Goal: Task Accomplishment & Management: Complete application form

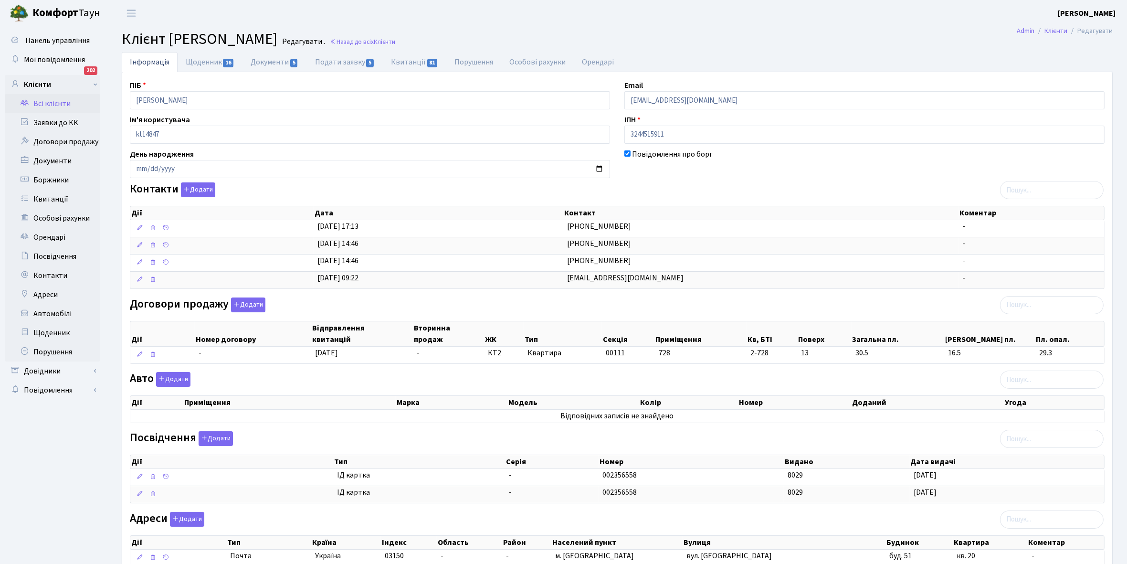
click at [52, 100] on link "Всі клієнти" at bounding box center [52, 103] width 95 height 19
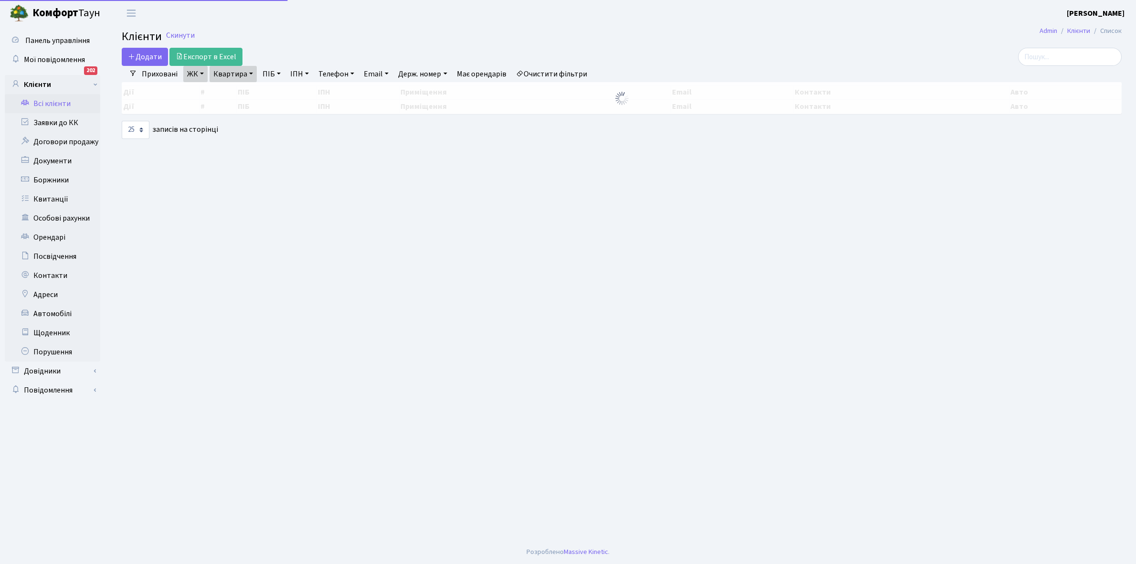
select select "25"
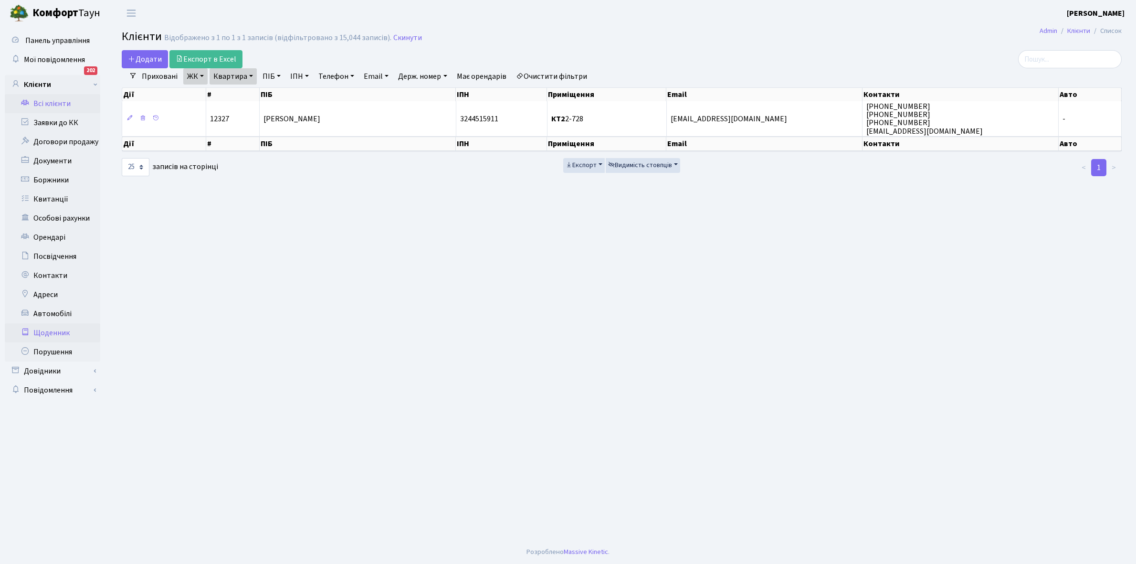
click at [52, 332] on link "Щоденник" at bounding box center [52, 332] width 95 height 19
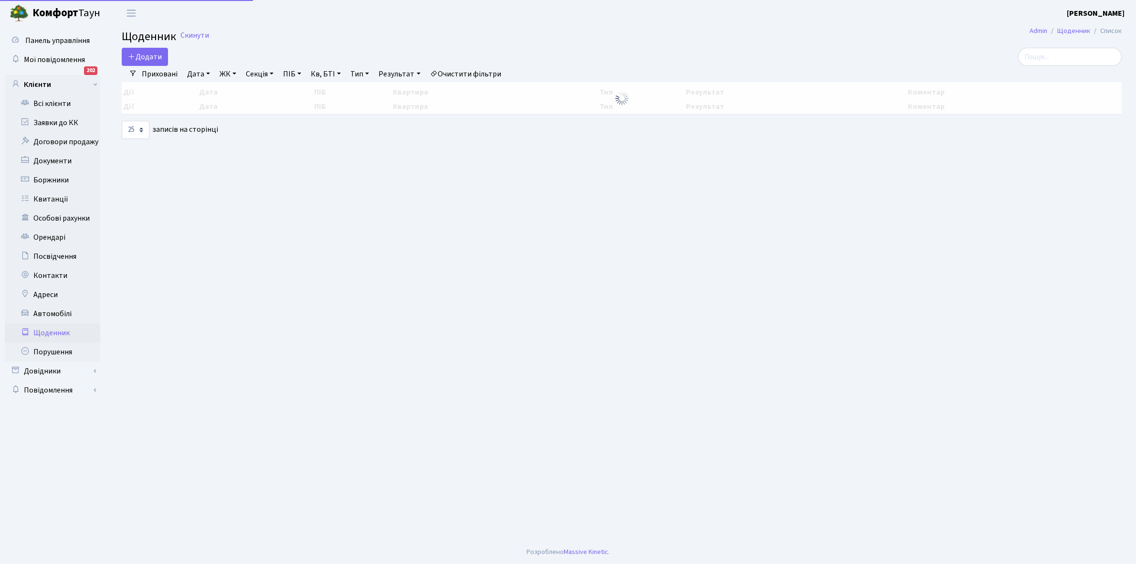
select select "25"
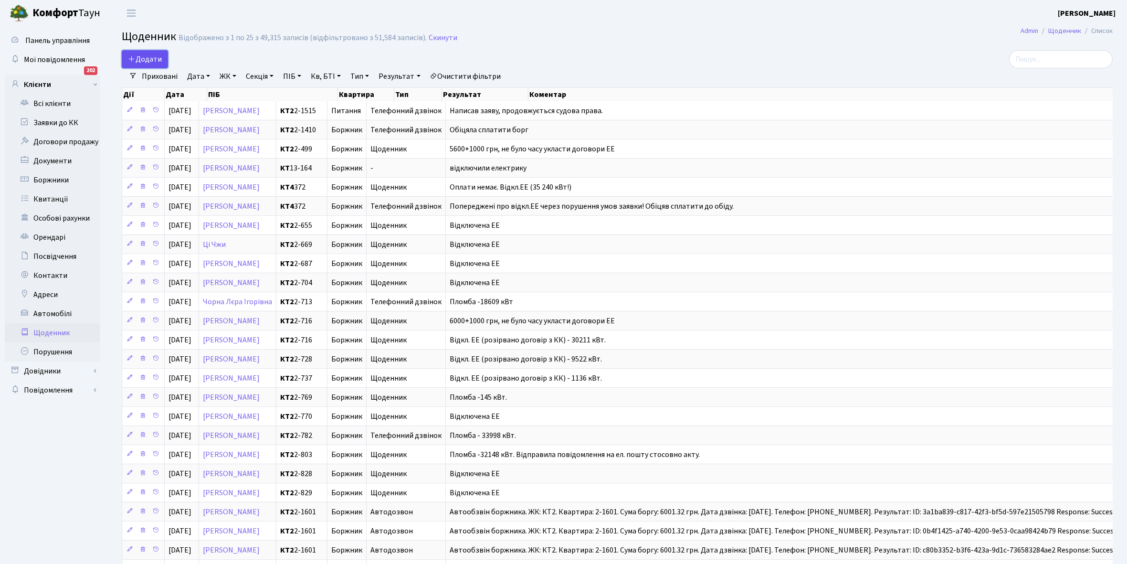
click at [149, 60] on span "Додати" at bounding box center [145, 59] width 34 height 10
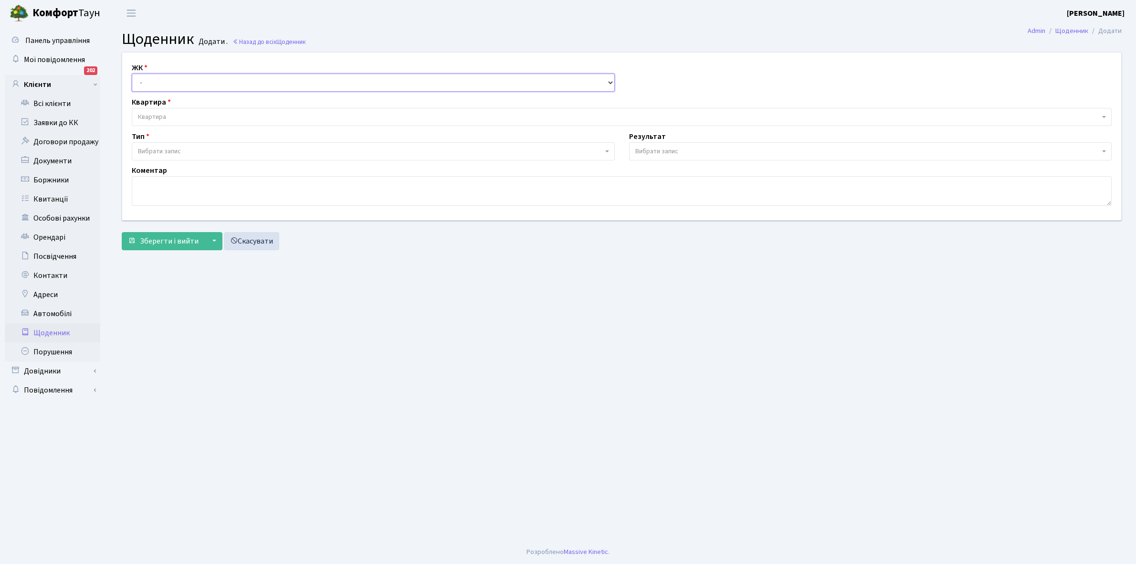
click at [156, 78] on select "- КТ, вул. Регенераторна, 4 КТ2, просп. Соборності, 17 КТ3, вул. Березнева, 16 …" at bounding box center [373, 82] width 483 height 18
select select "295"
click at [132, 73] on select "- КТ, вул. Регенераторна, 4 КТ2, просп. Соборності, 17 КТ3, вул. Березнева, 16 …" at bounding box center [373, 82] width 483 height 18
select select
click at [170, 116] on span "Квартира" at bounding box center [619, 117] width 962 height 10
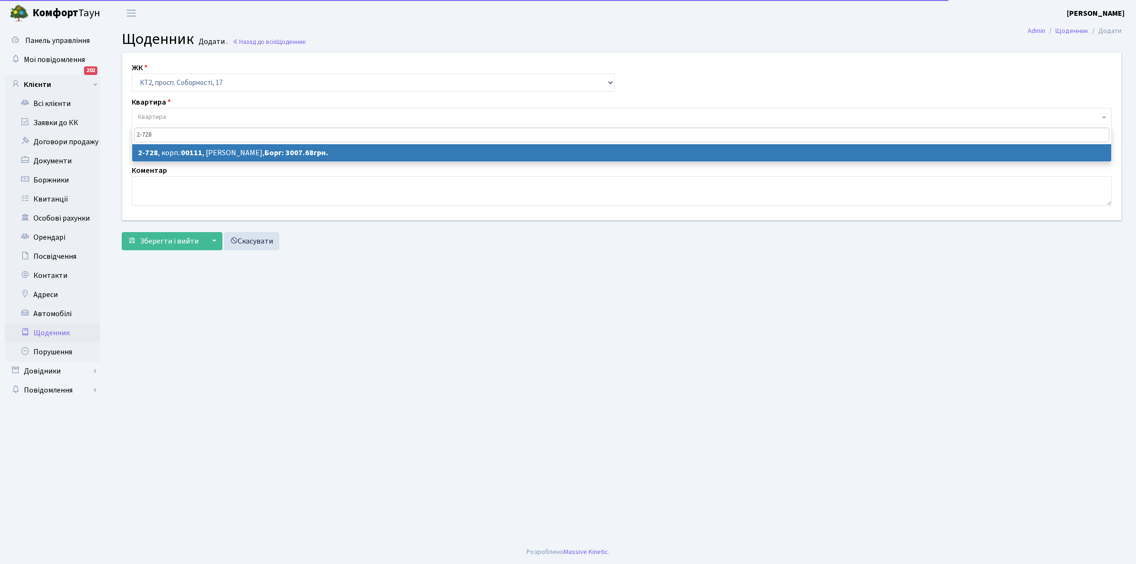
type input "2-728"
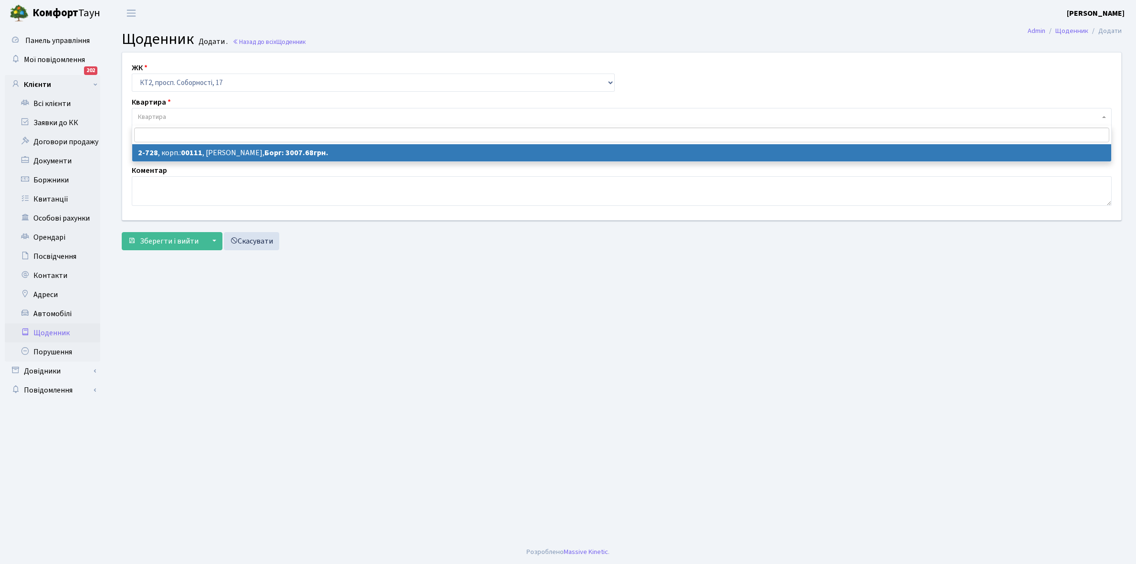
select select "15782"
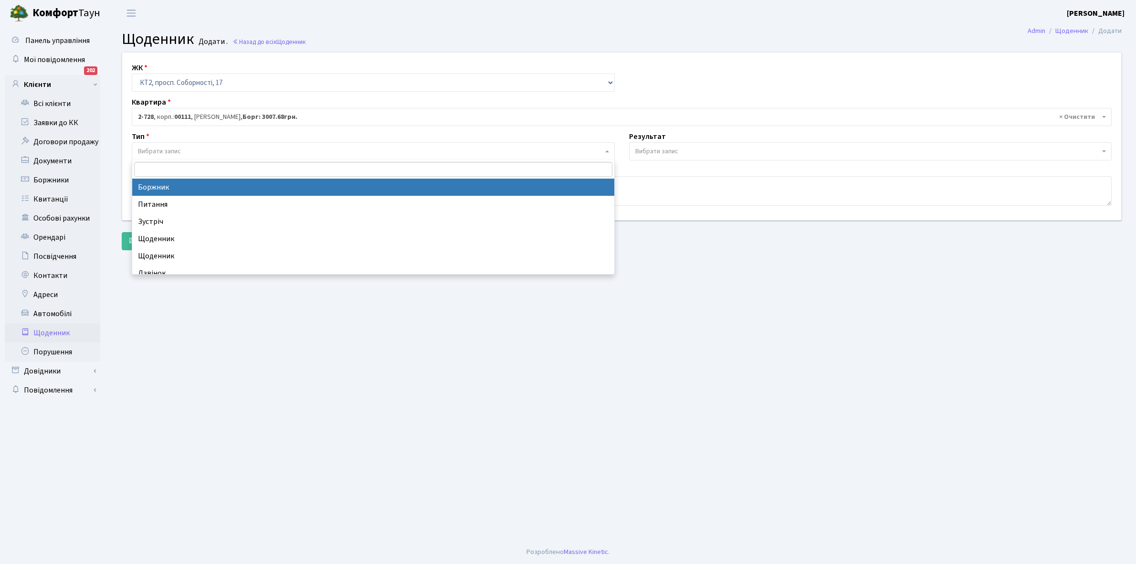
click at [179, 149] on span "Вибрати запис" at bounding box center [159, 152] width 43 height 10
select select "189"
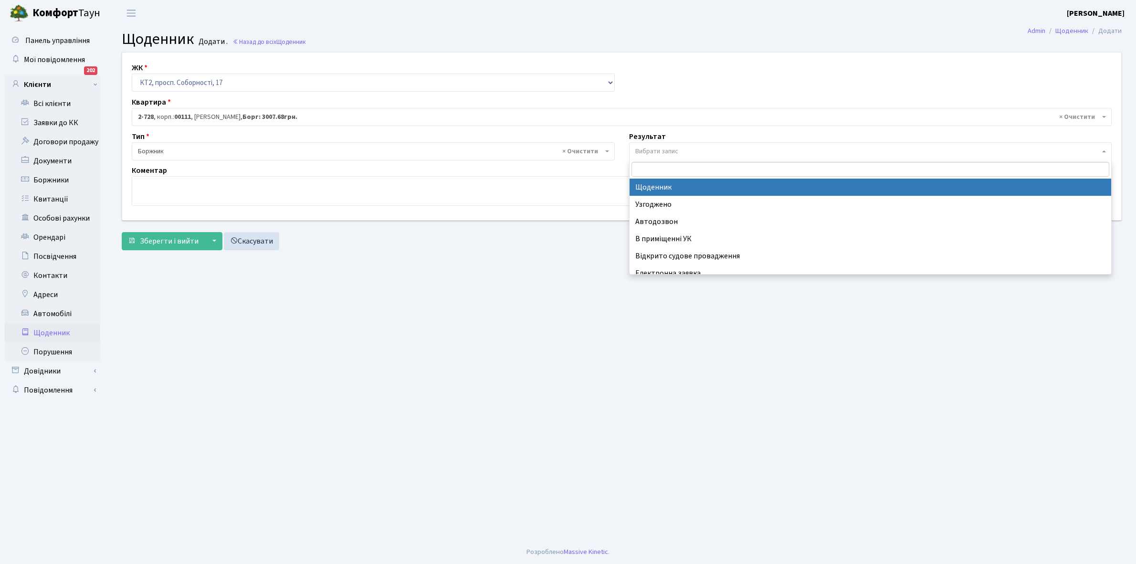
click at [675, 148] on span "Вибрати запис" at bounding box center [656, 152] width 43 height 10
select select "14"
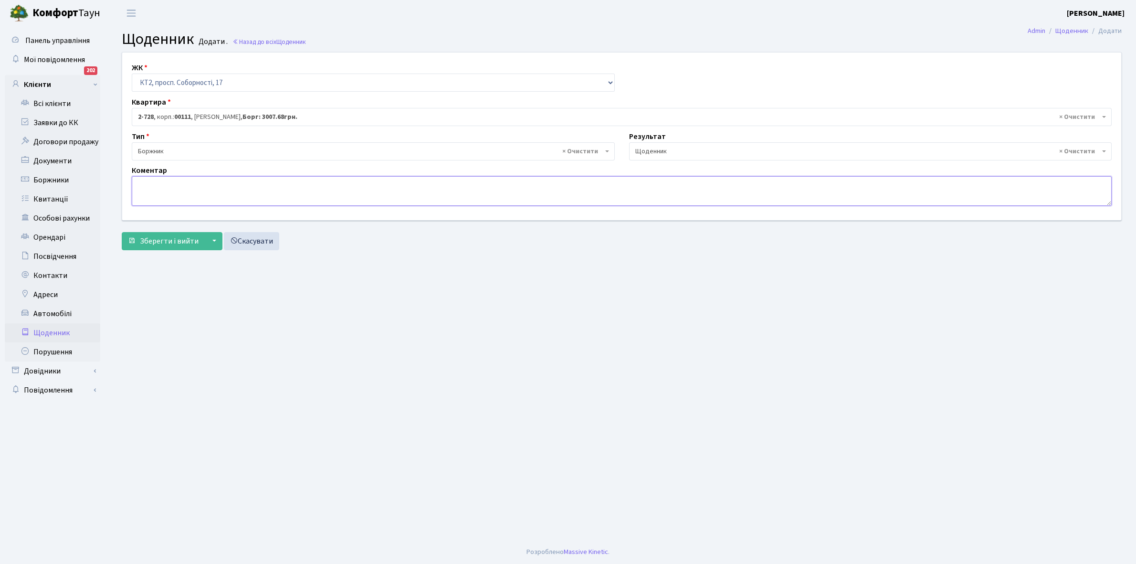
click at [145, 183] on textarea at bounding box center [622, 191] width 980 height 30
type textarea "3000+1000 грн, не було часу укласти договори ЕЕ"
click at [158, 244] on span "Зберегти і вийти" at bounding box center [169, 241] width 59 height 10
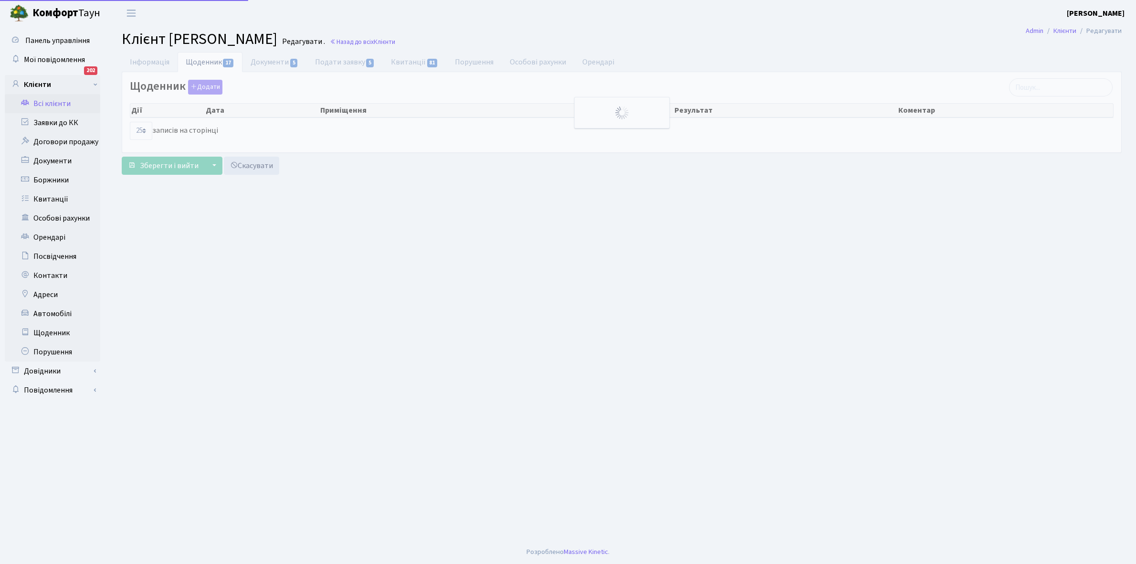
select select "25"
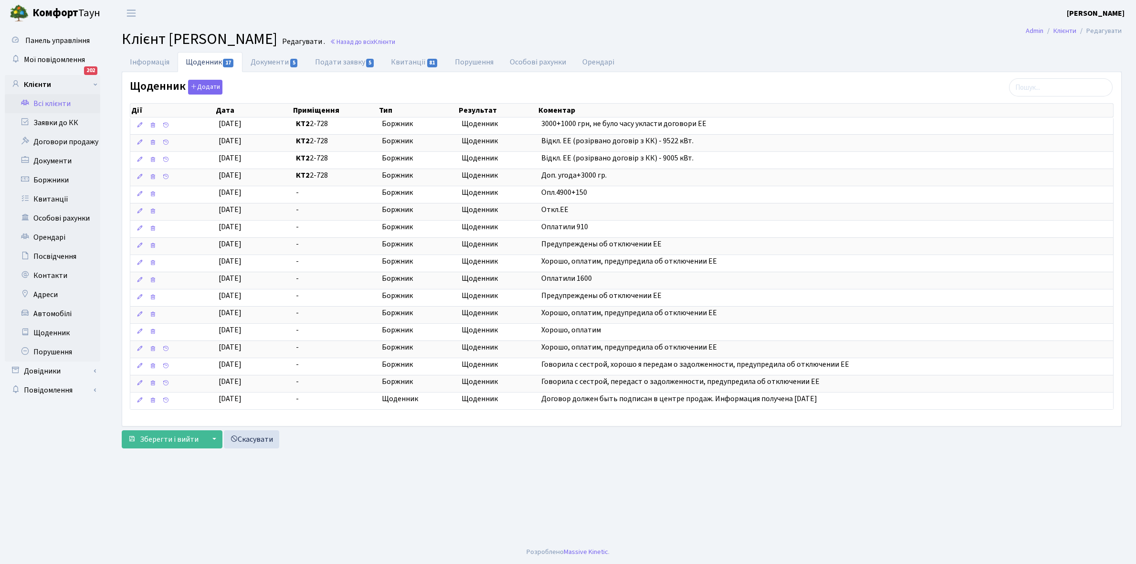
click at [46, 96] on link "Всі клієнти" at bounding box center [52, 103] width 95 height 19
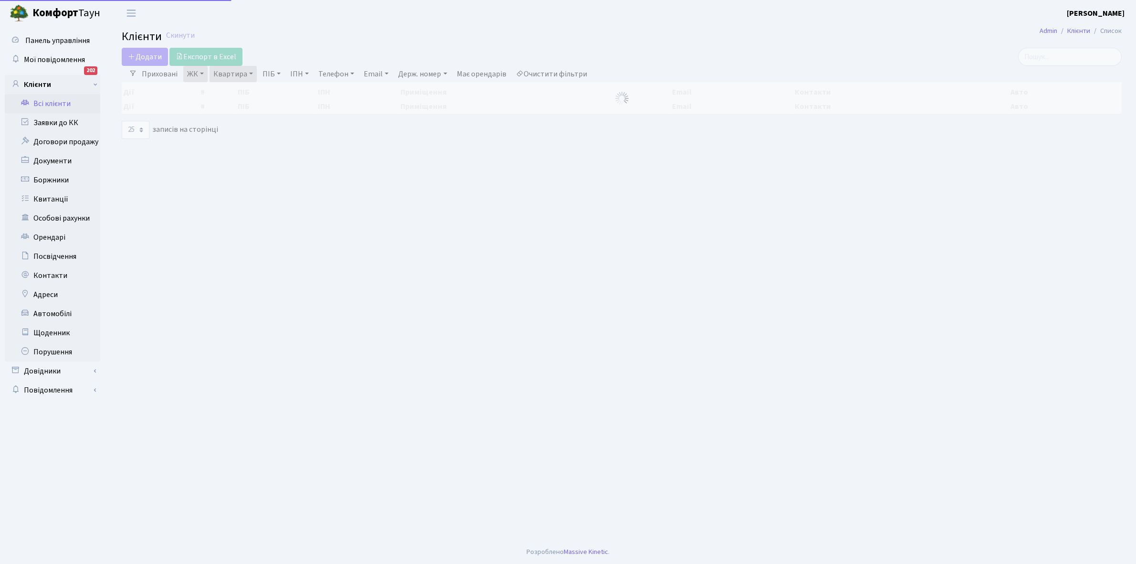
select select "25"
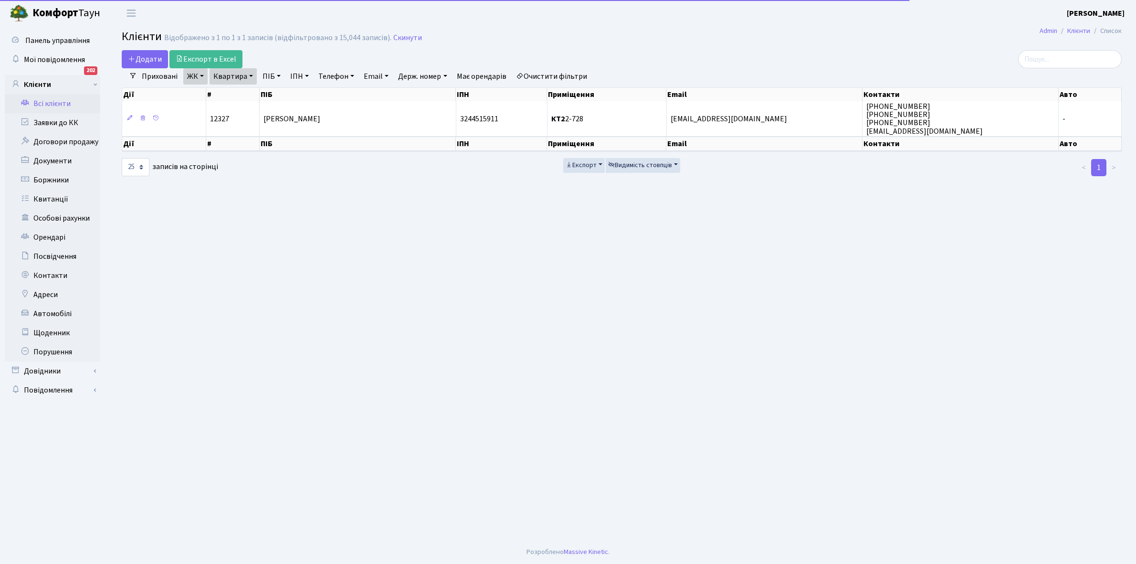
click at [249, 74] on link "Квартира" at bounding box center [233, 76] width 47 height 16
click at [248, 89] on input "2-728" at bounding box center [238, 95] width 56 height 18
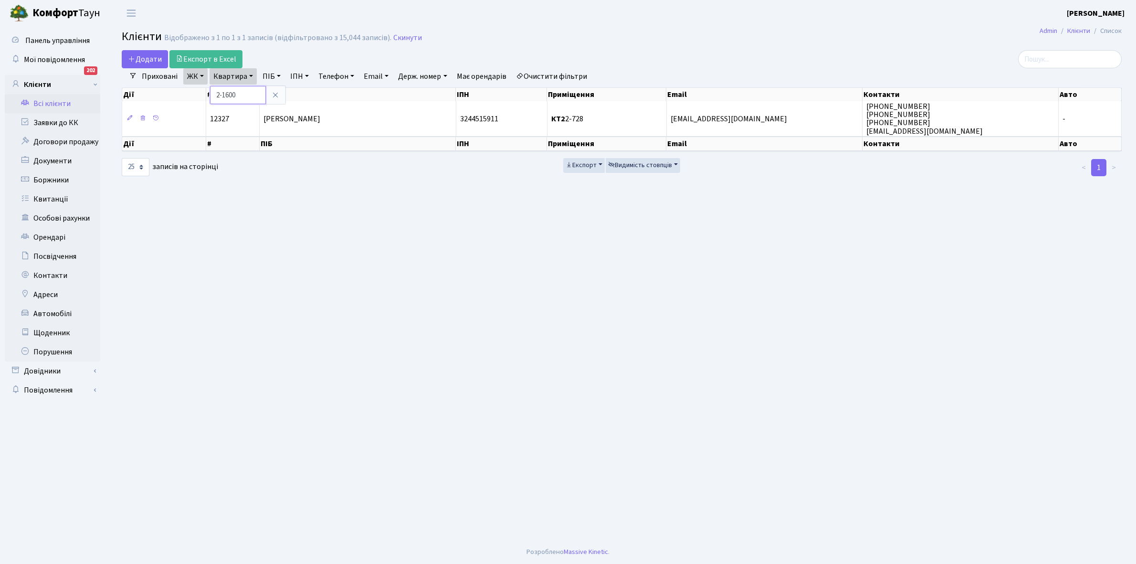
type input "2-1600"
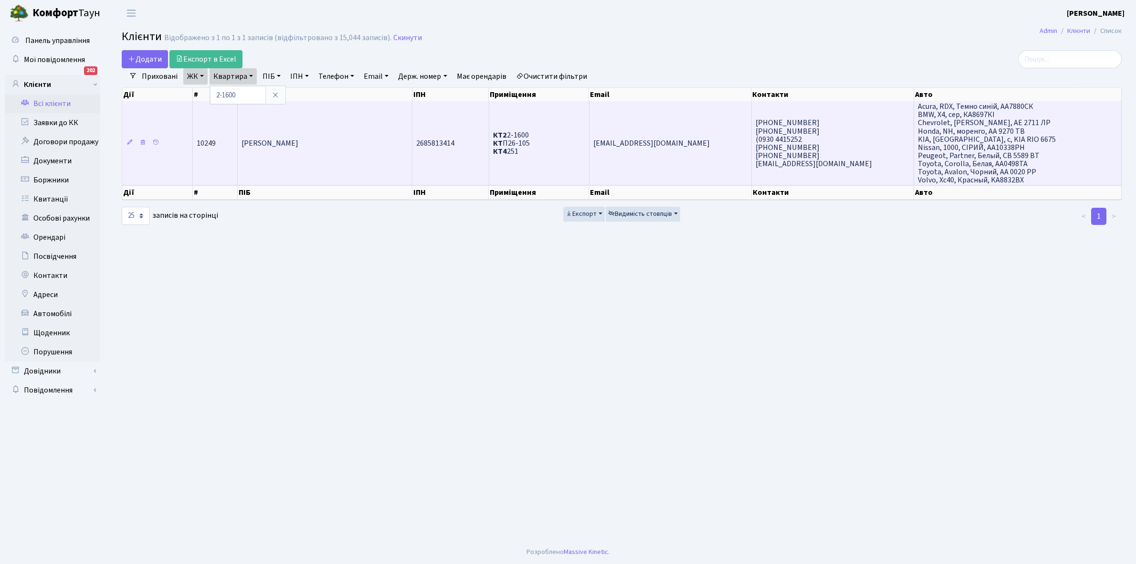
click at [294, 151] on td "[PERSON_NAME] [PERSON_NAME]" at bounding box center [325, 143] width 175 height 84
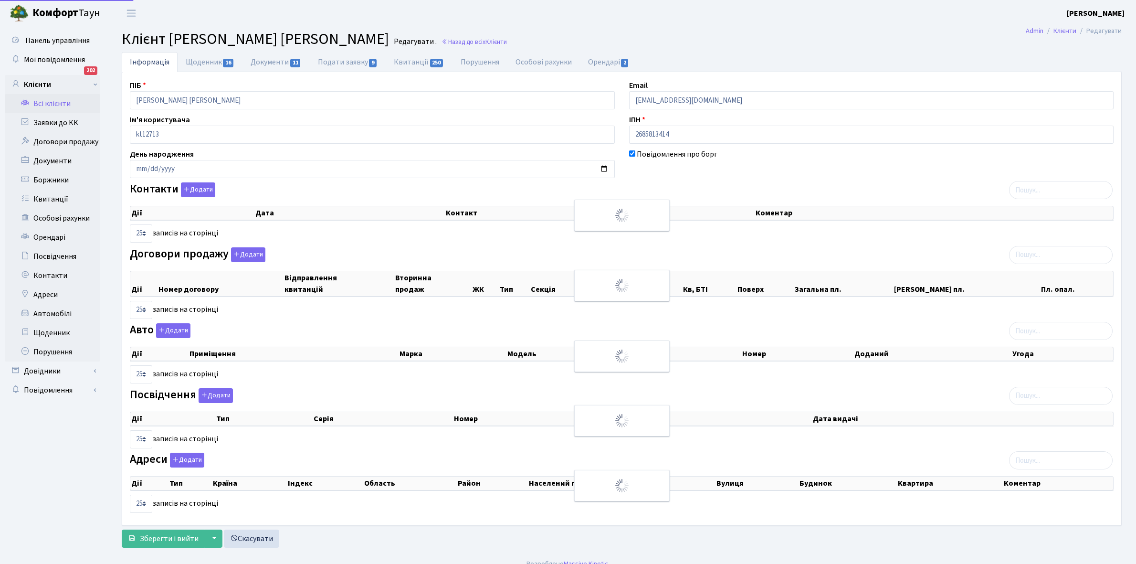
select select "25"
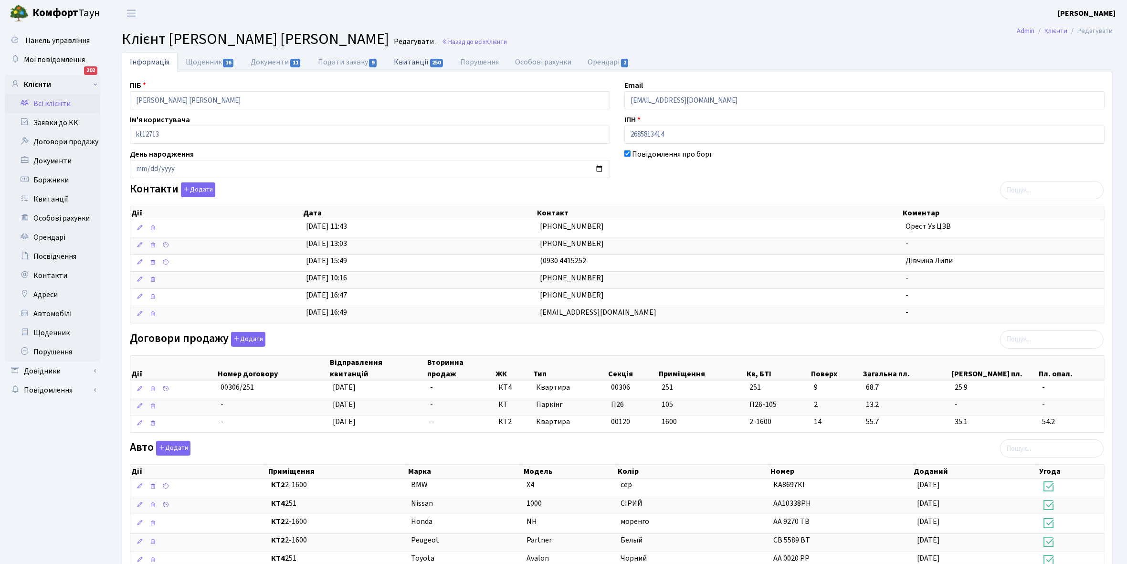
click at [416, 59] on link "Квитанції 250" at bounding box center [419, 62] width 66 height 20
select select "25"
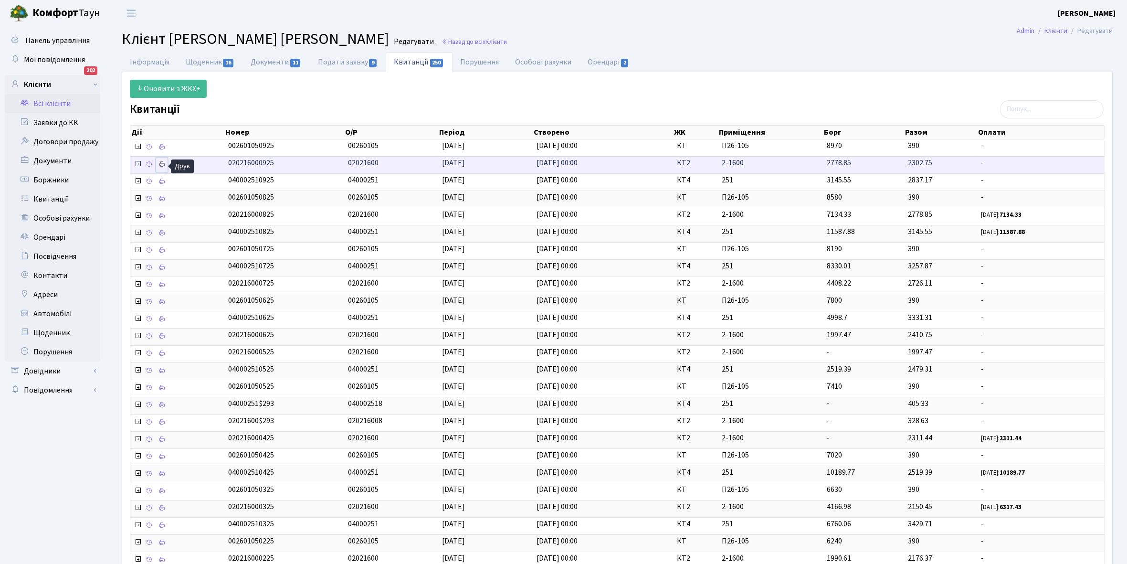
click at [163, 166] on icon at bounding box center [161, 164] width 7 height 7
click at [198, 63] on link "Щоденник 16" at bounding box center [210, 62] width 65 height 20
select select "25"
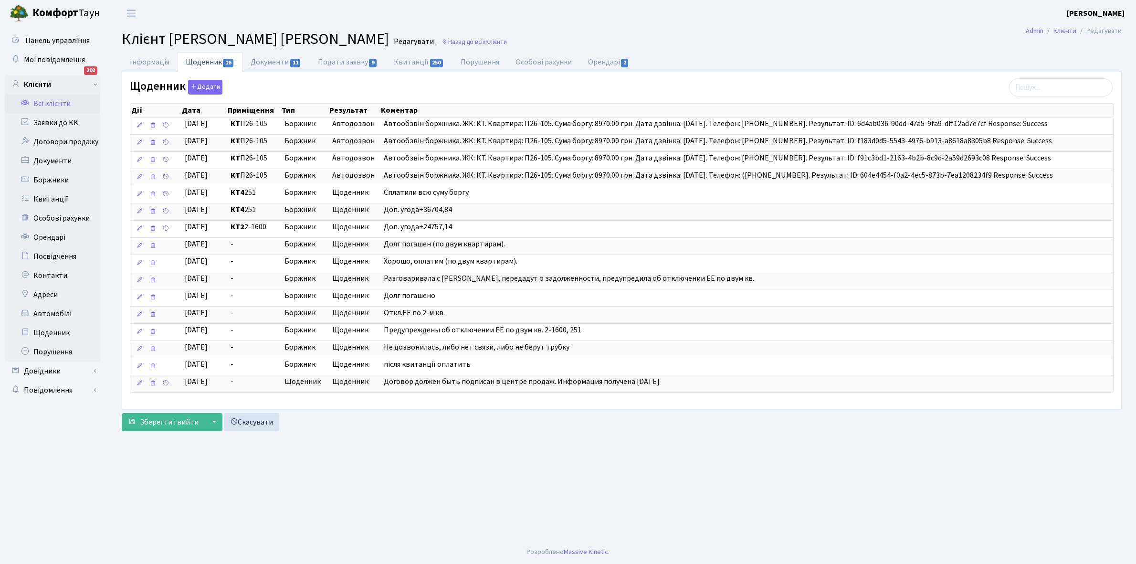
click at [53, 103] on link "Всі клієнти" at bounding box center [52, 103] width 95 height 19
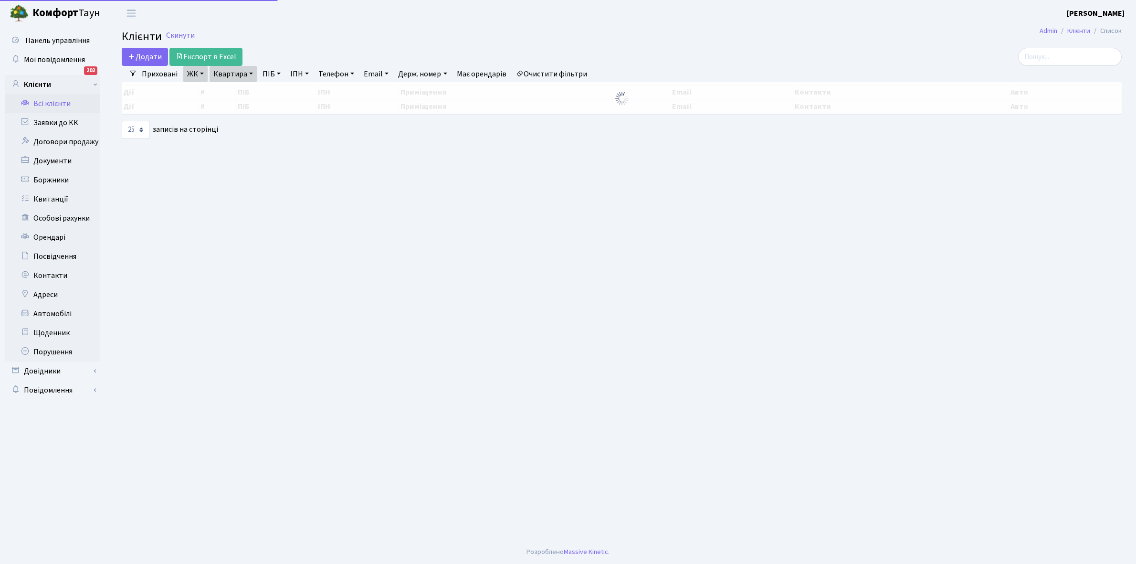
select select "25"
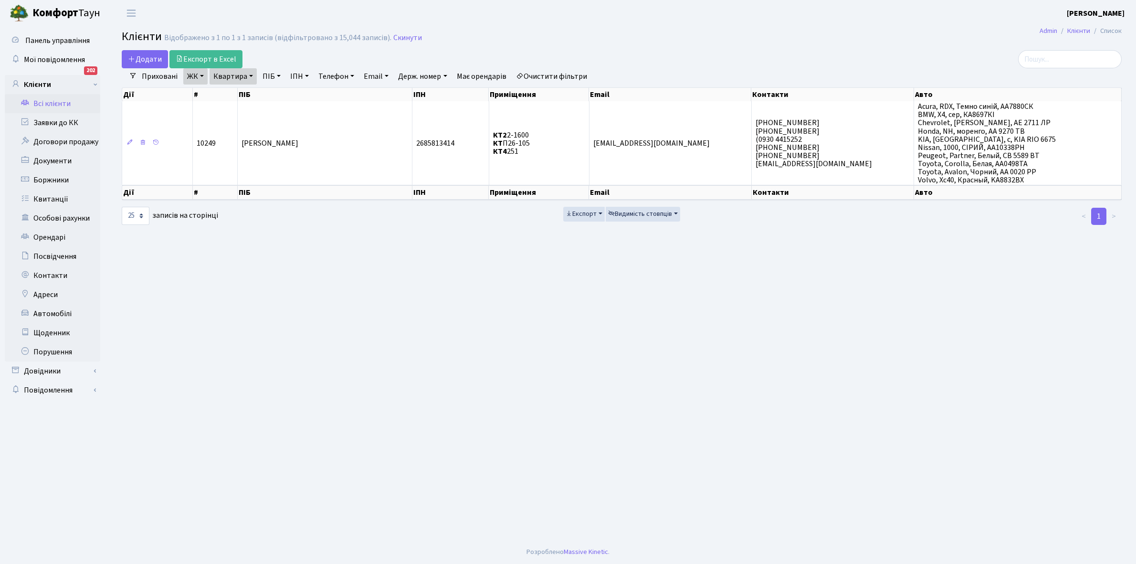
click at [251, 74] on link "Квартира" at bounding box center [233, 76] width 47 height 16
click at [249, 96] on input "2-1600" at bounding box center [238, 95] width 56 height 18
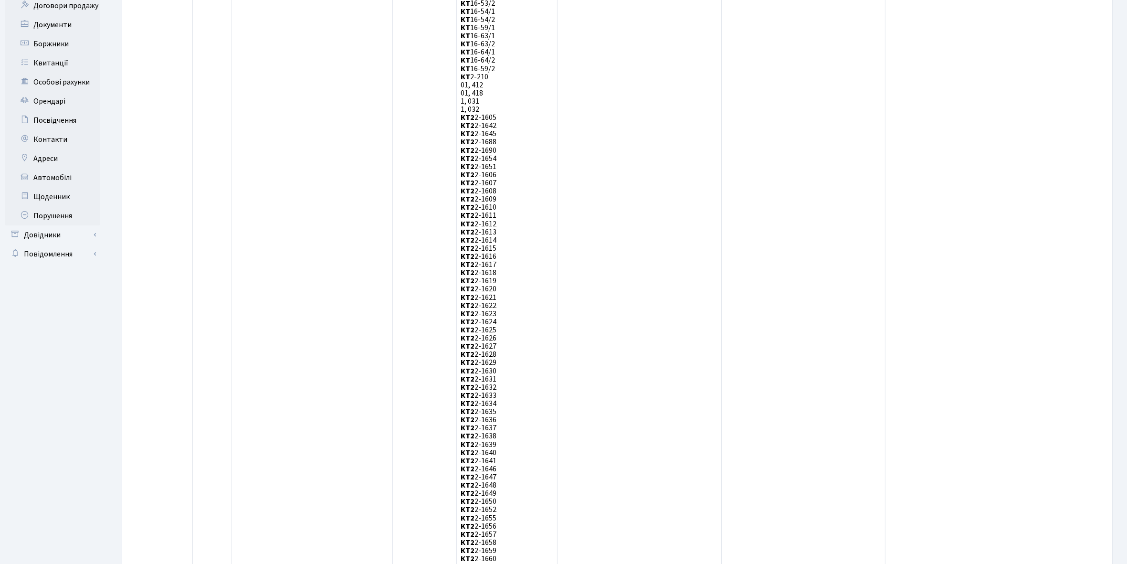
scroll to position [23, 0]
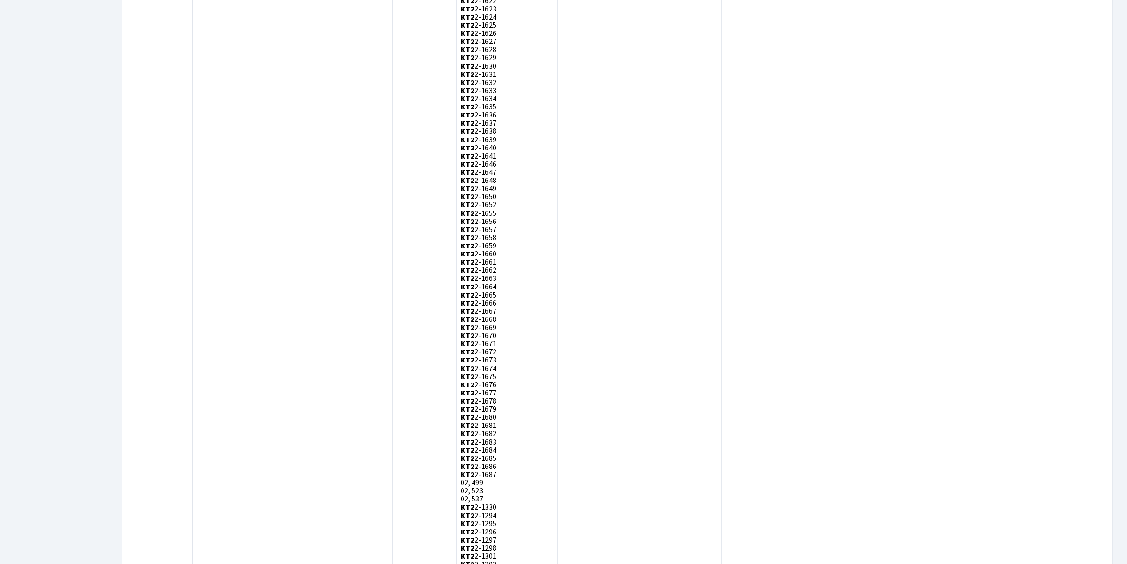
scroll to position [83, 0]
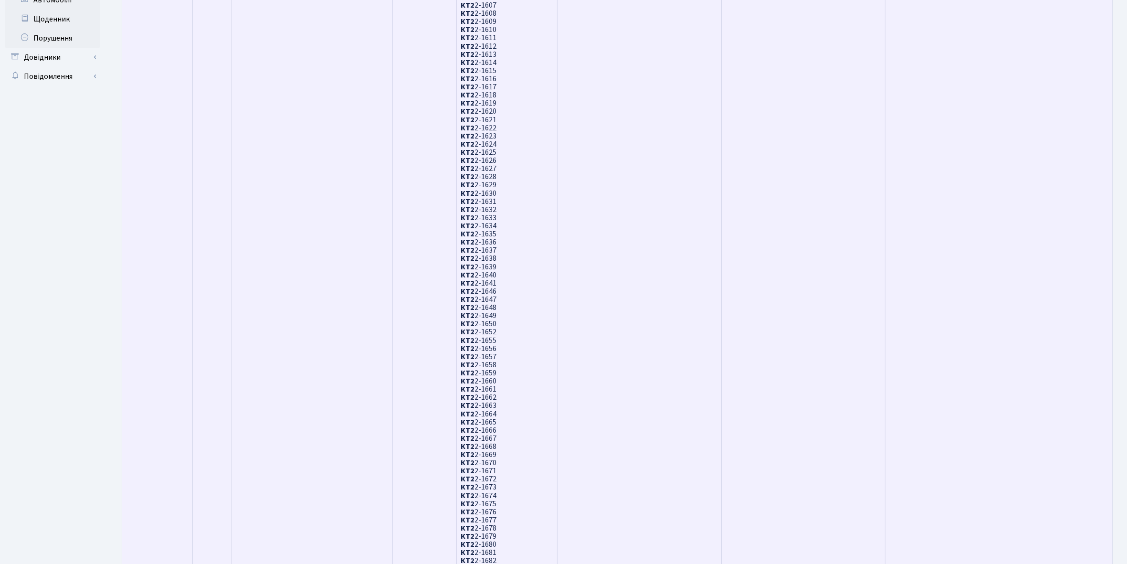
scroll to position [83, 0]
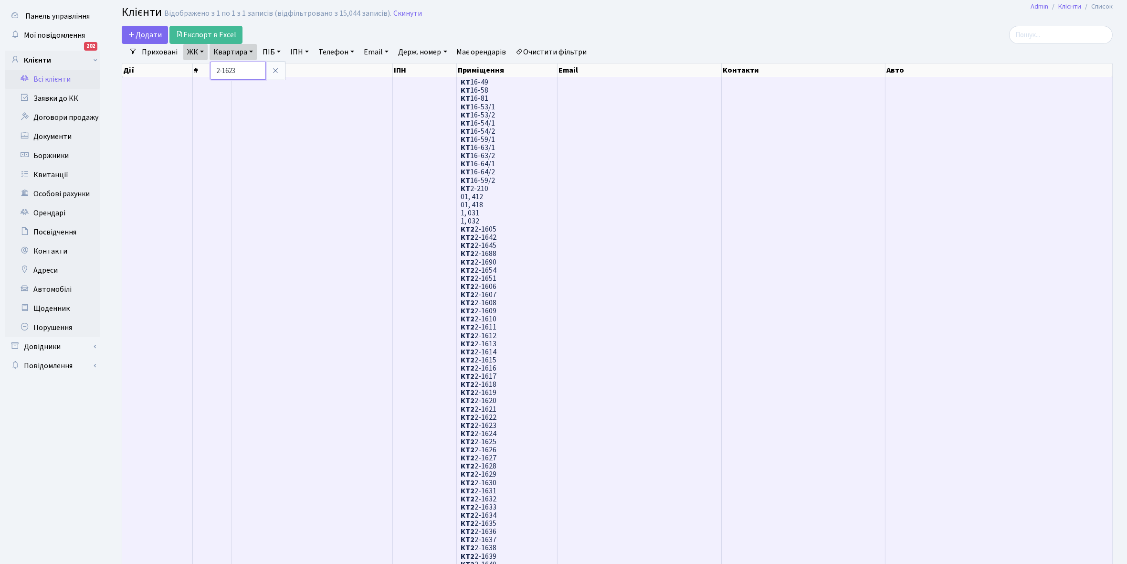
scroll to position [23, 0]
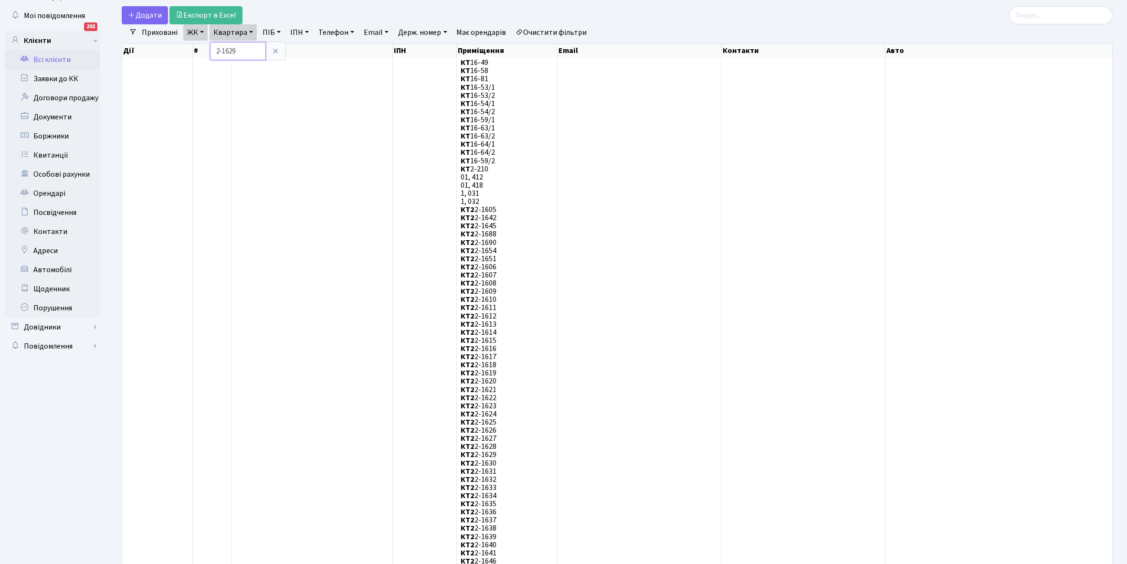
scroll to position [23, 0]
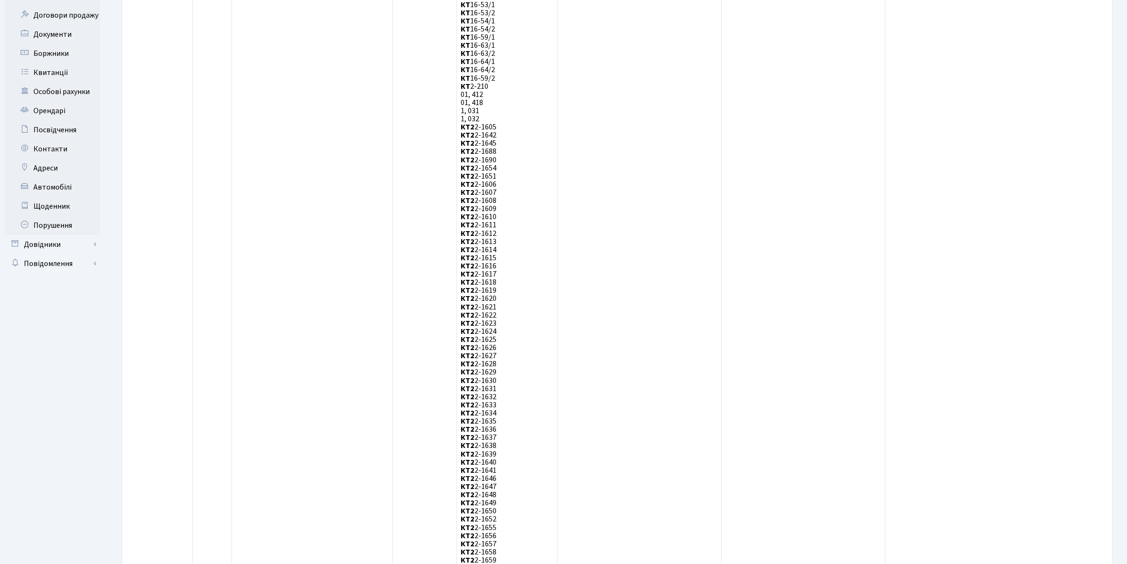
scroll to position [23, 0]
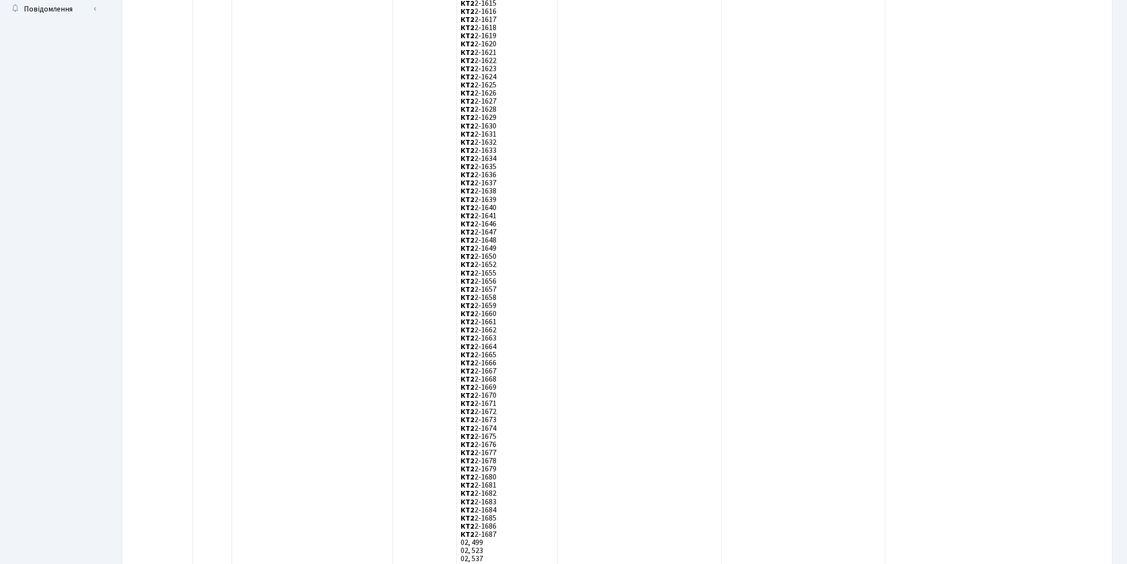
scroll to position [83, 0]
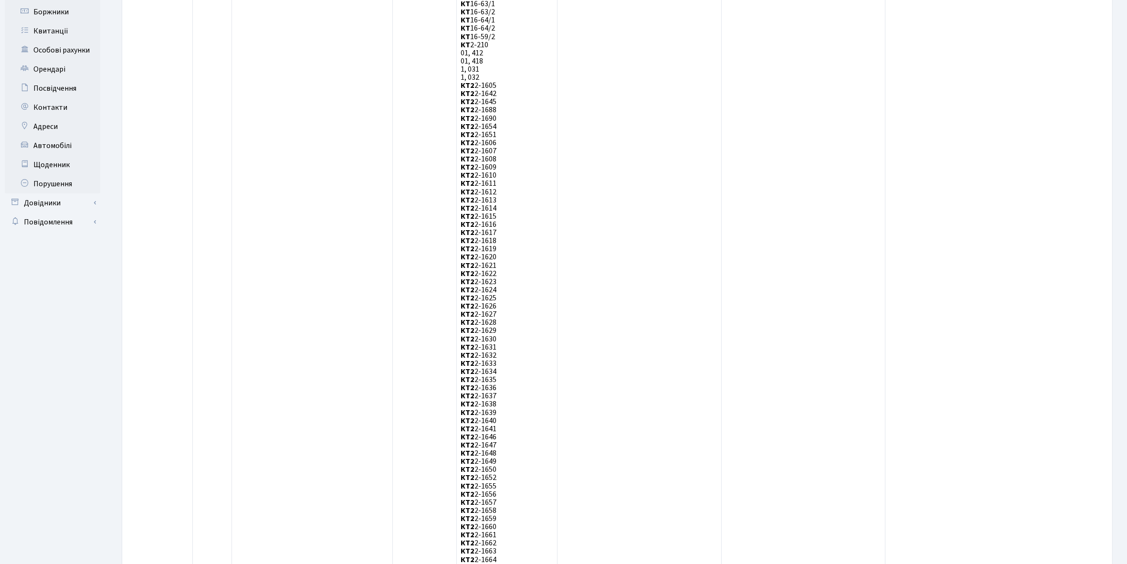
scroll to position [23, 0]
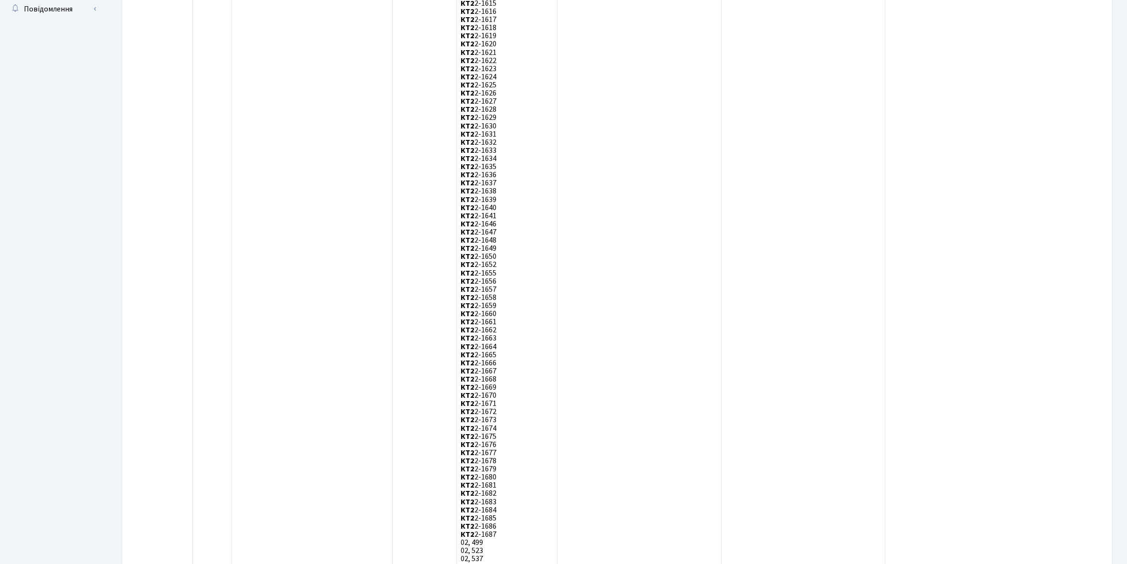
scroll to position [83, 0]
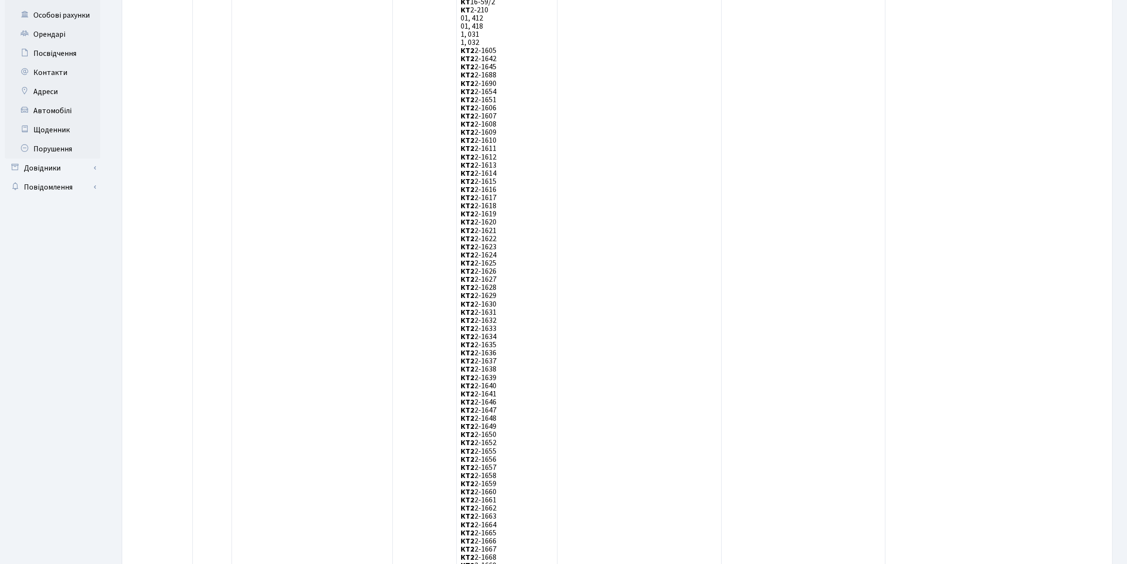
scroll to position [23, 0]
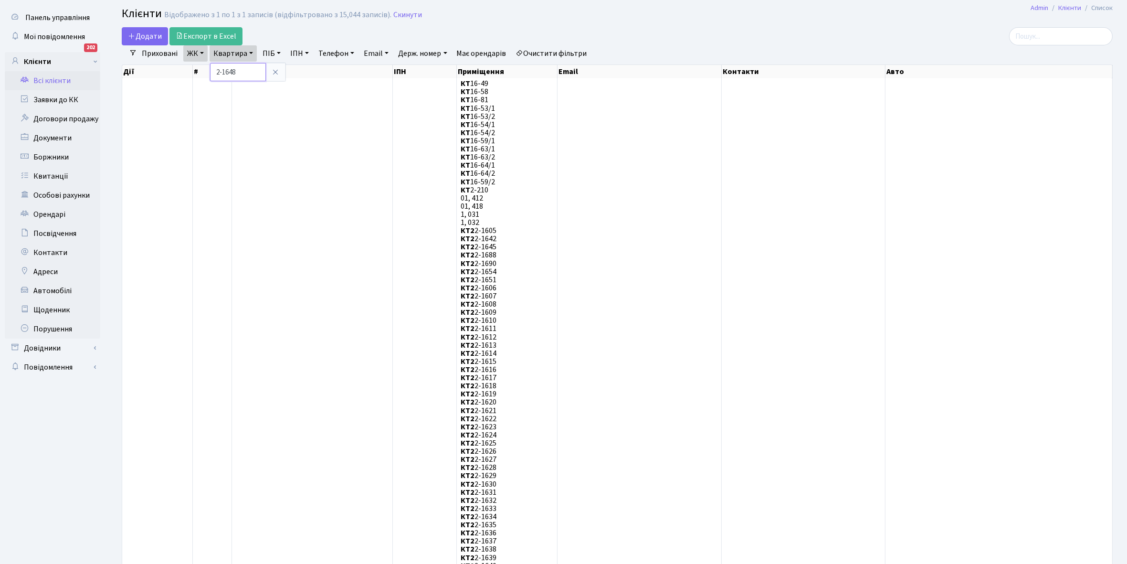
type input "2-1648"
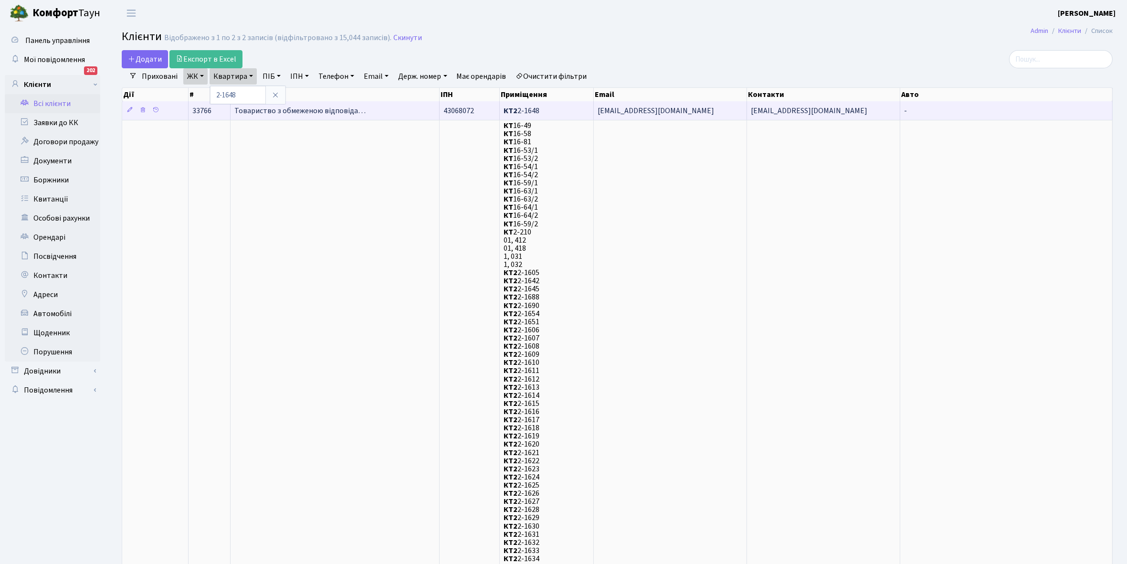
click at [349, 107] on span "Товариство з обмеженою відповіда…" at bounding box center [299, 110] width 131 height 10
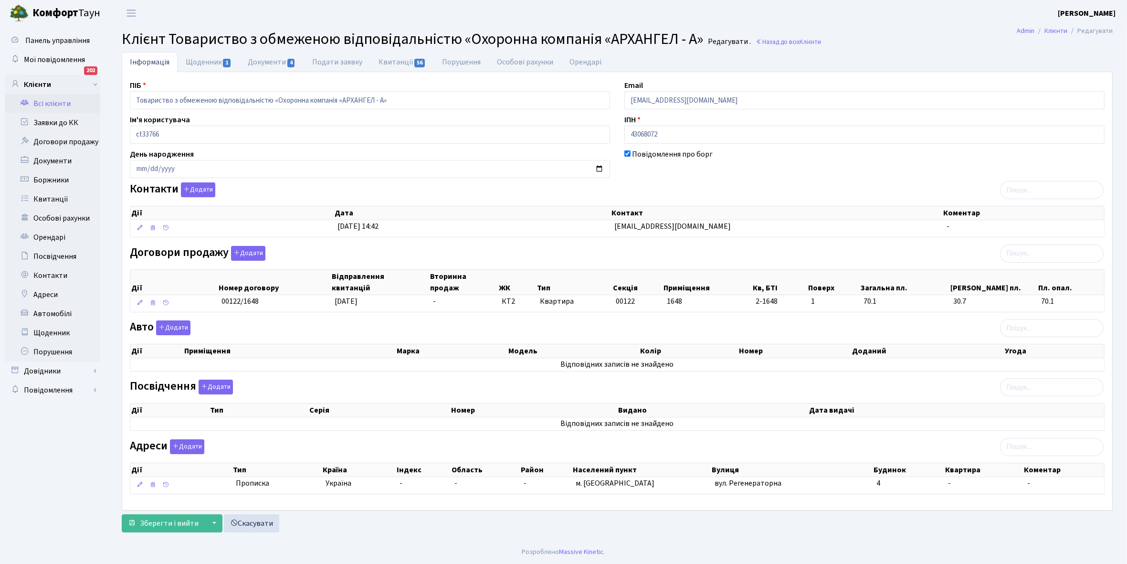
click at [54, 100] on link "Всі клієнти" at bounding box center [52, 103] width 95 height 19
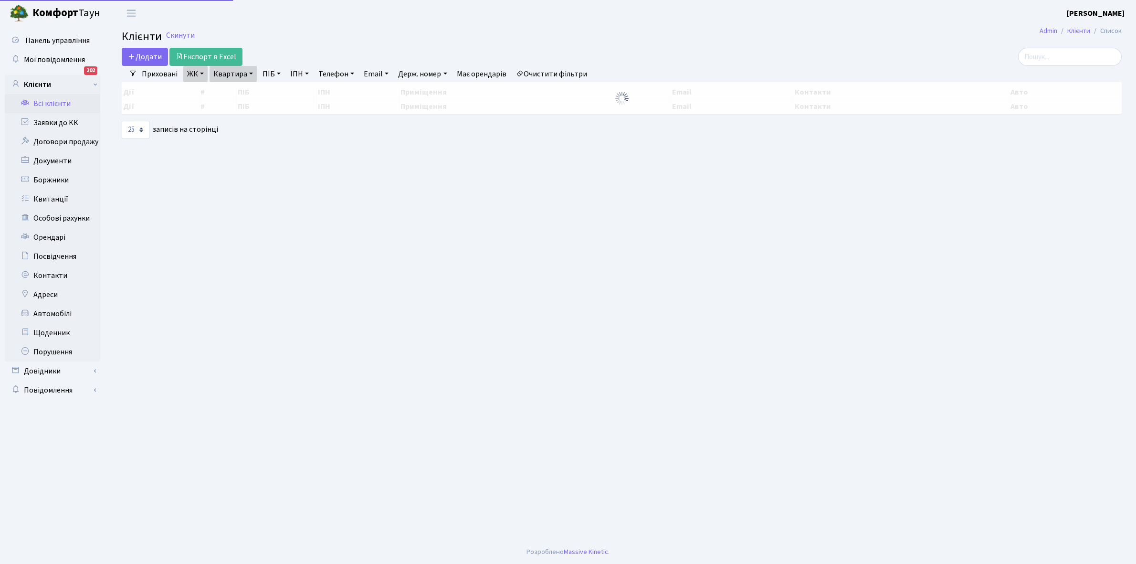
select select "25"
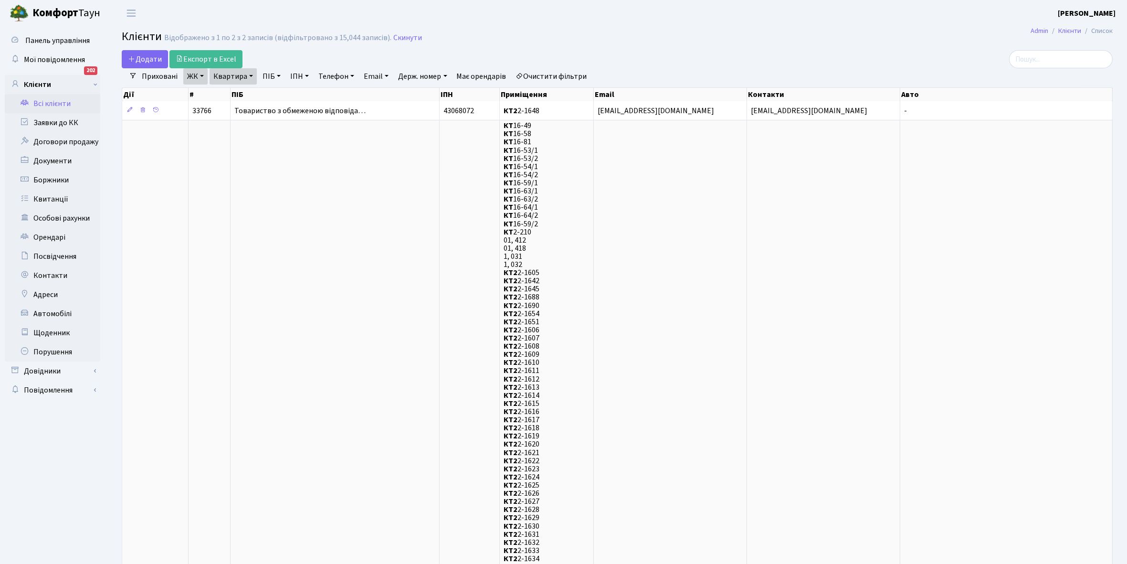
click at [252, 74] on link "Квартира" at bounding box center [233, 76] width 47 height 16
click at [247, 96] on input "2-1648" at bounding box center [238, 95] width 56 height 18
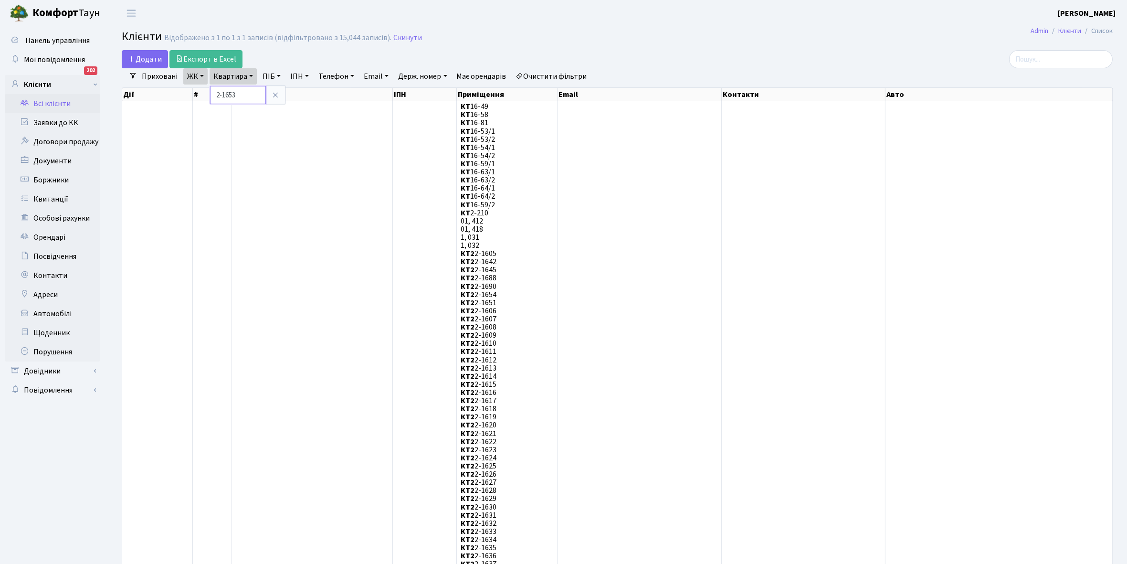
type input "2-1653"
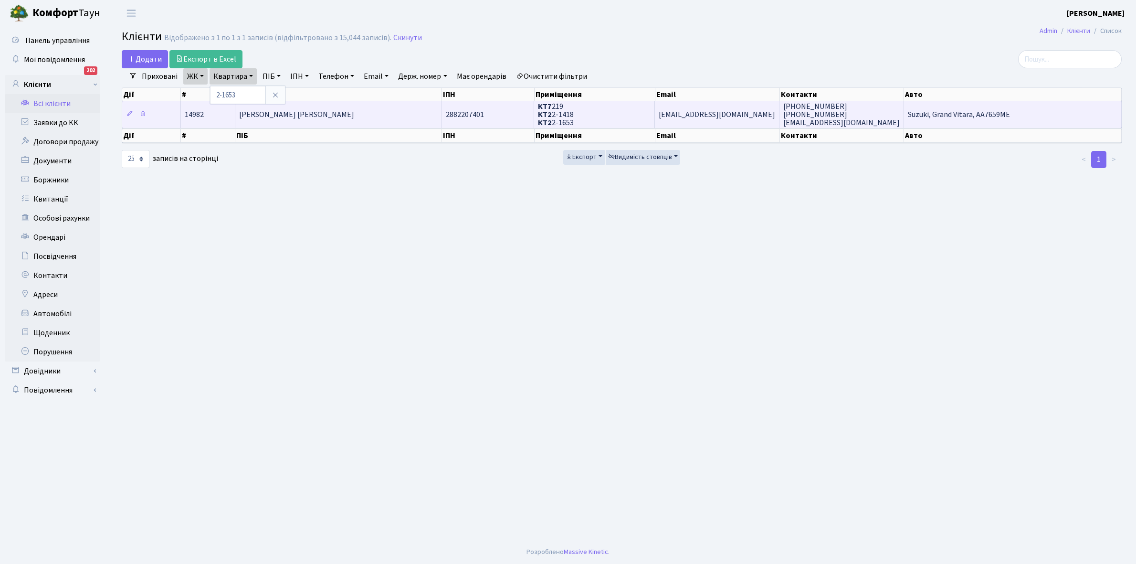
click at [367, 114] on td "[PERSON_NAME] [PERSON_NAME]" at bounding box center [338, 114] width 207 height 26
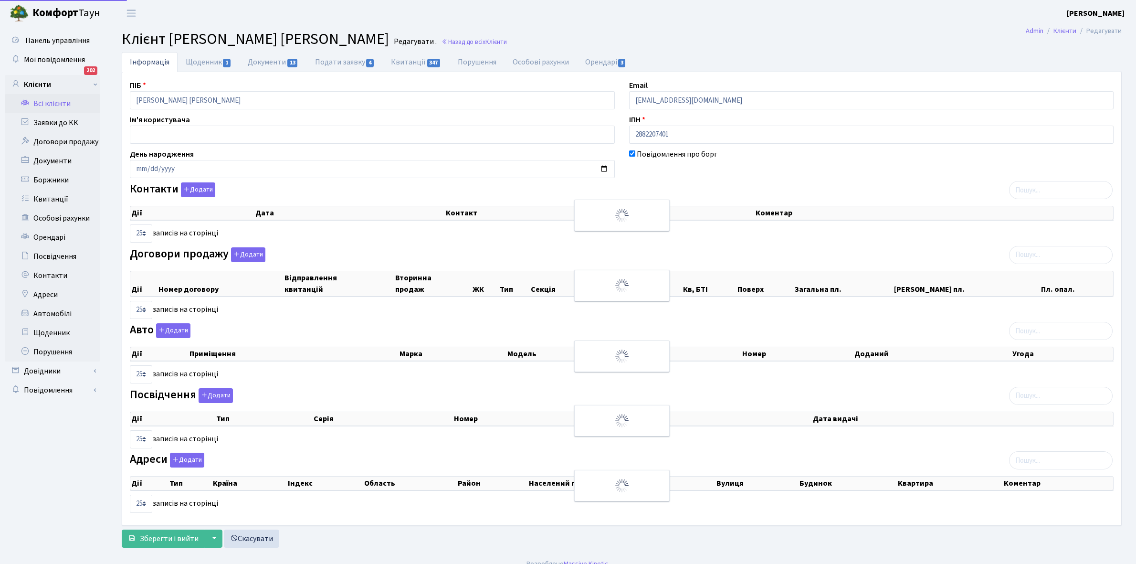
select select "25"
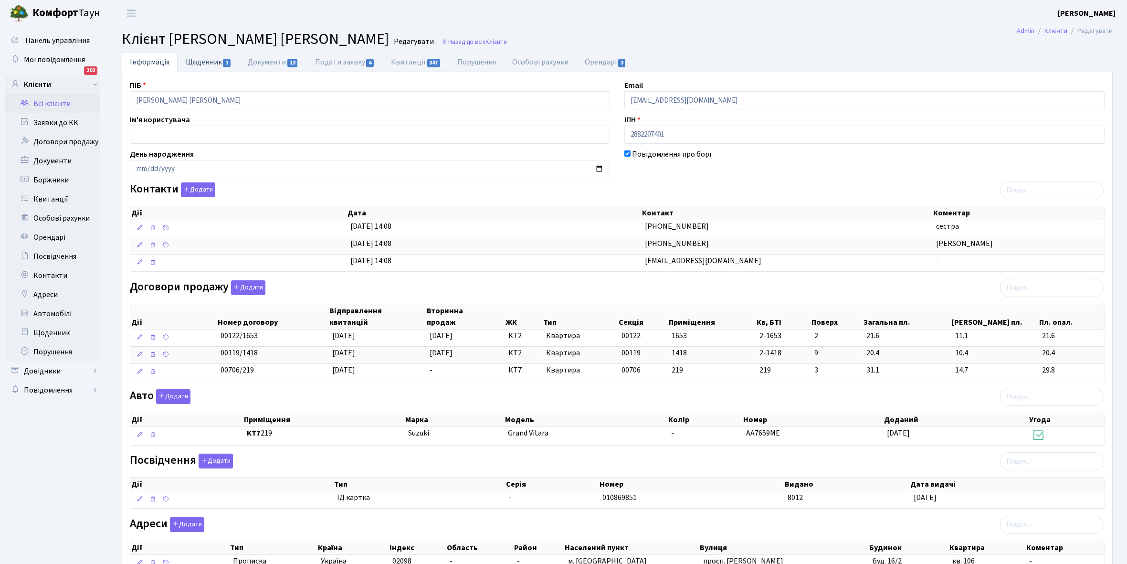
click at [202, 61] on link "Щоденник 1" at bounding box center [209, 62] width 62 height 20
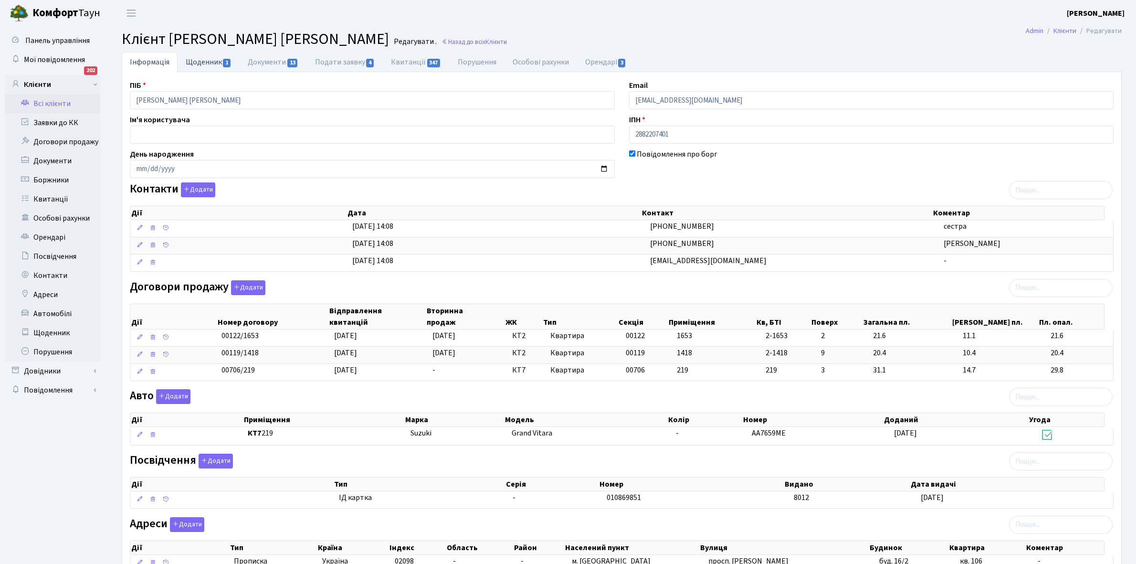
select select "25"
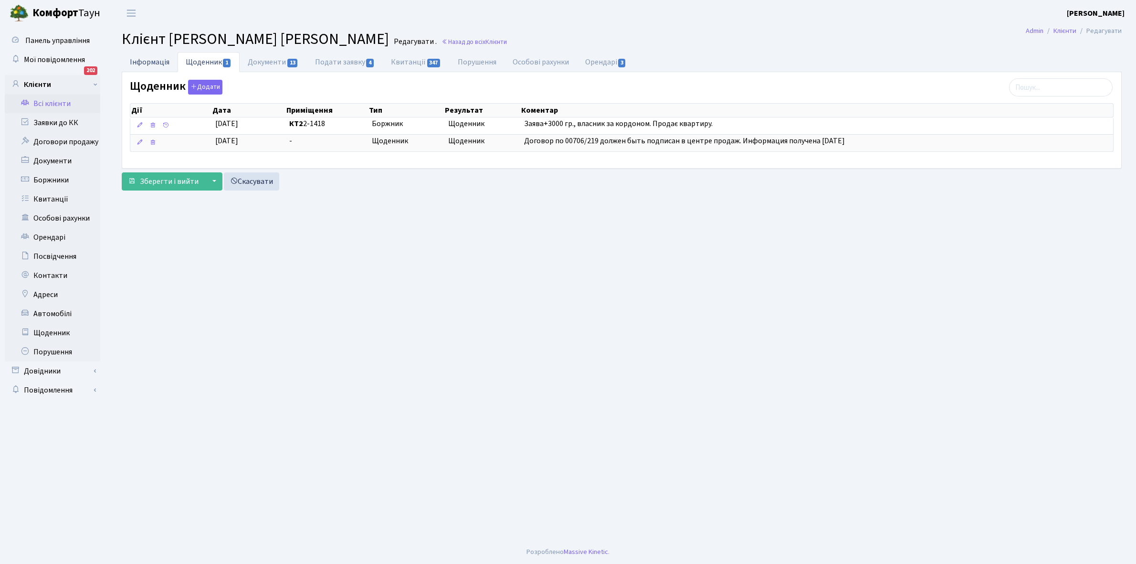
click at [141, 60] on link "Інформація" at bounding box center [150, 62] width 56 height 20
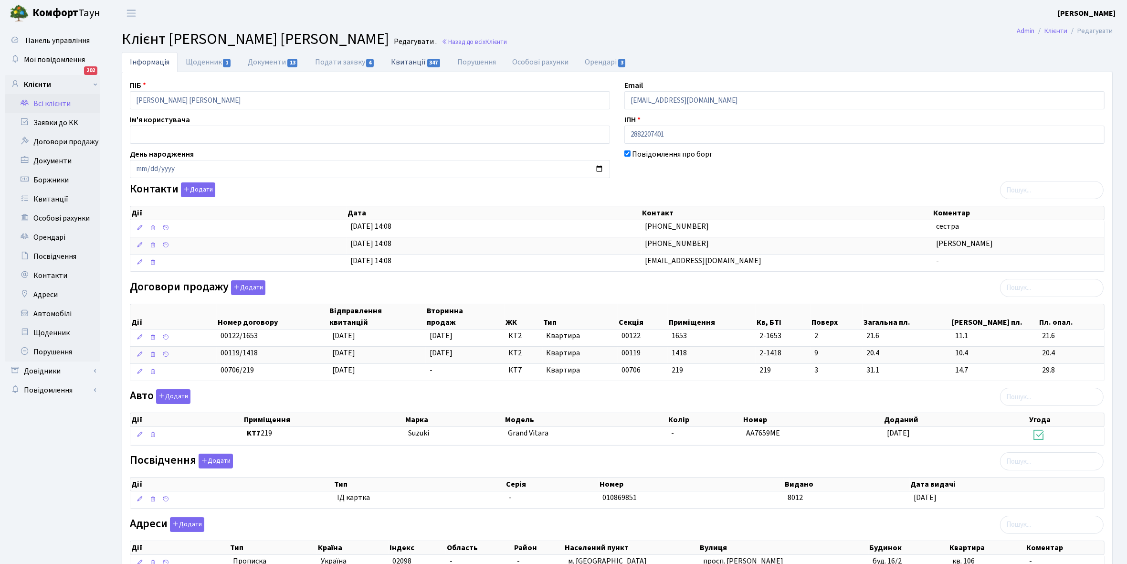
click at [409, 63] on link "Квитанції 347" at bounding box center [416, 62] width 66 height 20
select select "25"
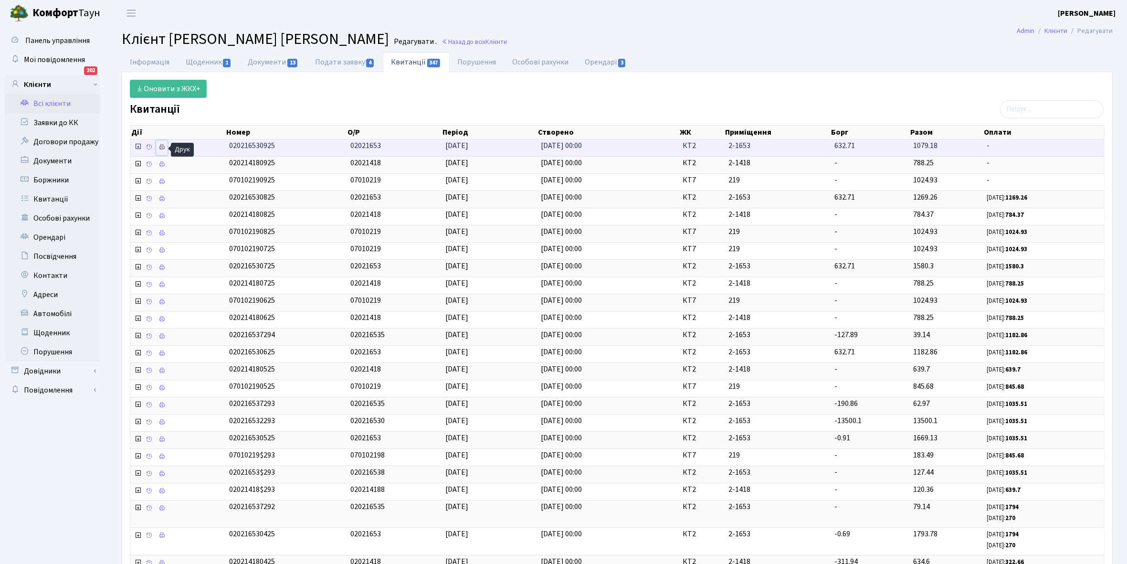
click at [160, 147] on icon at bounding box center [161, 147] width 7 height 7
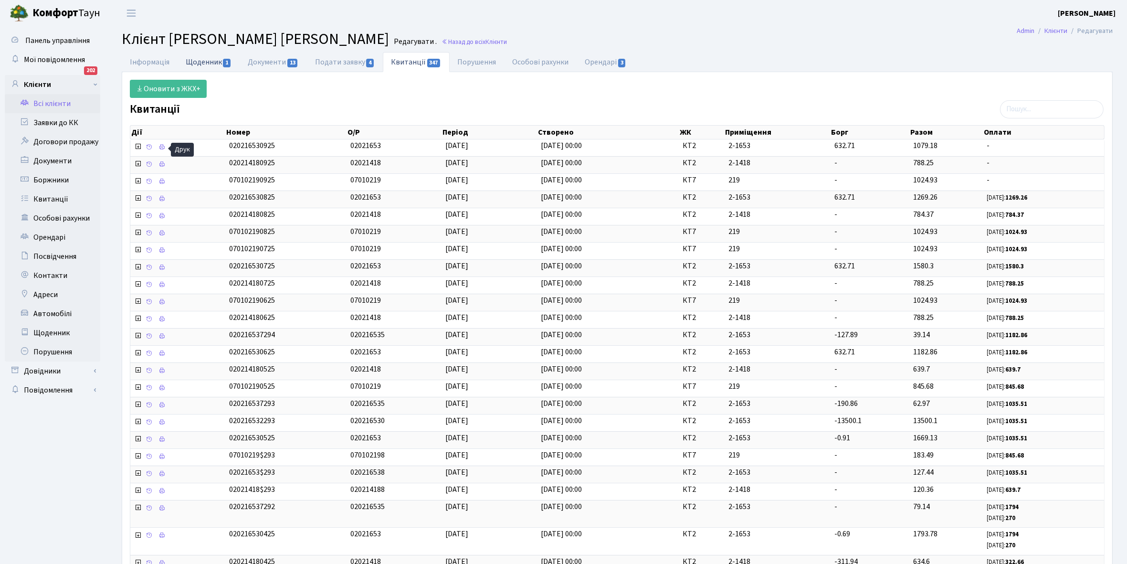
click at [201, 60] on link "Щоденник 1" at bounding box center [209, 62] width 62 height 20
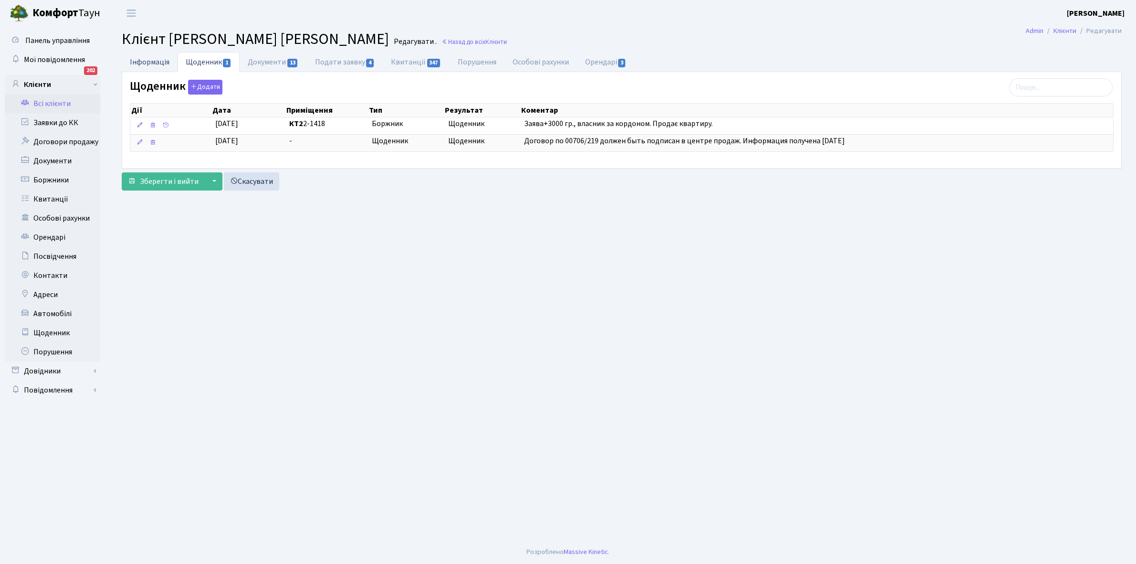
click at [145, 60] on link "Інформація" at bounding box center [150, 62] width 56 height 20
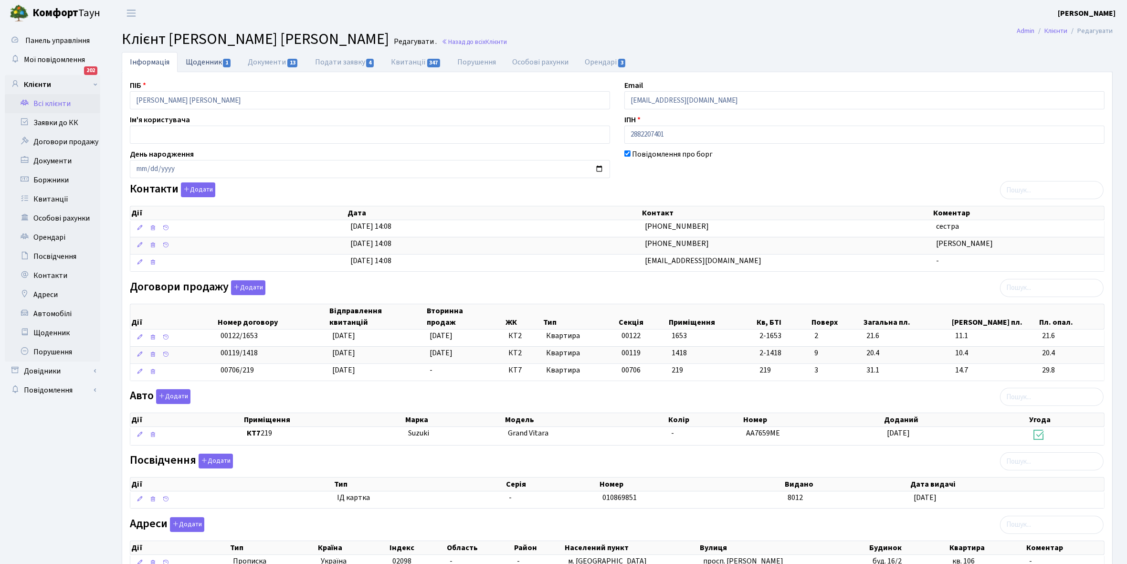
click at [201, 60] on link "Щоденник 1" at bounding box center [209, 62] width 62 height 20
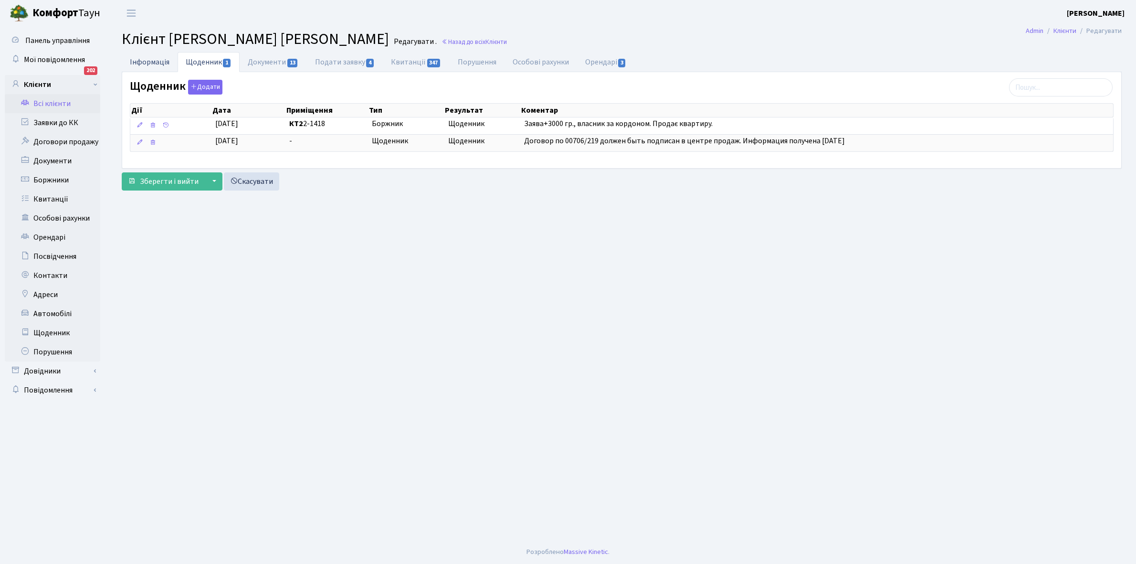
click at [148, 63] on link "Інформація" at bounding box center [150, 62] width 56 height 20
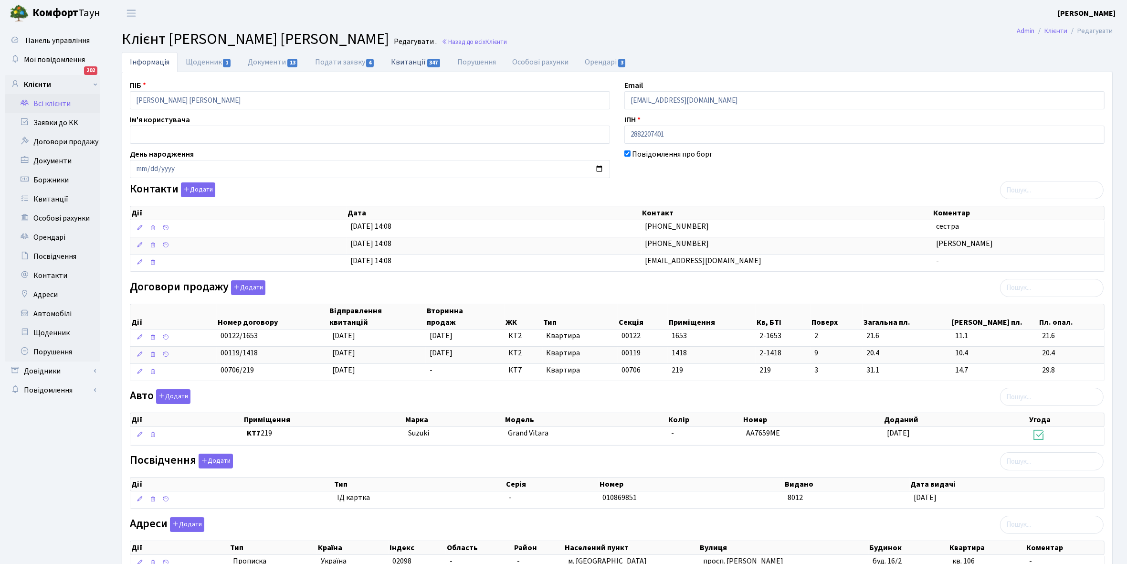
click at [398, 61] on link "Квитанції 347" at bounding box center [416, 62] width 66 height 20
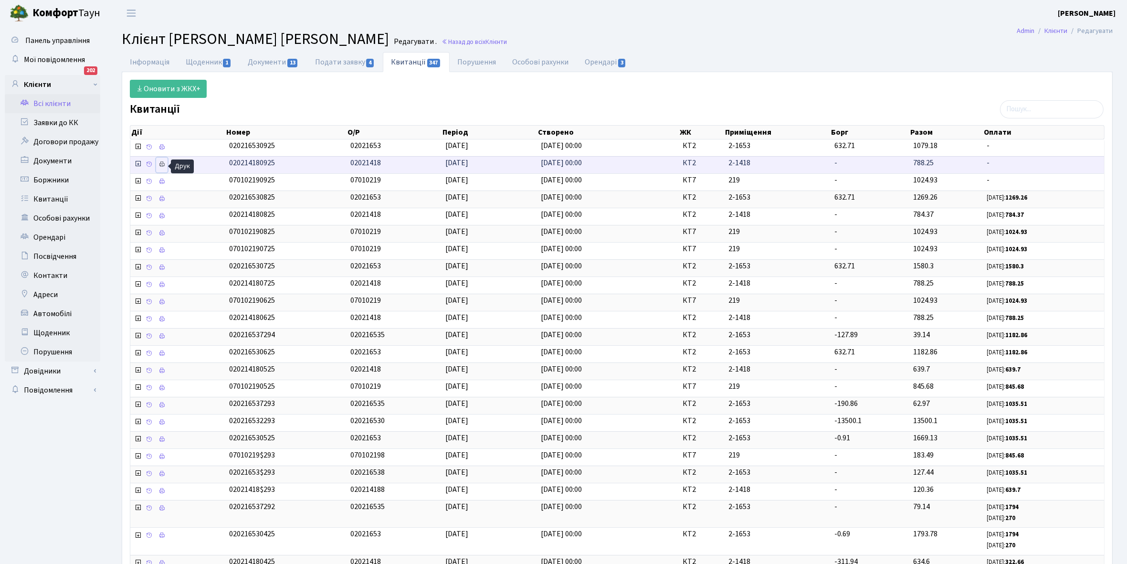
click at [162, 168] on icon at bounding box center [161, 164] width 7 height 7
click at [140, 56] on link "Інформація" at bounding box center [150, 62] width 56 height 20
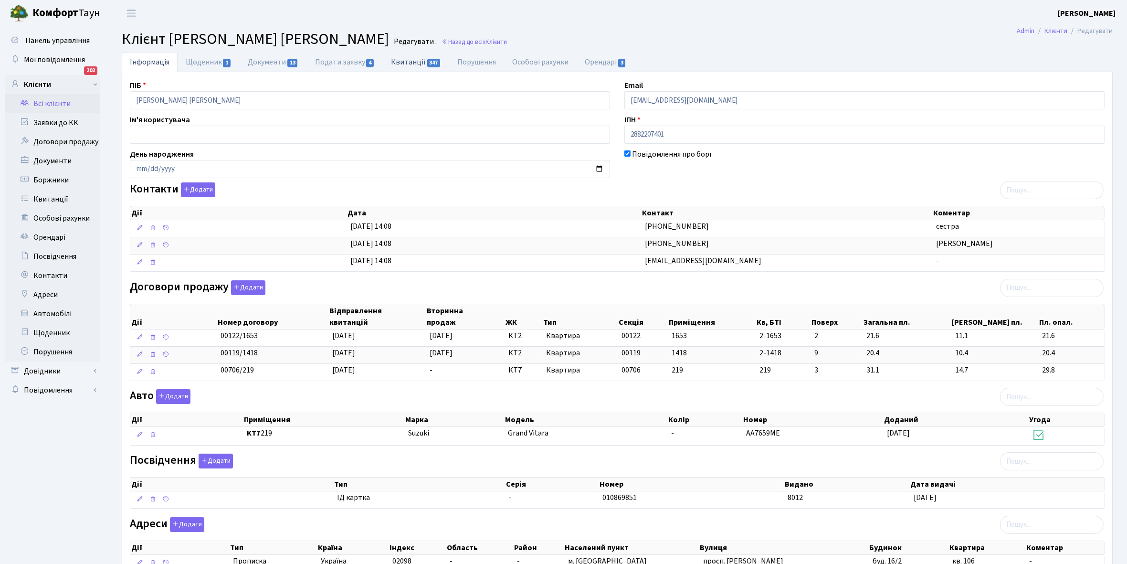
click at [414, 63] on link "Квитанції 347" at bounding box center [416, 62] width 66 height 20
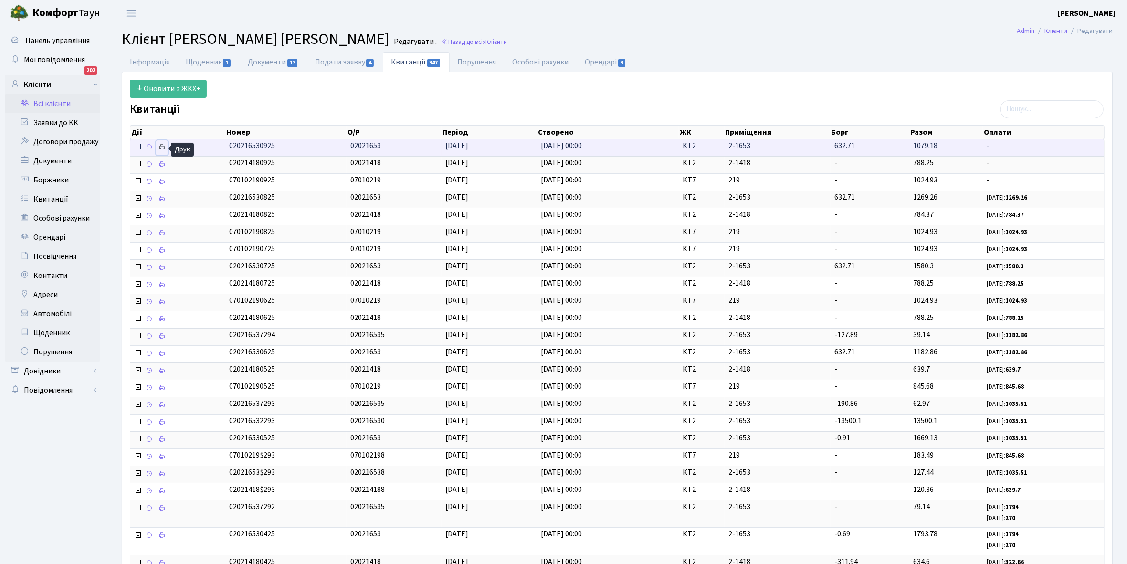
click at [162, 148] on icon at bounding box center [161, 147] width 7 height 7
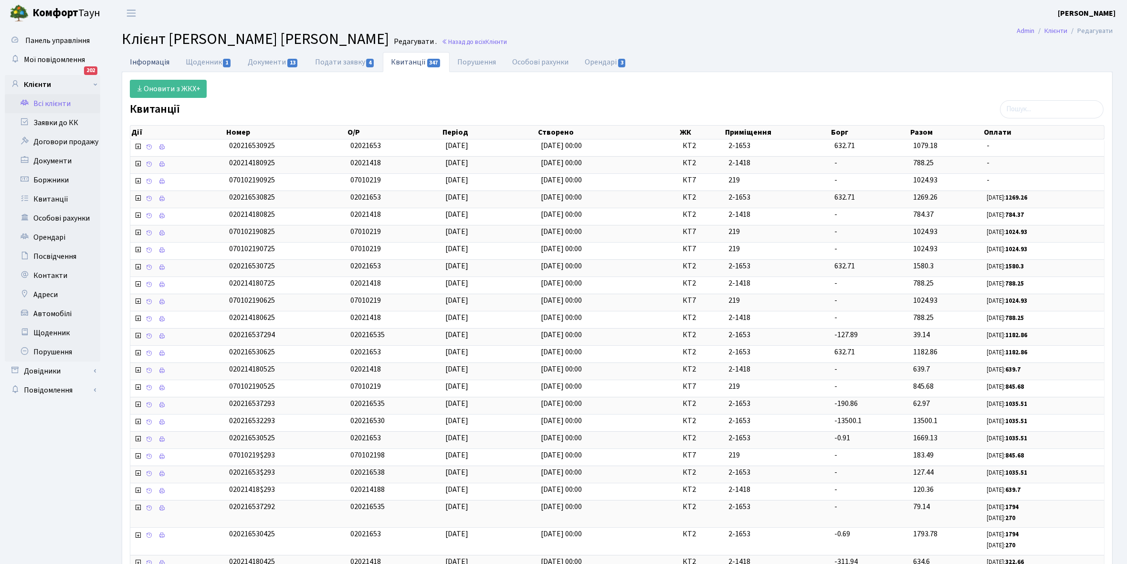
click at [146, 61] on link "Інформація" at bounding box center [150, 62] width 56 height 20
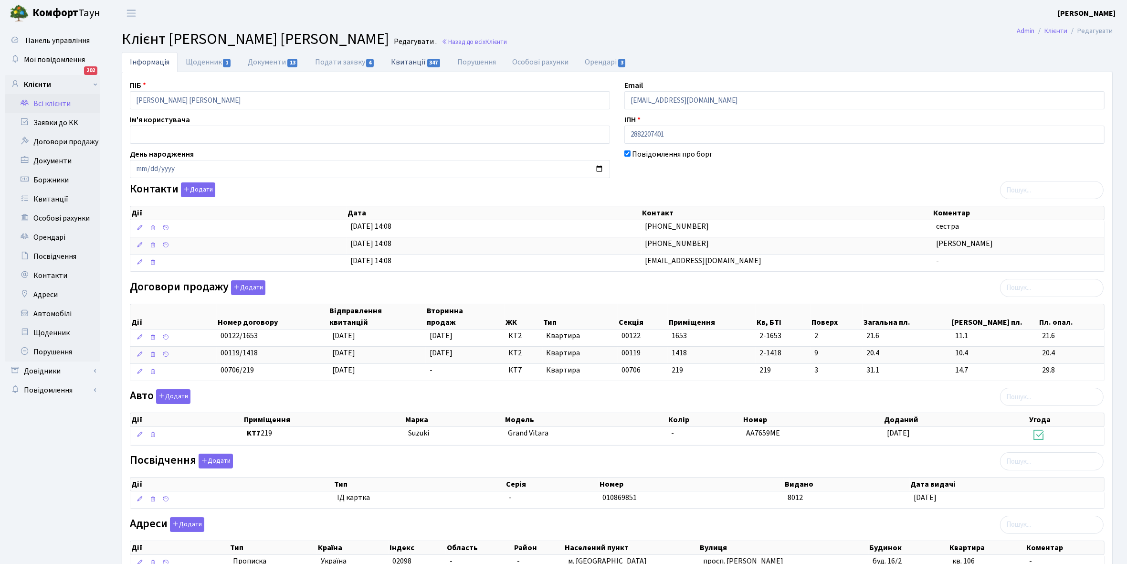
click at [407, 63] on link "Квитанції 347" at bounding box center [416, 62] width 66 height 20
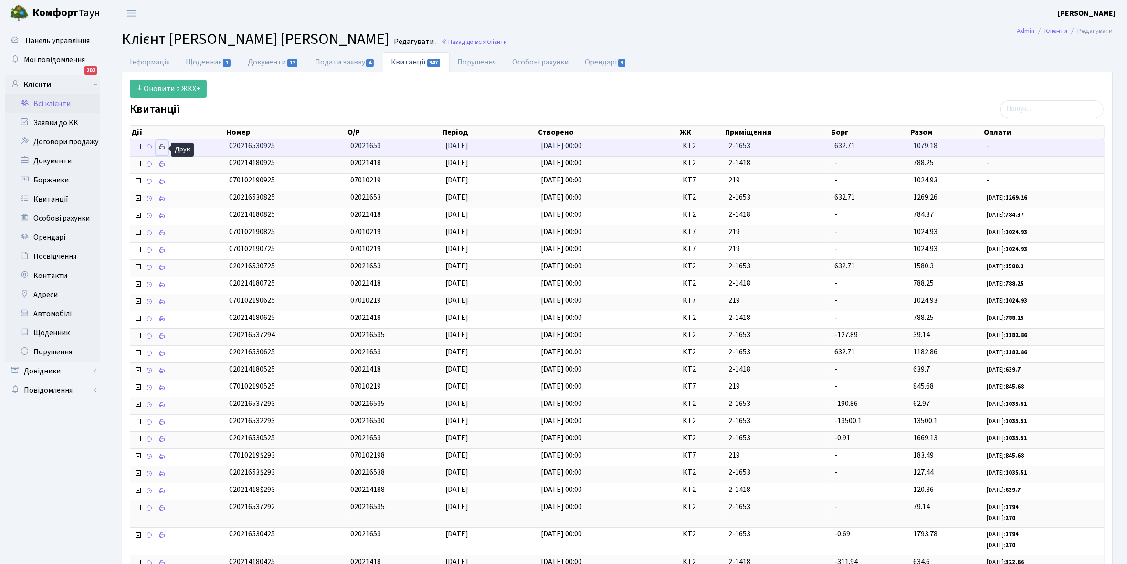
click at [165, 146] on icon at bounding box center [161, 147] width 7 height 7
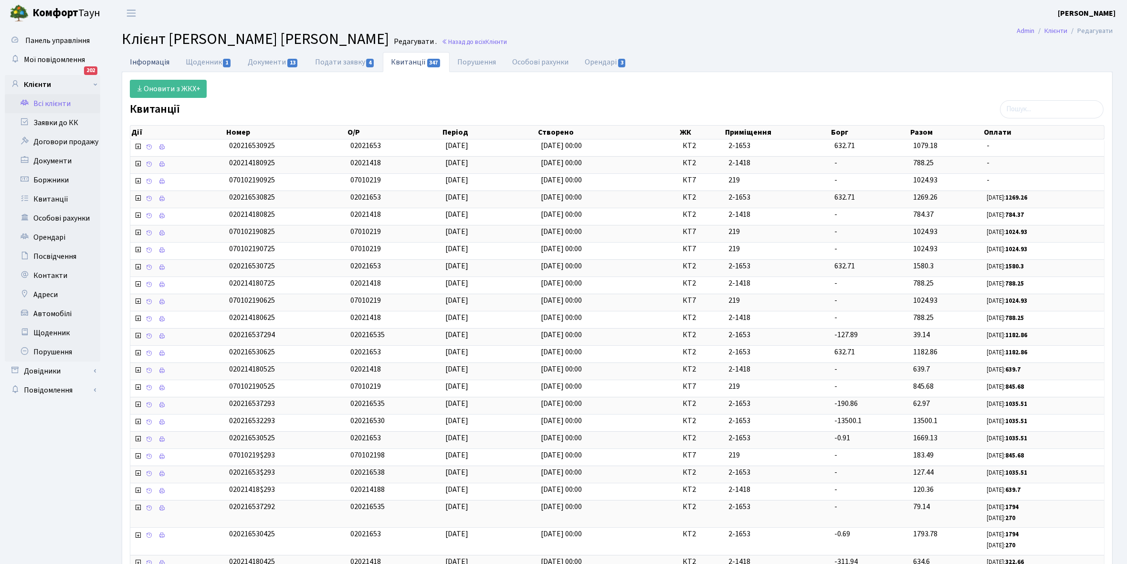
click at [144, 63] on link "Інформація" at bounding box center [150, 62] width 56 height 20
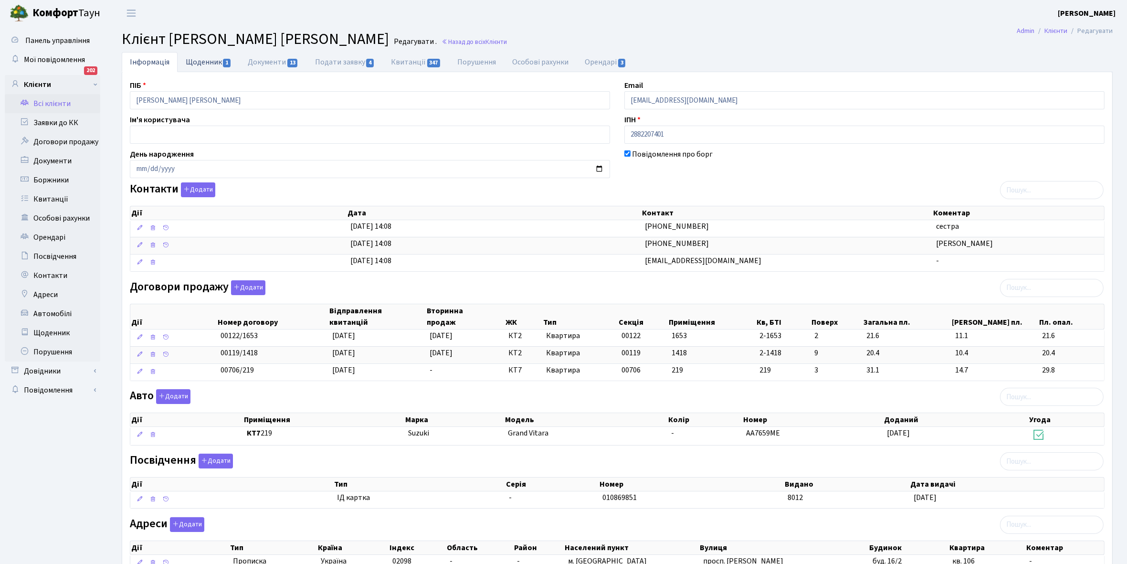
click at [202, 58] on link "Щоденник 1" at bounding box center [209, 62] width 62 height 20
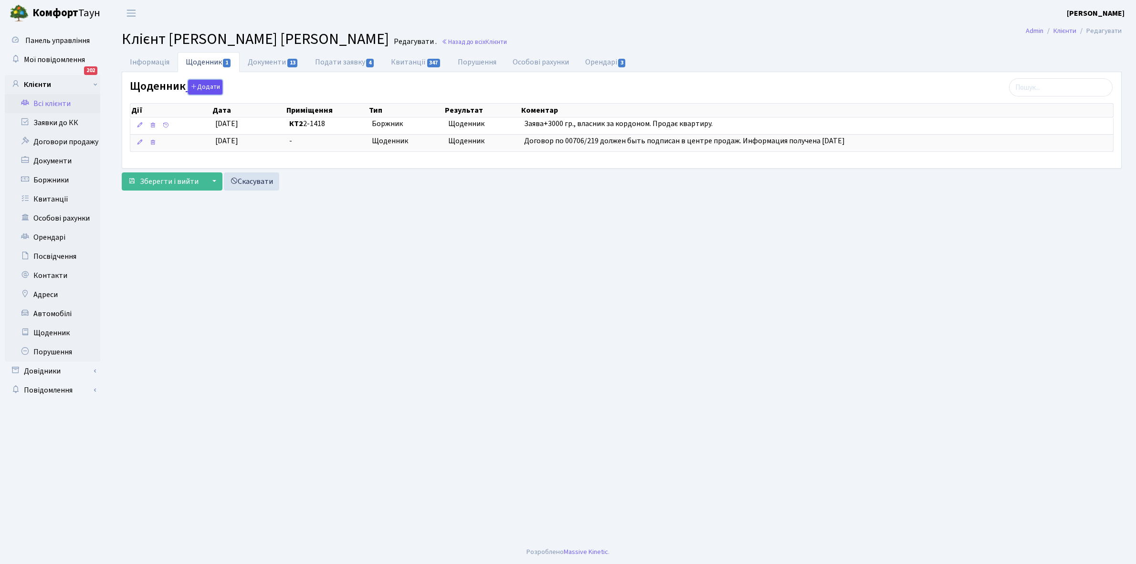
click at [208, 86] on button "Додати" at bounding box center [205, 87] width 34 height 15
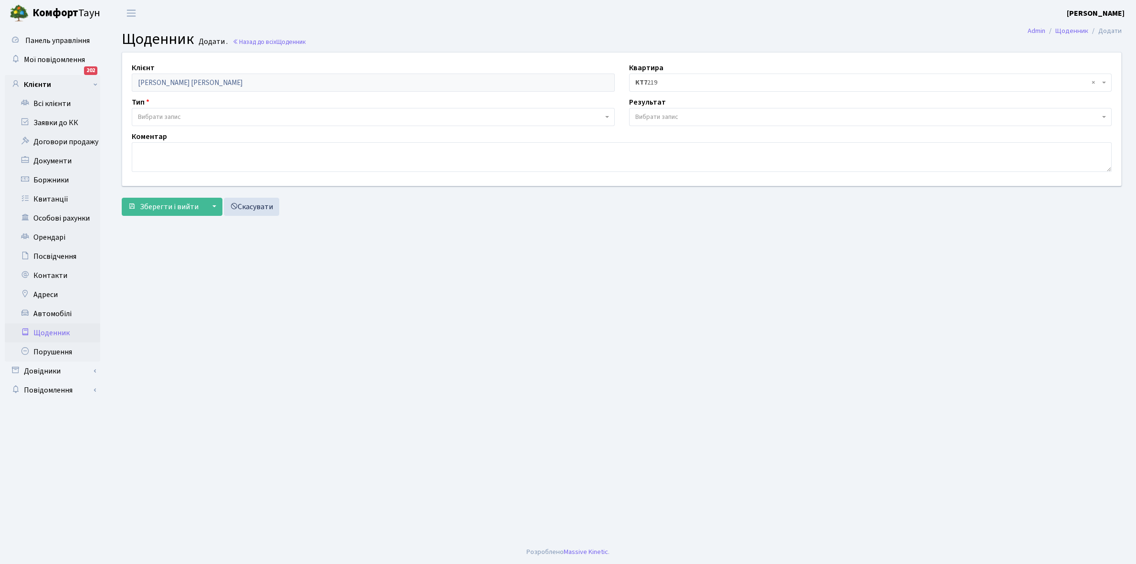
click at [689, 79] on span "× КТ7 219" at bounding box center [867, 83] width 465 height 10
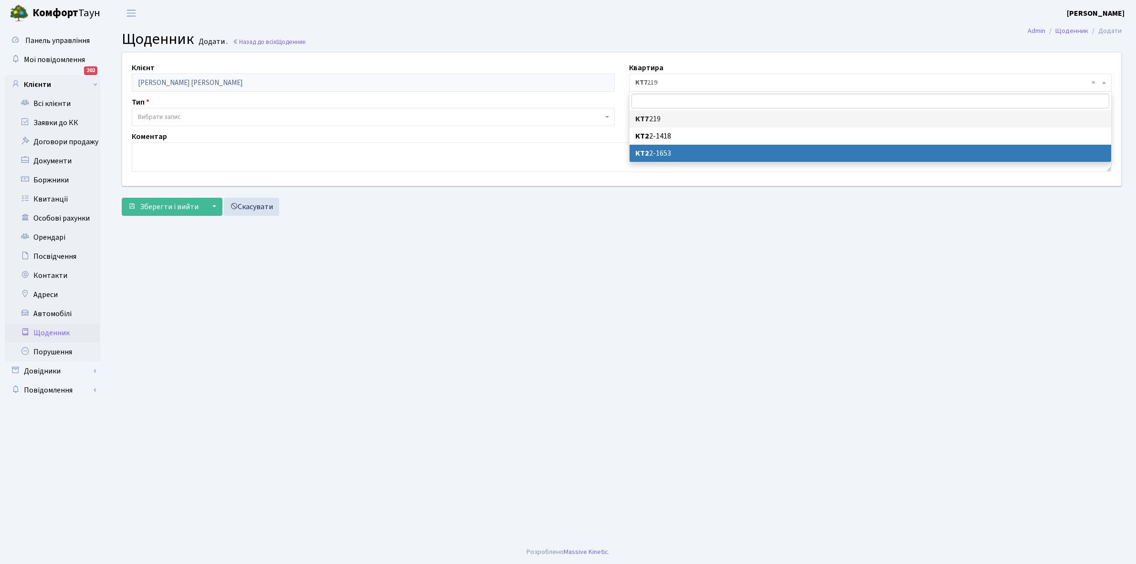
select select "177666"
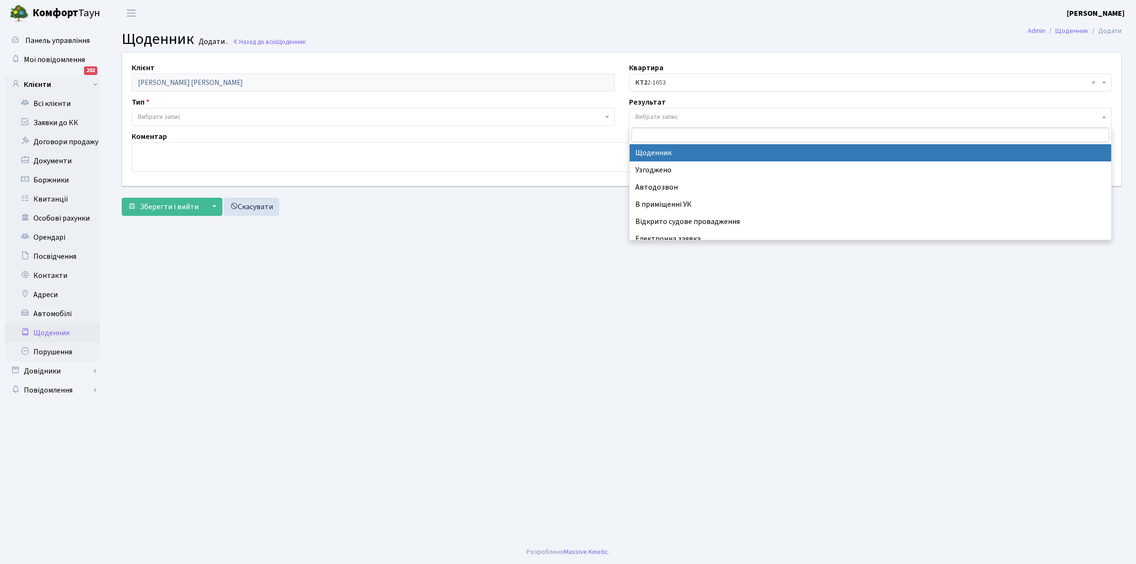
click at [679, 111] on span "Вибрати запис" at bounding box center [870, 117] width 483 height 18
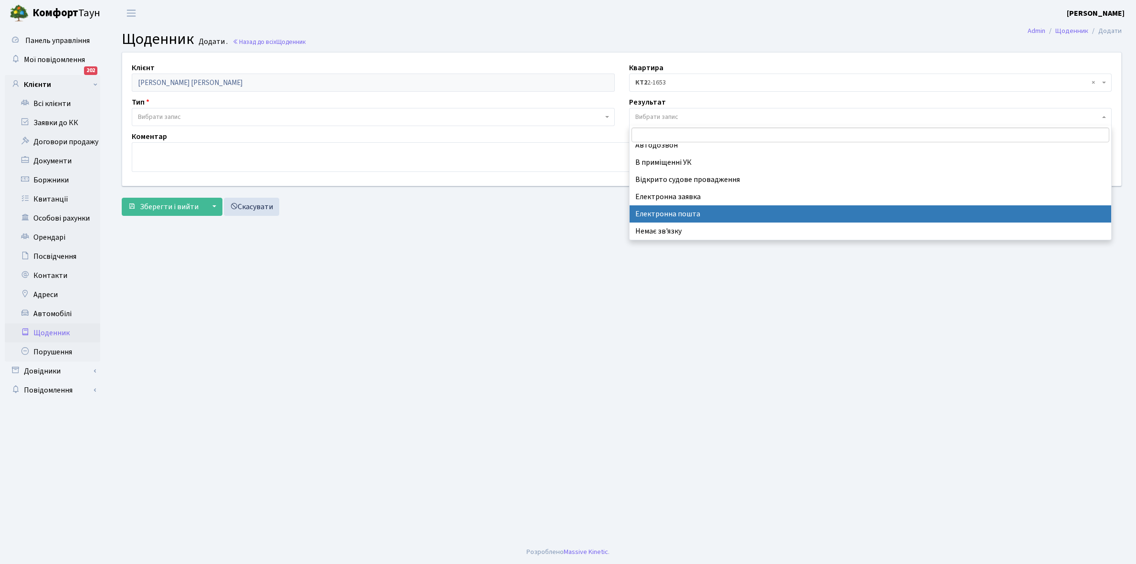
scroll to position [59, 0]
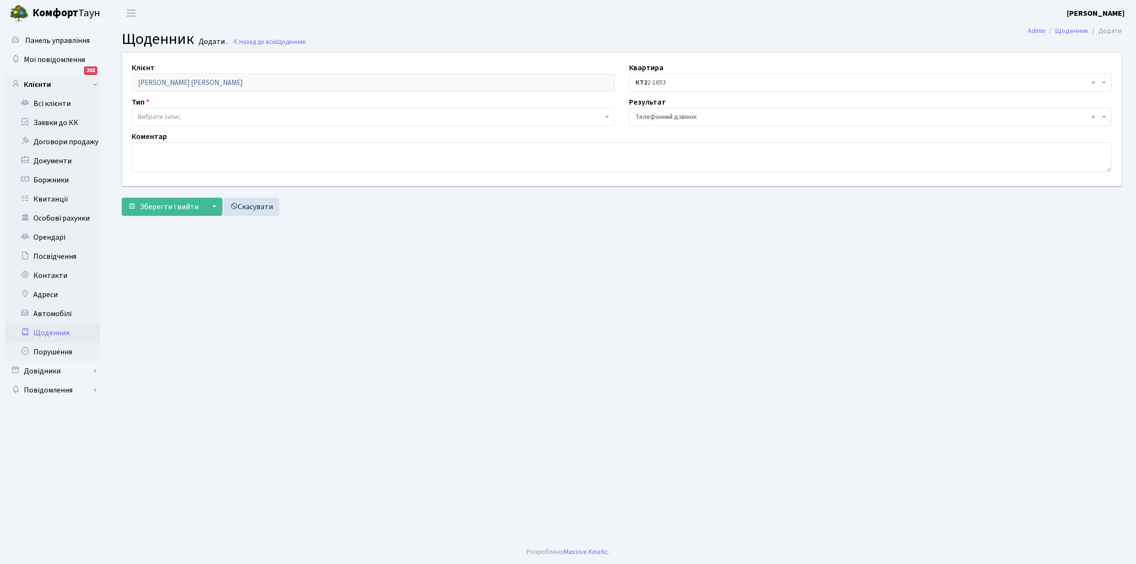
select select "196"
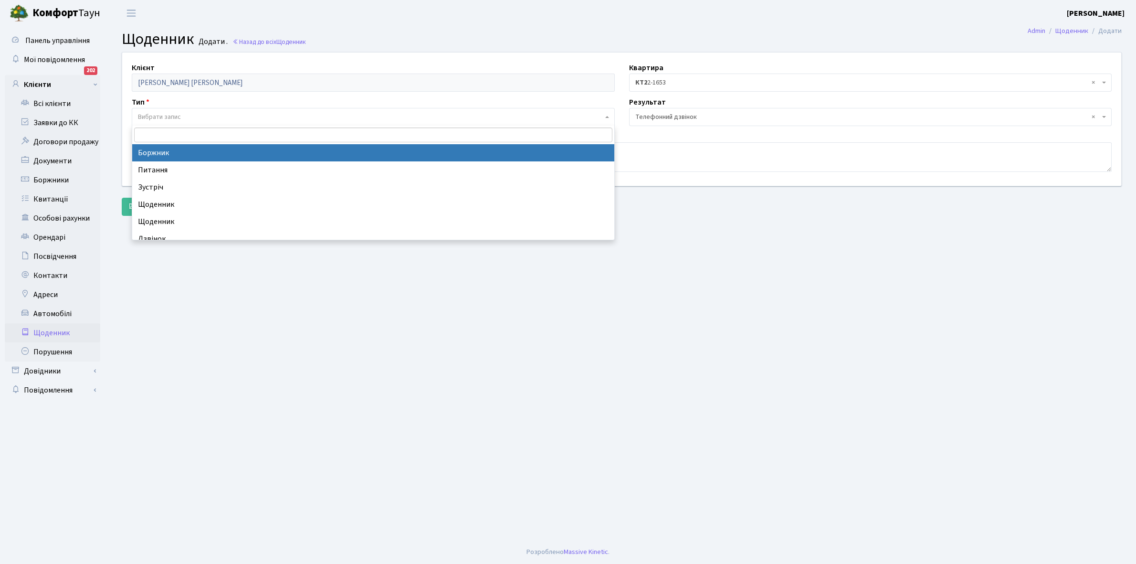
click at [199, 110] on span "Вибрати запис" at bounding box center [373, 117] width 483 height 18
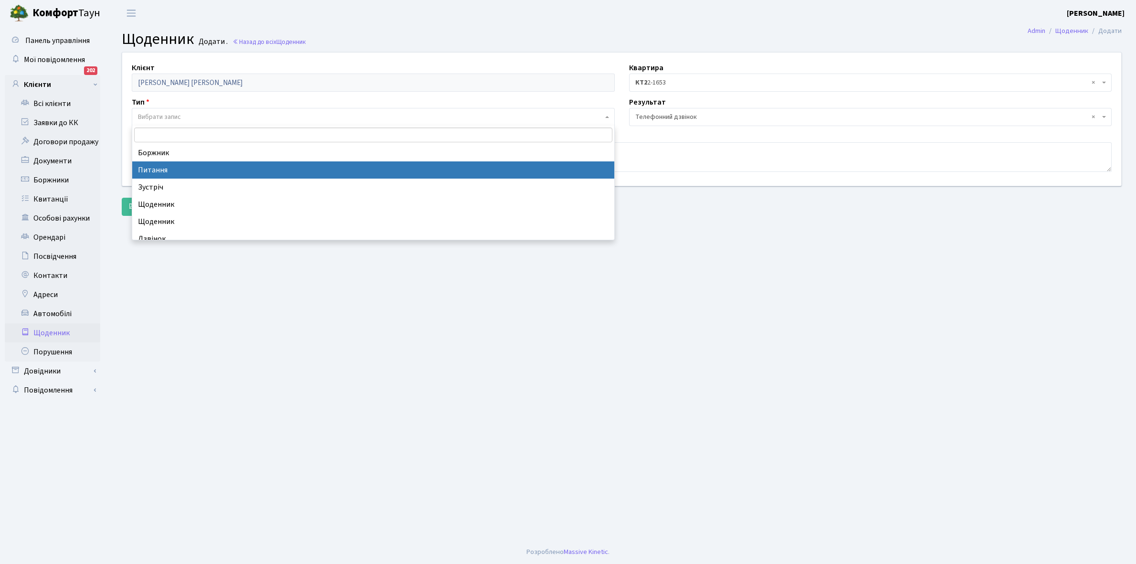
select select "9"
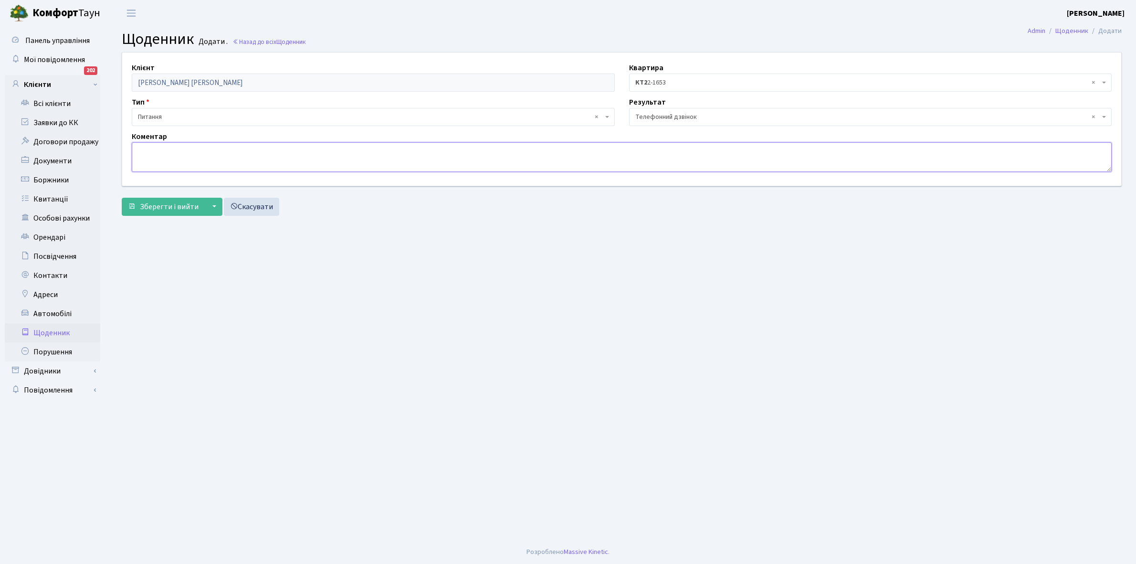
click at [151, 161] on textarea at bounding box center [622, 157] width 980 height 30
type textarea "Не зрозуміла причина відсутності укладання договорів з ДТЕК."
click at [168, 208] on span "Зберегти і вийти" at bounding box center [169, 206] width 59 height 10
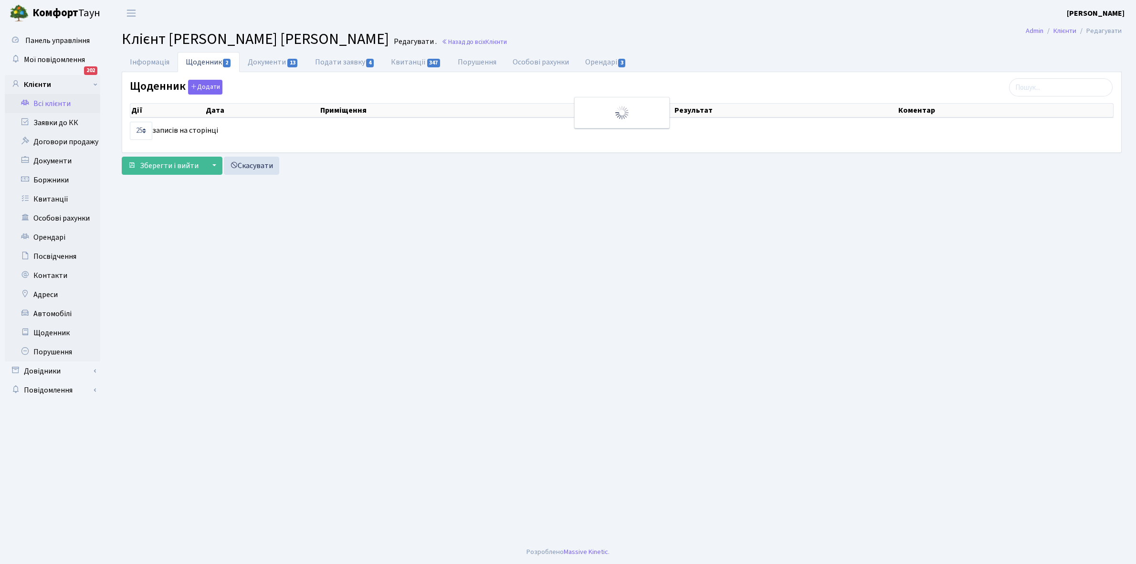
select select "25"
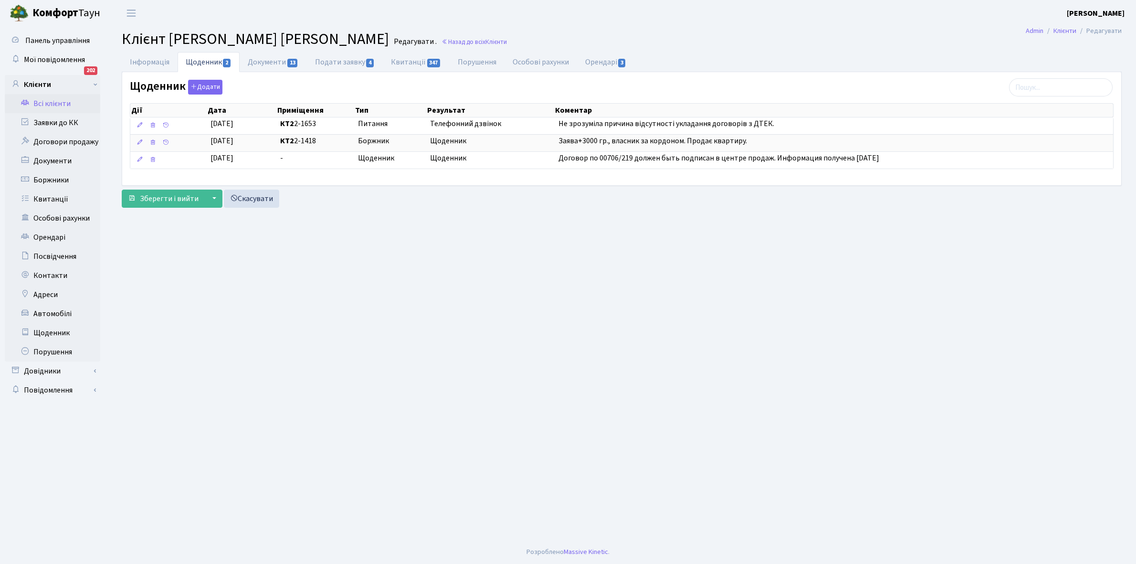
click at [55, 103] on link "Всі клієнти" at bounding box center [52, 103] width 95 height 19
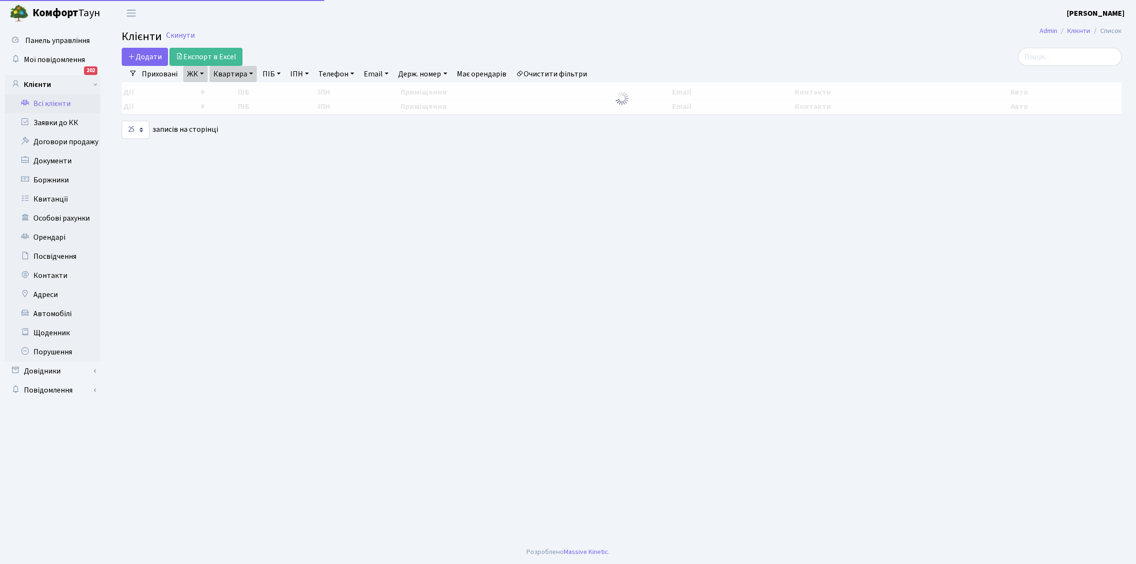
select select "25"
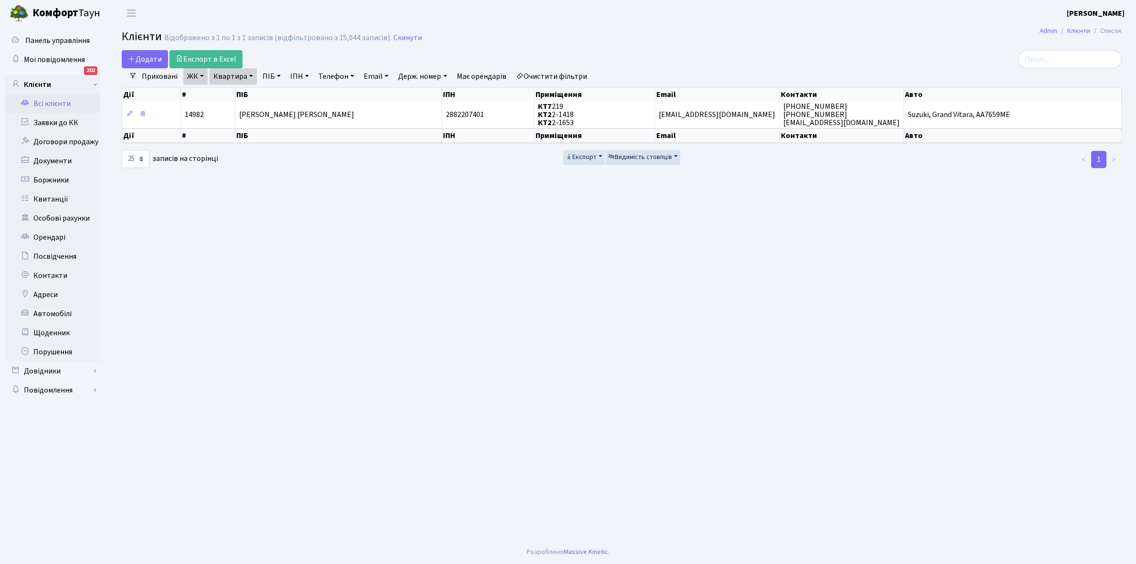
click at [250, 77] on link "Квартира" at bounding box center [233, 76] width 47 height 16
click at [249, 91] on input "2-1653" at bounding box center [238, 95] width 56 height 18
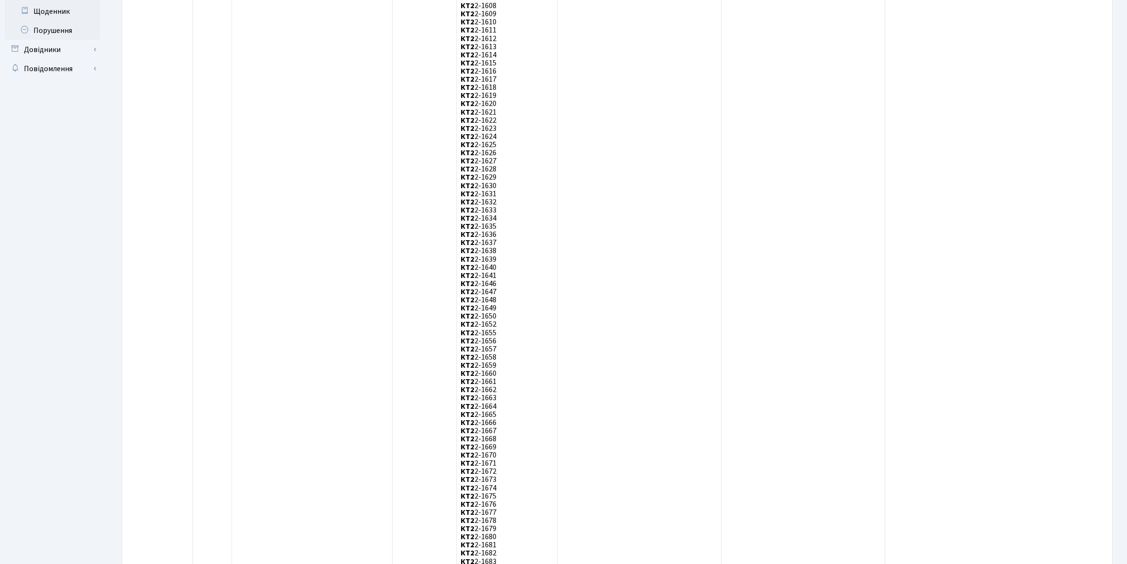
scroll to position [23, 0]
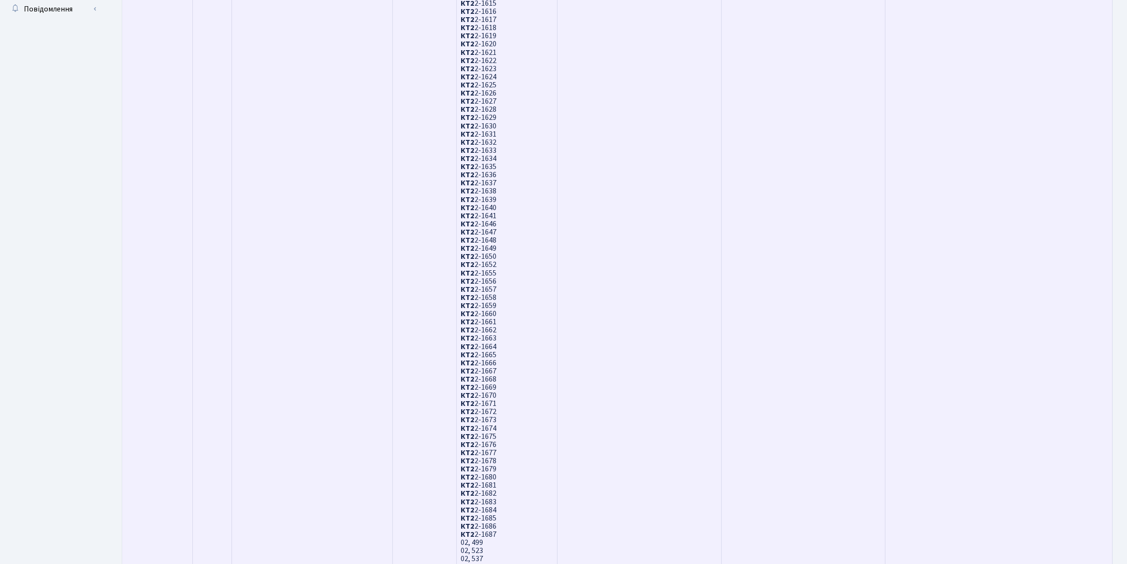
scroll to position [23, 0]
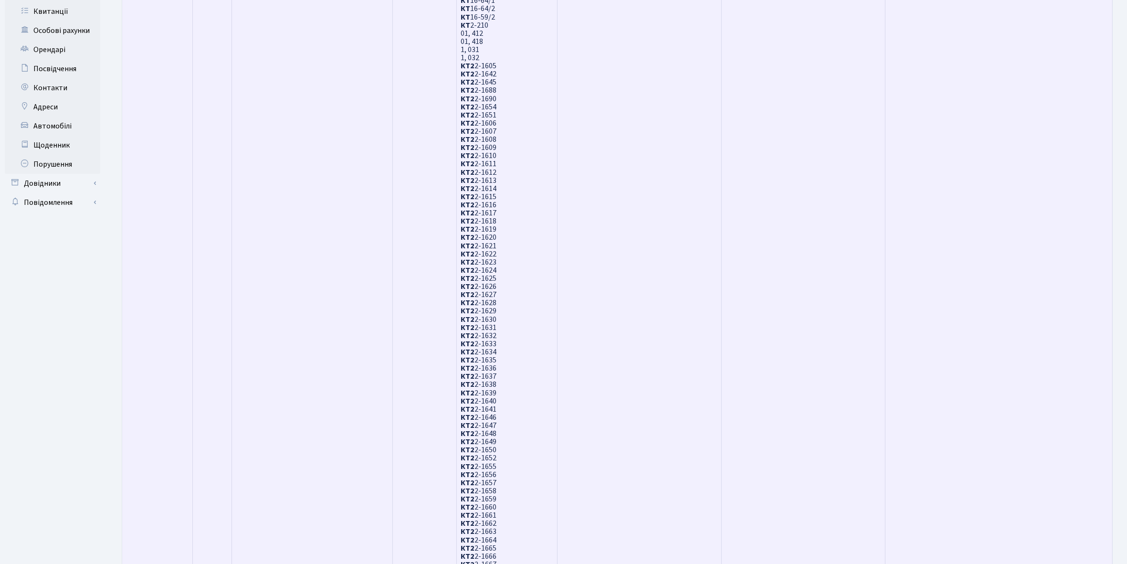
scroll to position [23, 0]
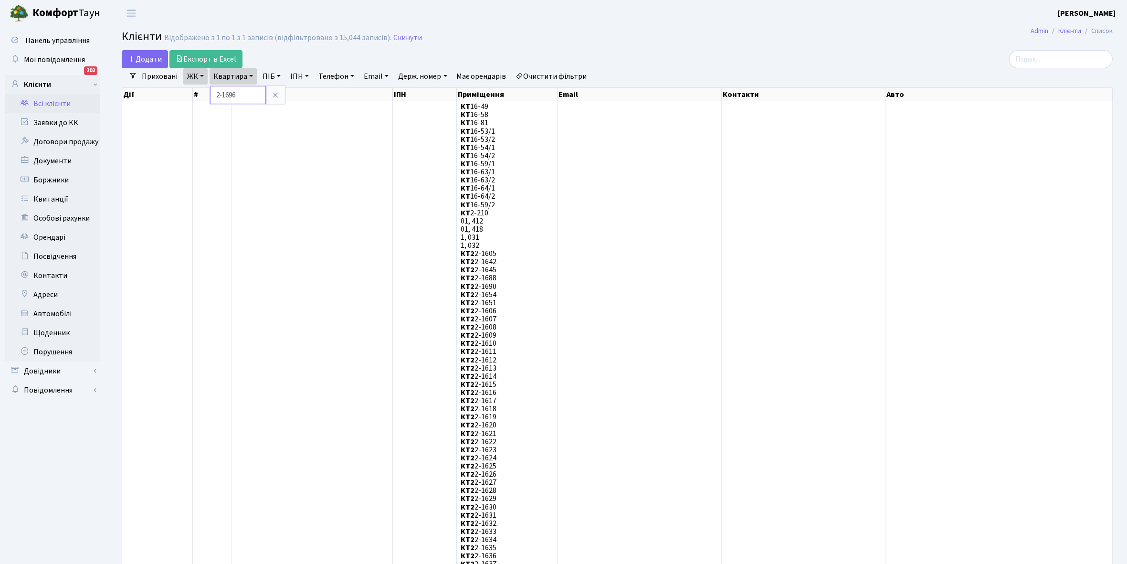
type input "2-1696"
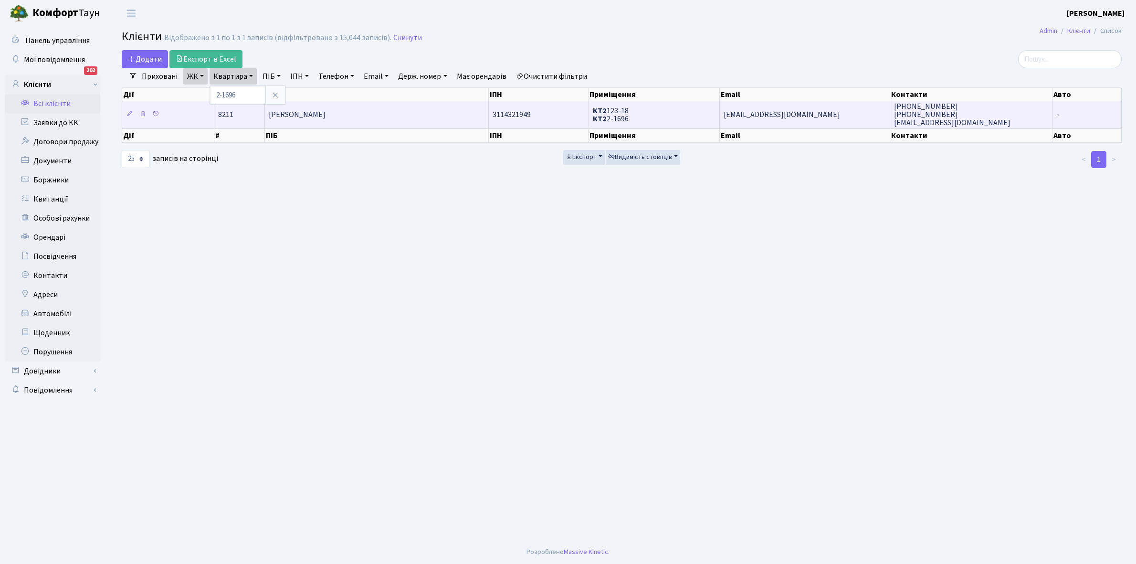
click at [380, 110] on td "Урсул Тетяна Олександрівна" at bounding box center [377, 114] width 224 height 26
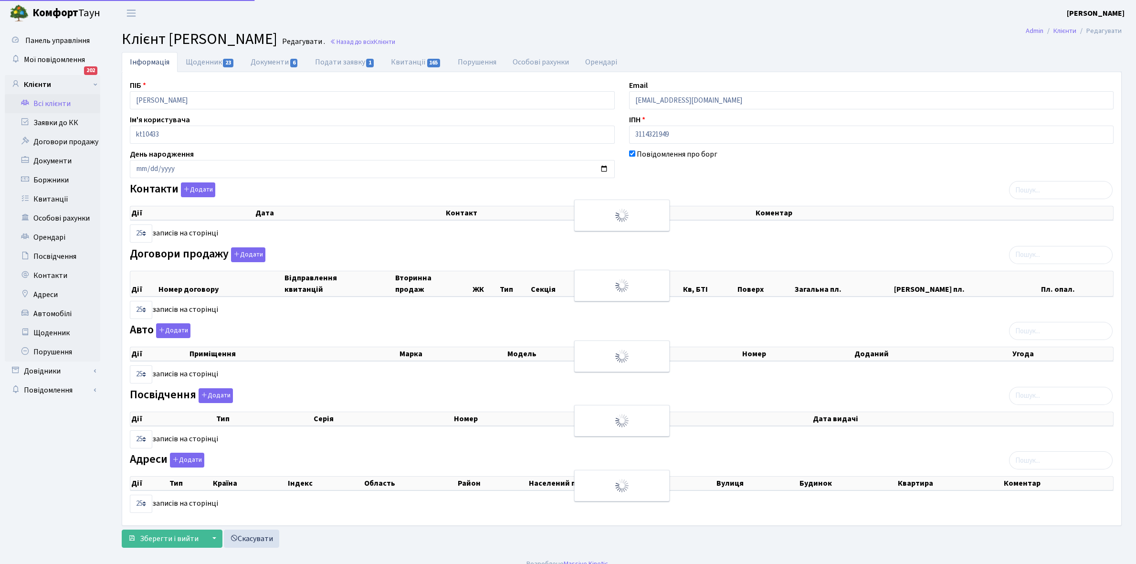
select select "25"
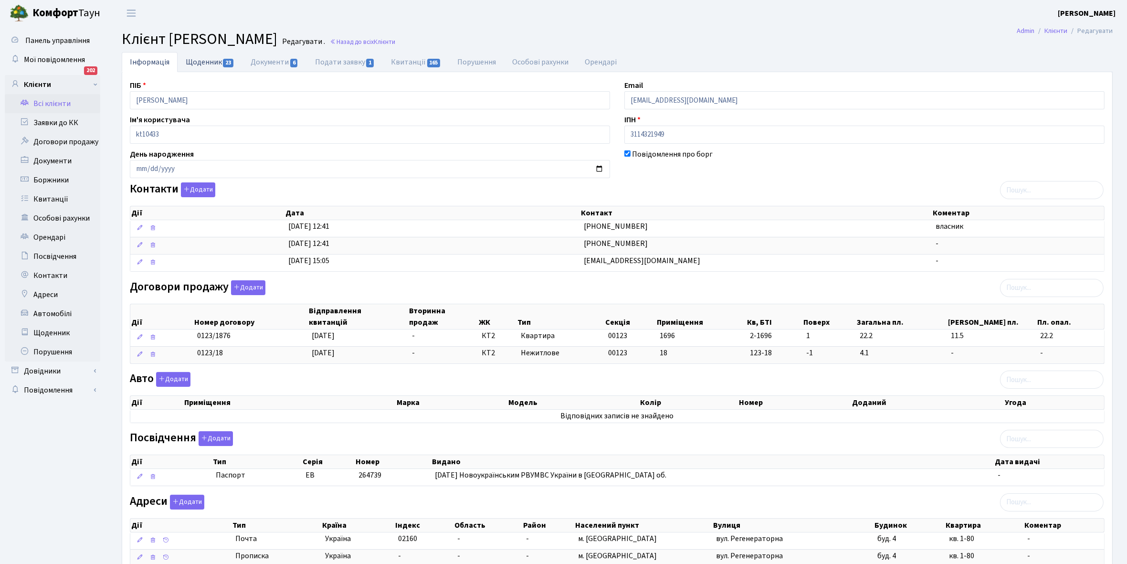
click at [200, 61] on link "Щоденник 23" at bounding box center [210, 62] width 65 height 20
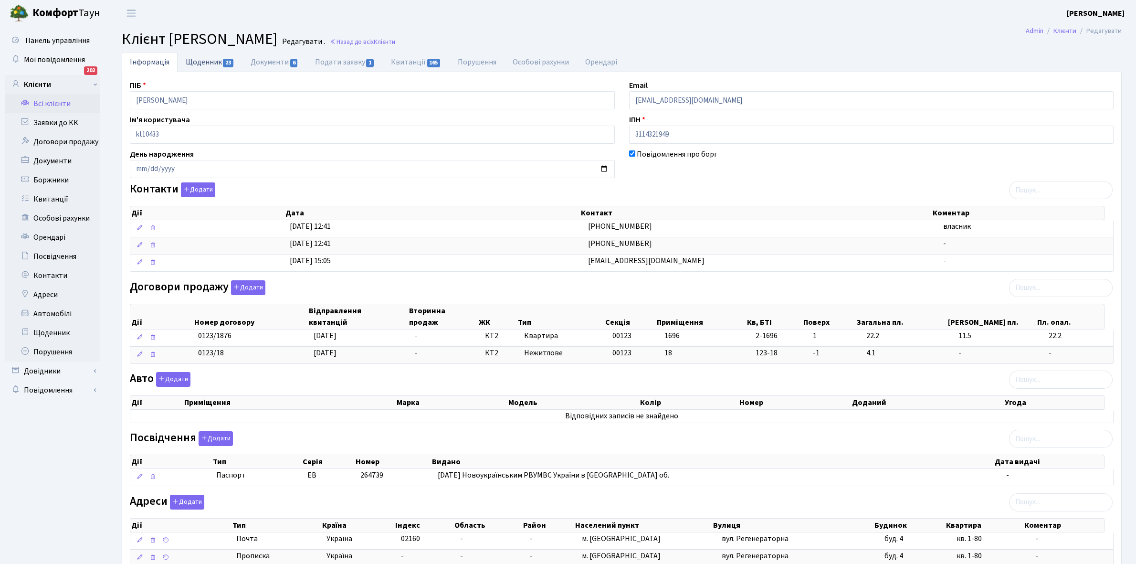
select select "25"
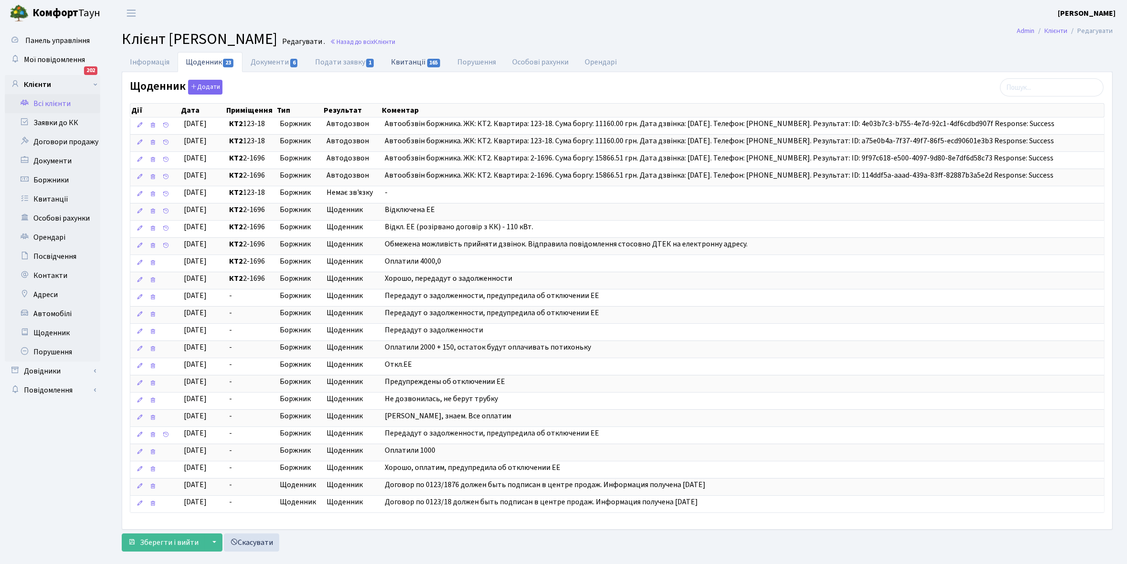
click at [414, 59] on link "Квитанції 165" at bounding box center [416, 62] width 66 height 20
select select "25"
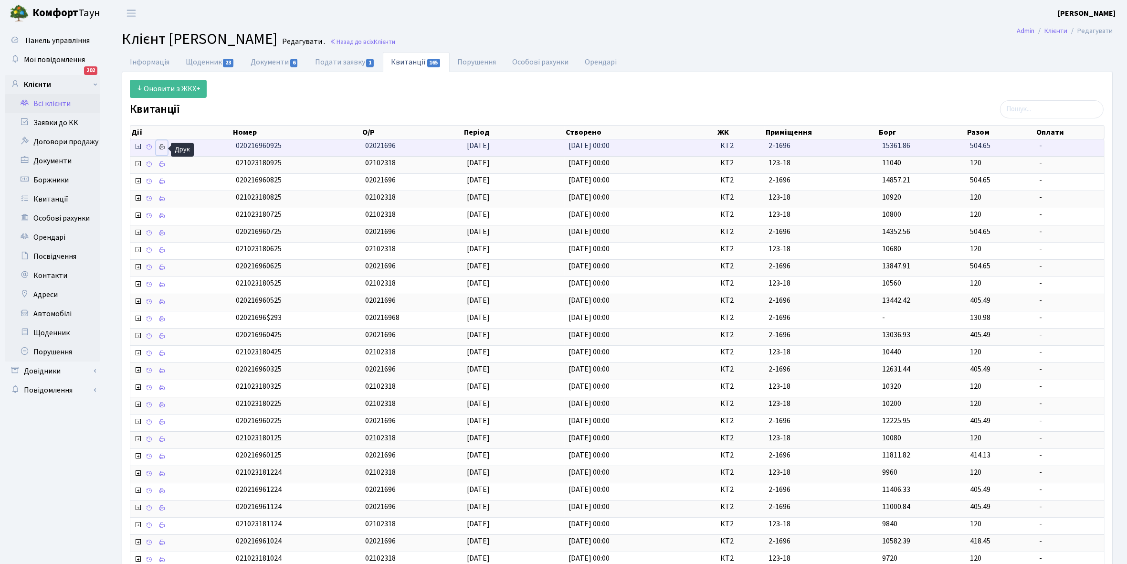
click at [165, 150] on icon at bounding box center [161, 147] width 7 height 7
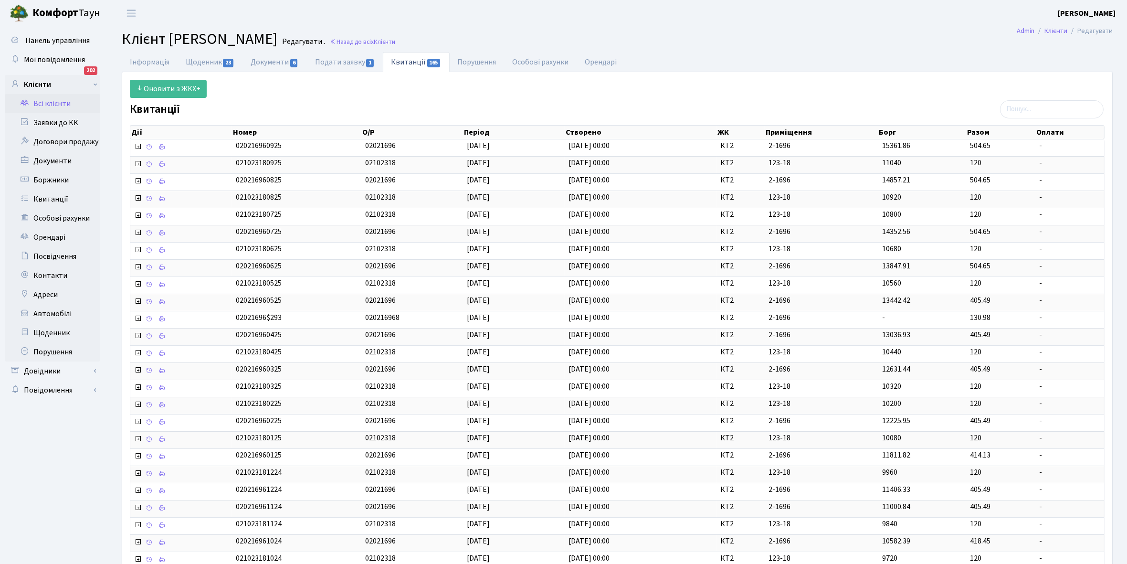
click at [47, 100] on link "Всі клієнти" at bounding box center [52, 103] width 95 height 19
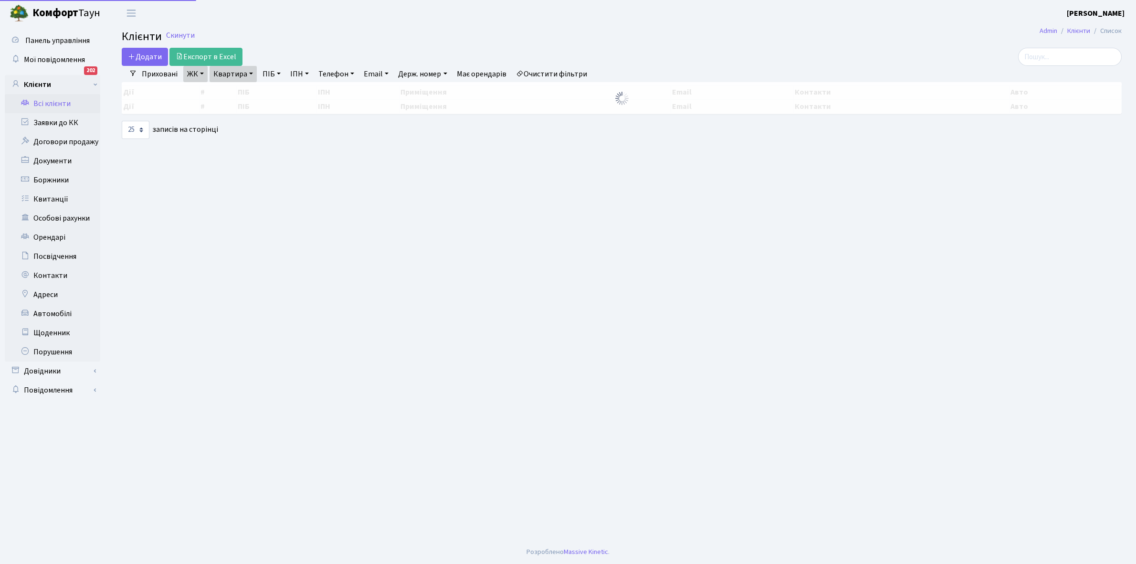
select select "25"
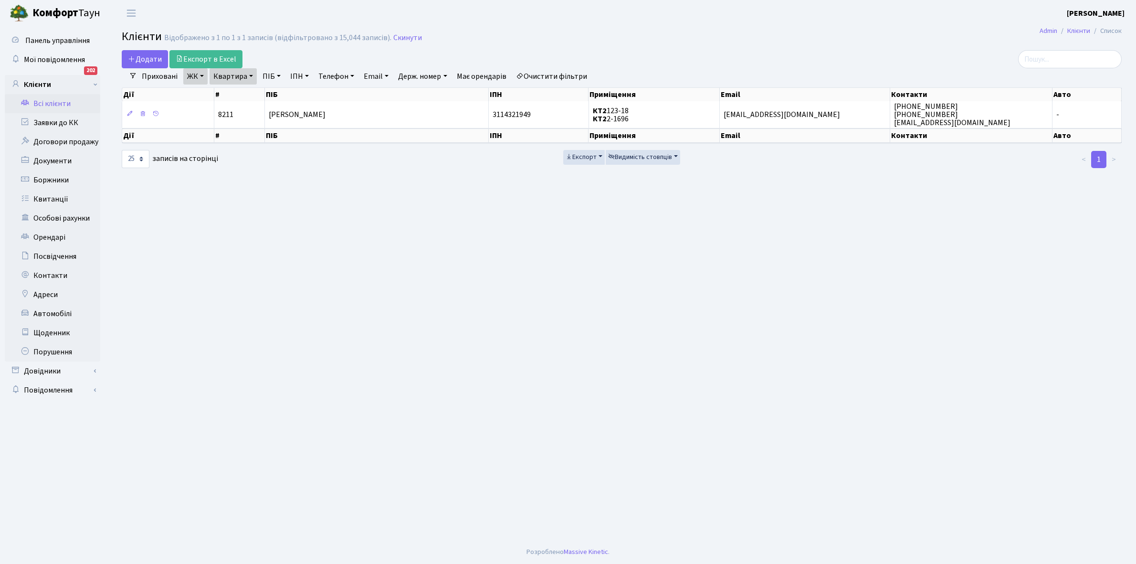
click at [251, 73] on link "Квартира" at bounding box center [233, 76] width 47 height 16
click at [251, 90] on input "2-1696" at bounding box center [238, 95] width 56 height 18
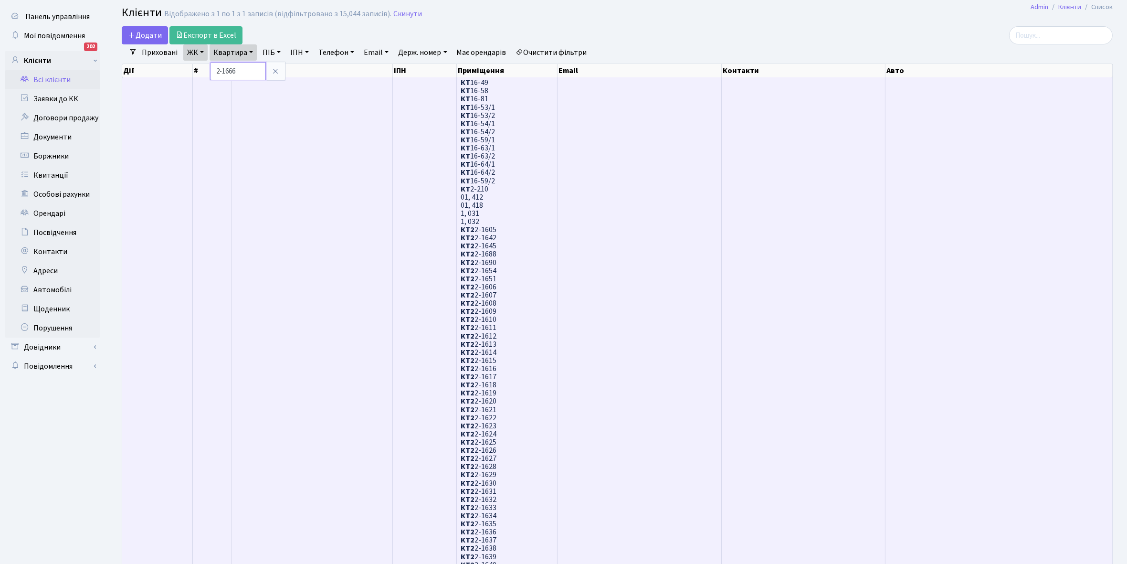
scroll to position [23, 0]
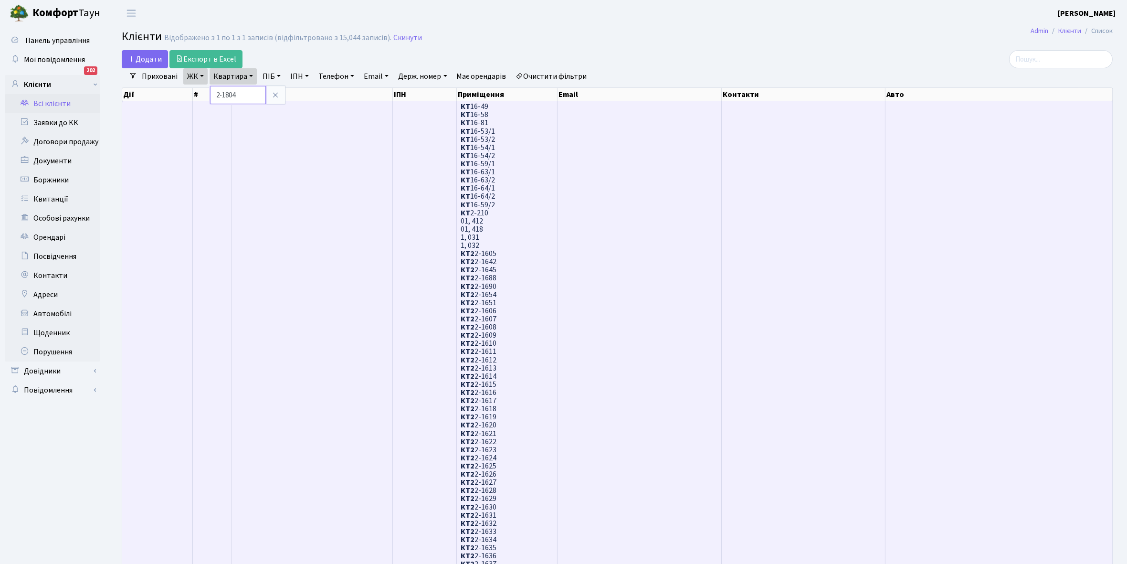
type input "2-1804"
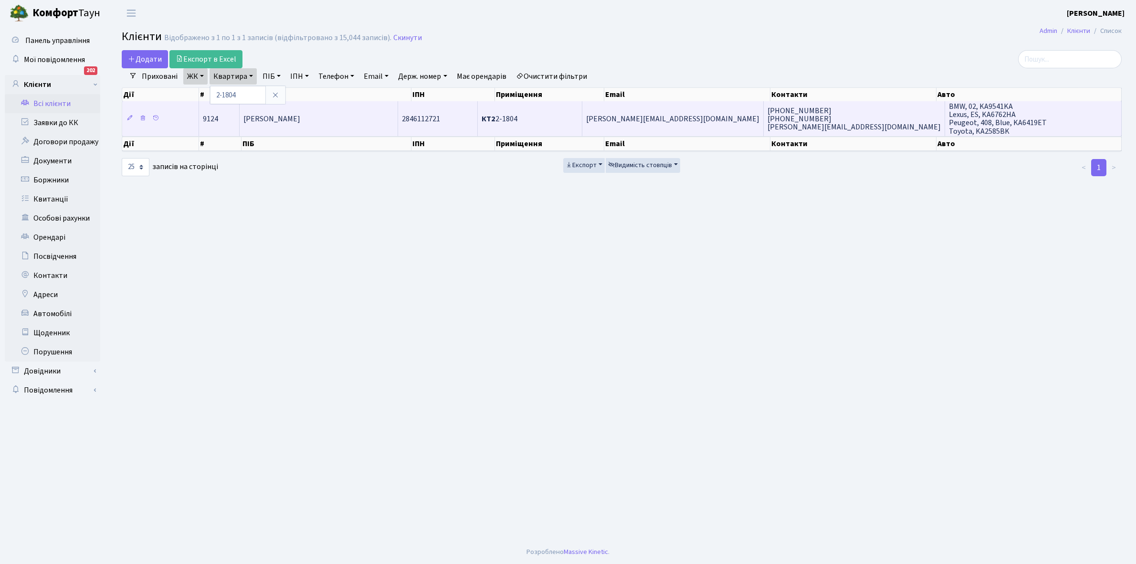
click at [345, 122] on td "Курмаз Тетяна Вікторівна" at bounding box center [319, 118] width 158 height 34
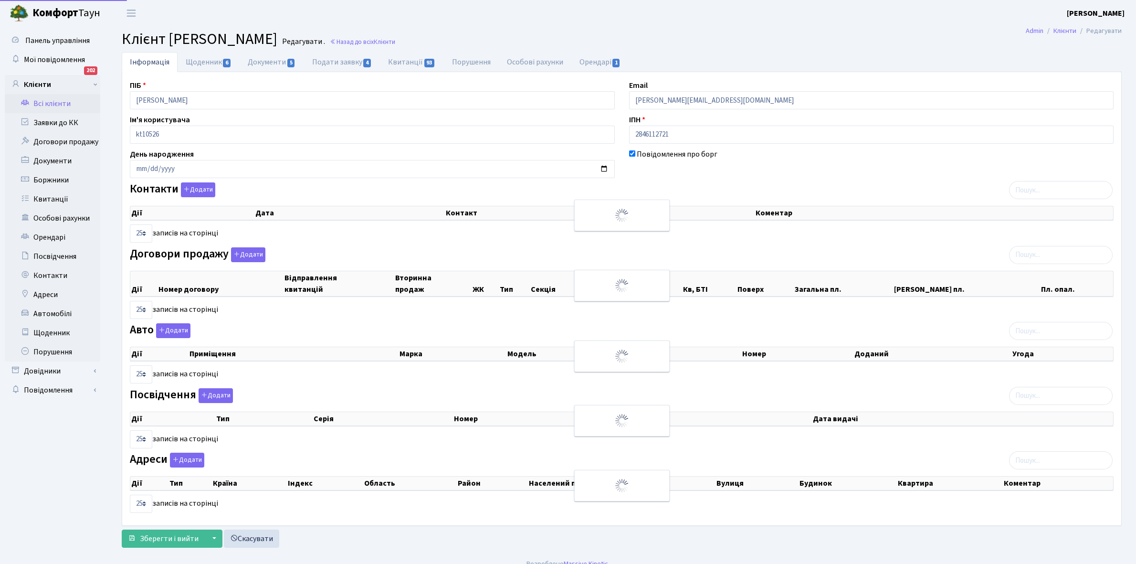
select select "25"
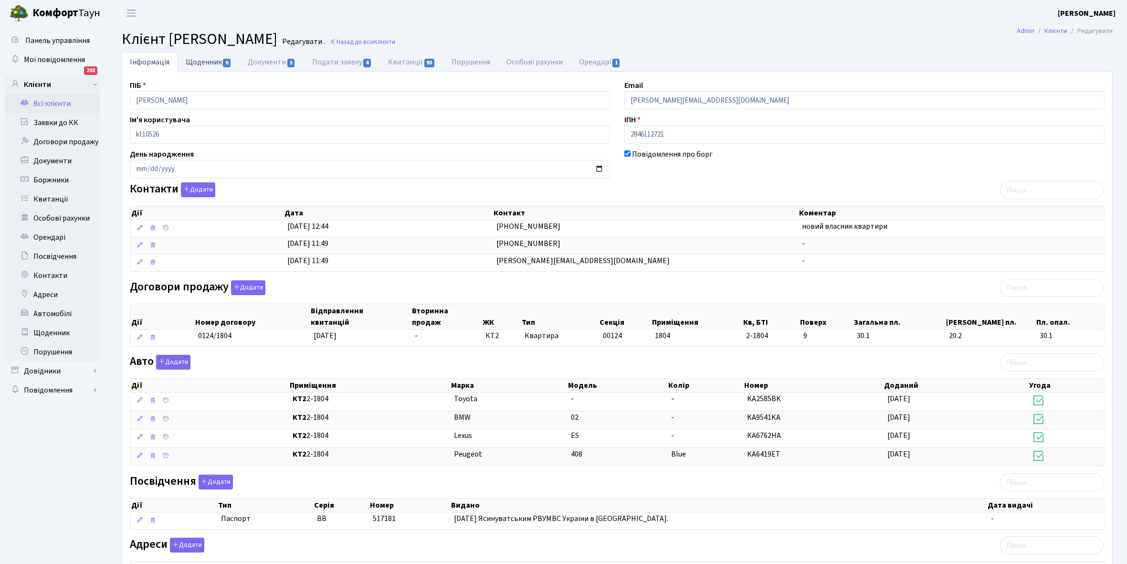
click at [188, 63] on link "Щоденник 6" at bounding box center [209, 62] width 62 height 20
select select "25"
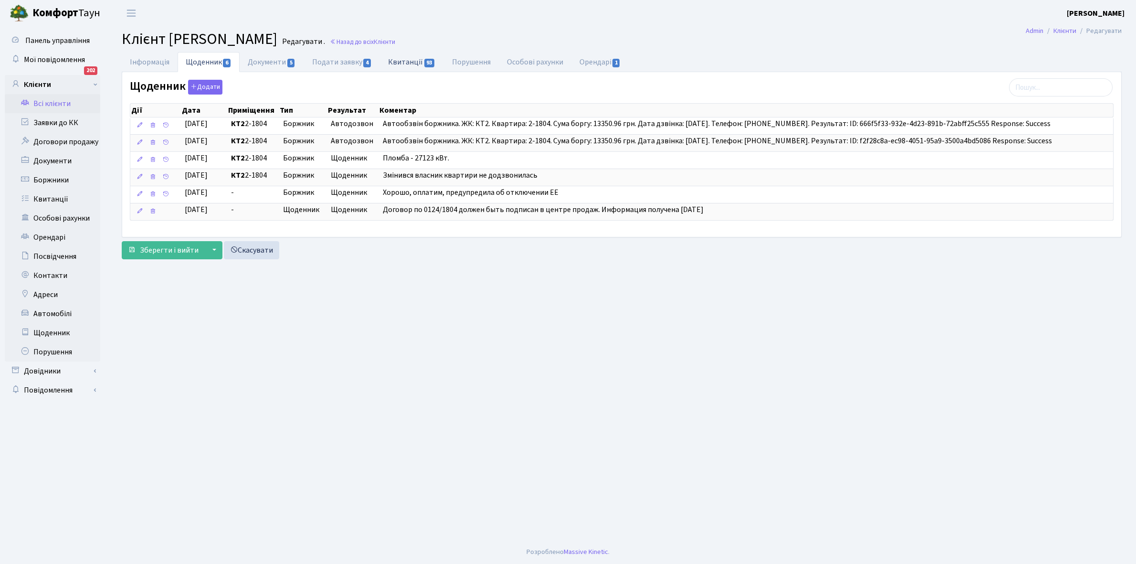
click at [406, 58] on link "Квитанції 93" at bounding box center [411, 62] width 63 height 20
select select "25"
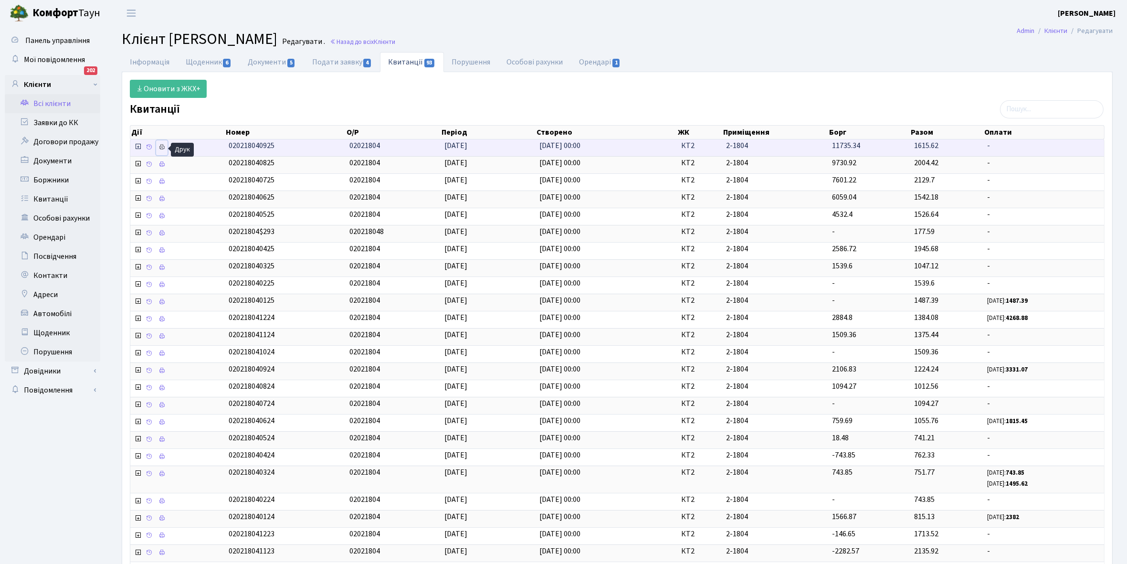
click at [165, 151] on link at bounding box center [161, 147] width 11 height 15
click at [197, 57] on link "Щоденник 6" at bounding box center [209, 62] width 62 height 20
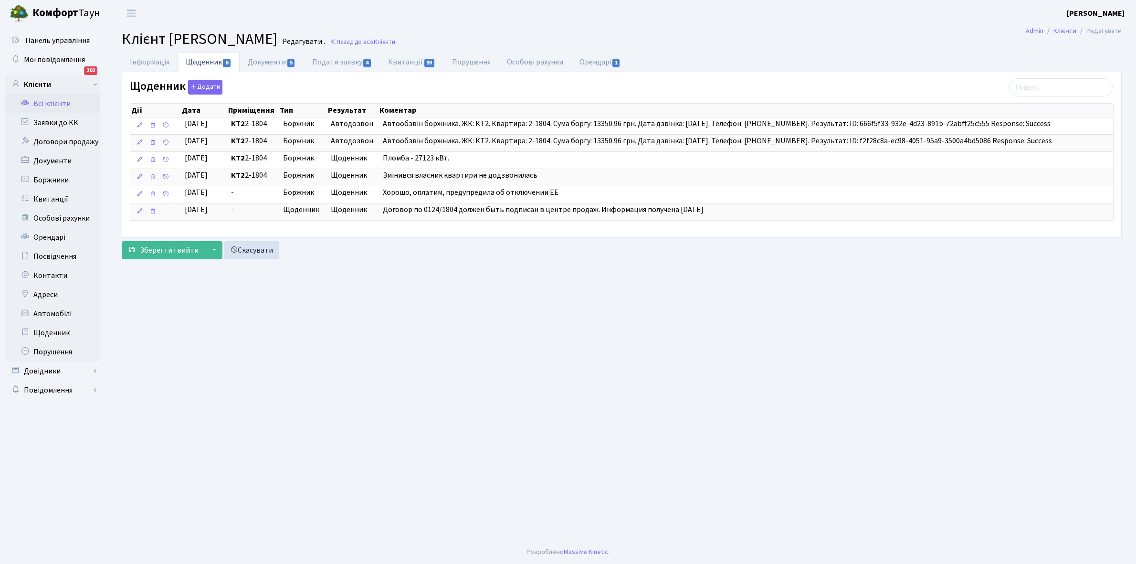
click at [52, 101] on link "Всі клієнти" at bounding box center [52, 103] width 95 height 19
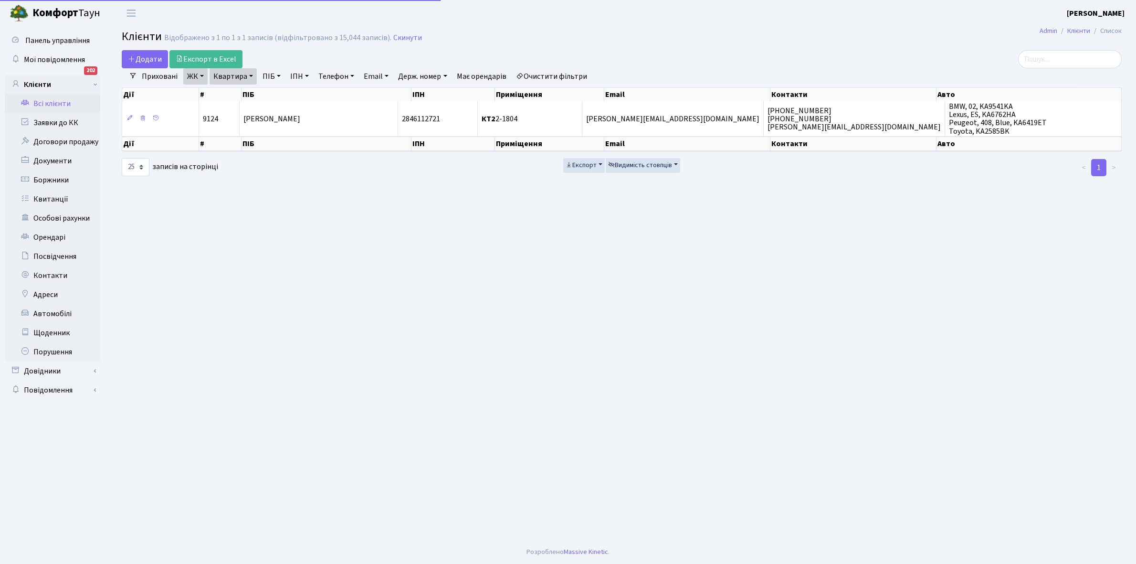
select select "25"
click at [249, 77] on link "Квартира" at bounding box center [233, 76] width 47 height 16
click at [254, 90] on input "2-1804" at bounding box center [238, 95] width 56 height 18
type input "2-1766"
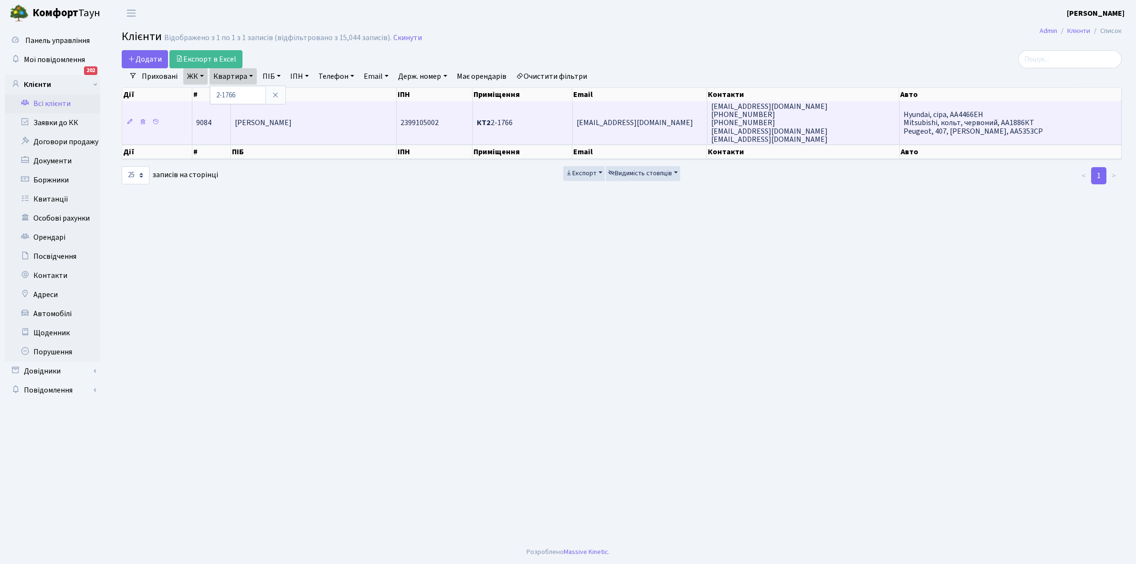
click at [330, 123] on td "[PERSON_NAME]" at bounding box center [314, 122] width 166 height 43
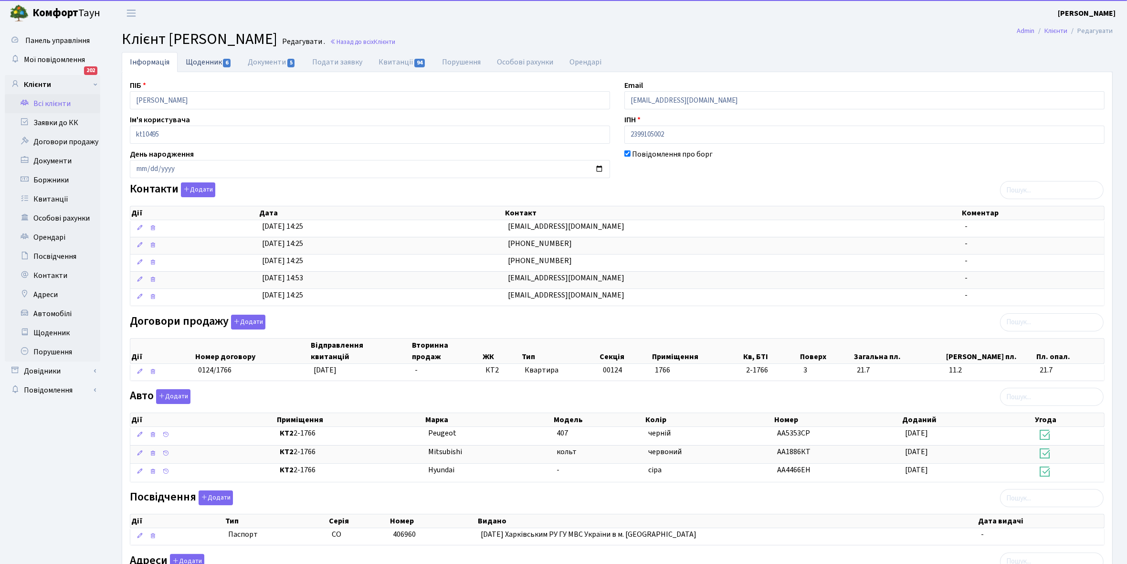
click at [200, 62] on link "Щоденник 6" at bounding box center [209, 62] width 62 height 20
select select "25"
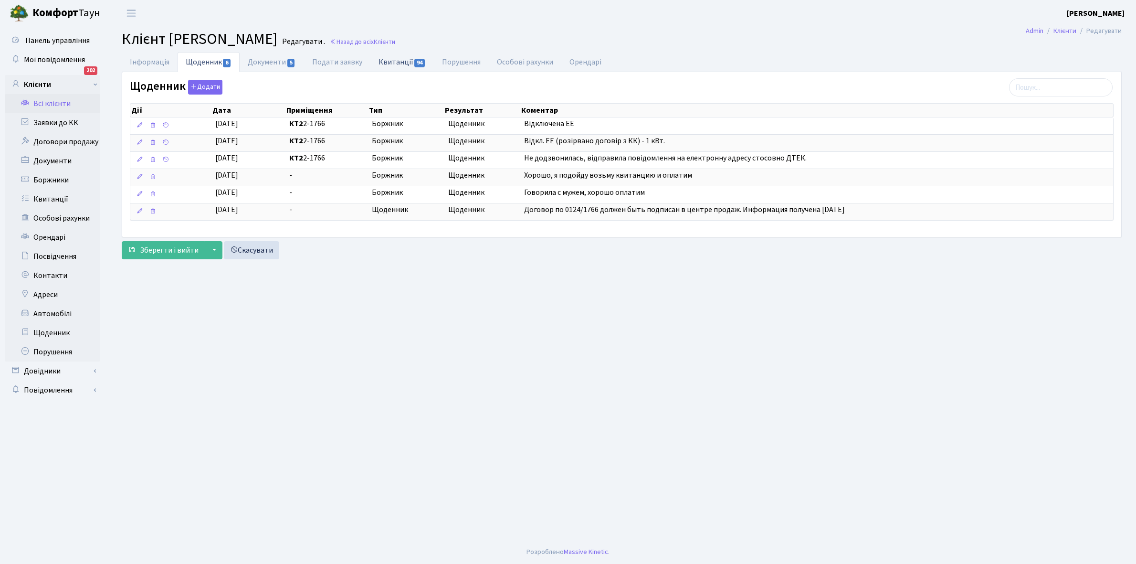
click at [390, 61] on link "Квитанції 94" at bounding box center [401, 62] width 63 height 20
select select "25"
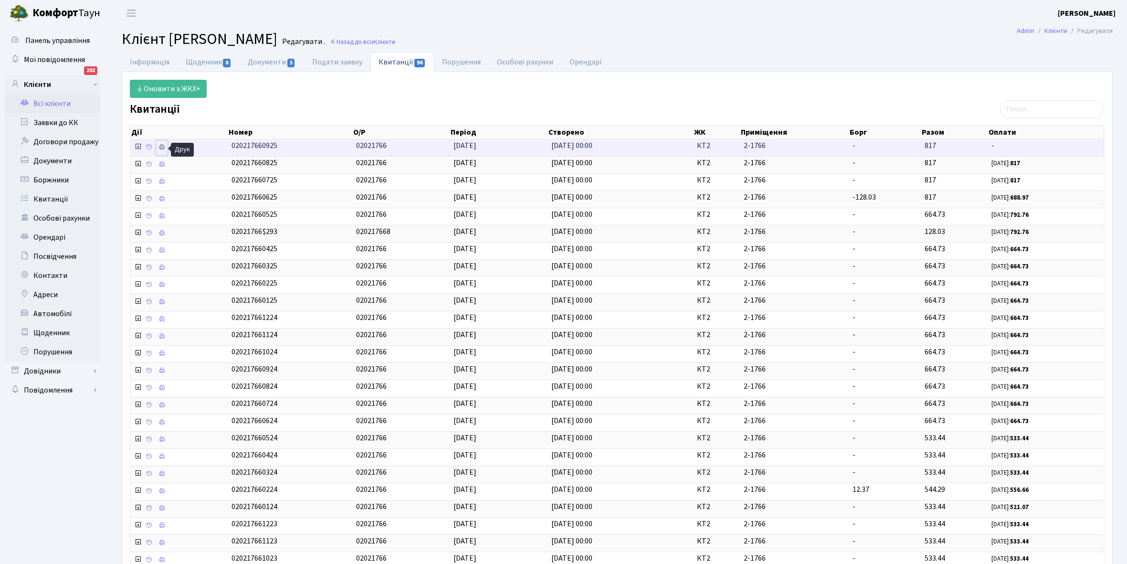
click at [160, 147] on icon at bounding box center [161, 147] width 7 height 7
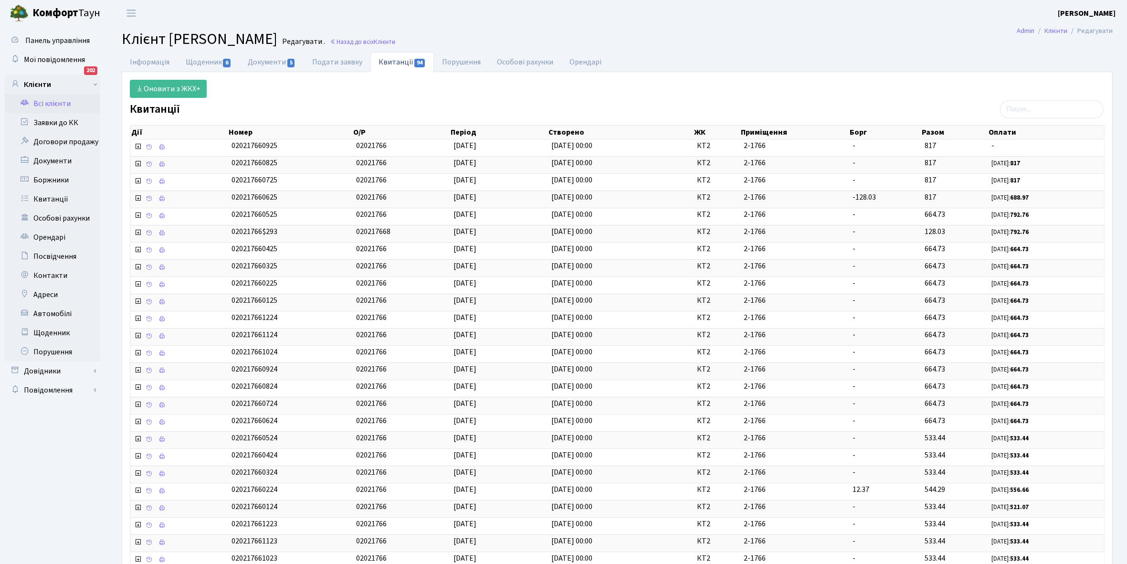
click at [64, 103] on link "Всі клієнти" at bounding box center [52, 103] width 95 height 19
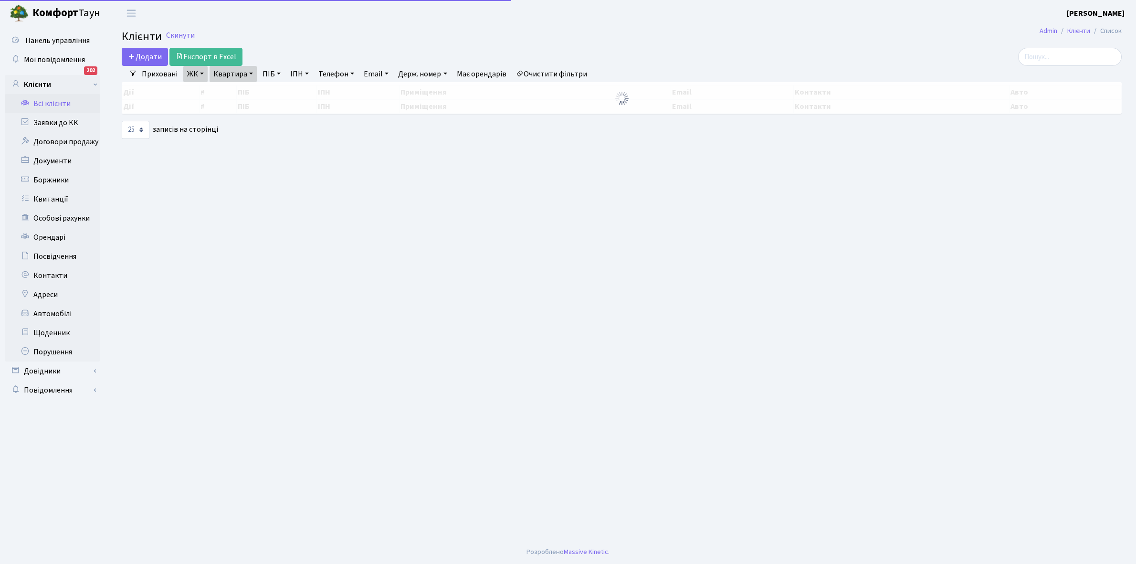
select select "25"
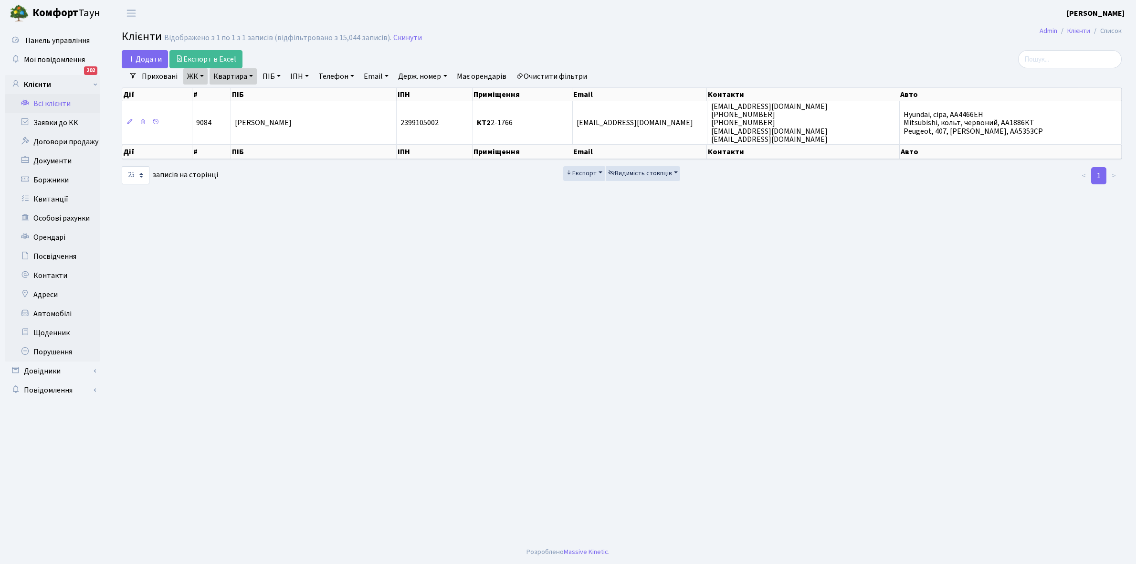
click at [251, 77] on link "Квартира" at bounding box center [233, 76] width 47 height 16
click at [245, 94] on input "2-1766" at bounding box center [238, 95] width 56 height 18
type input "2-1767"
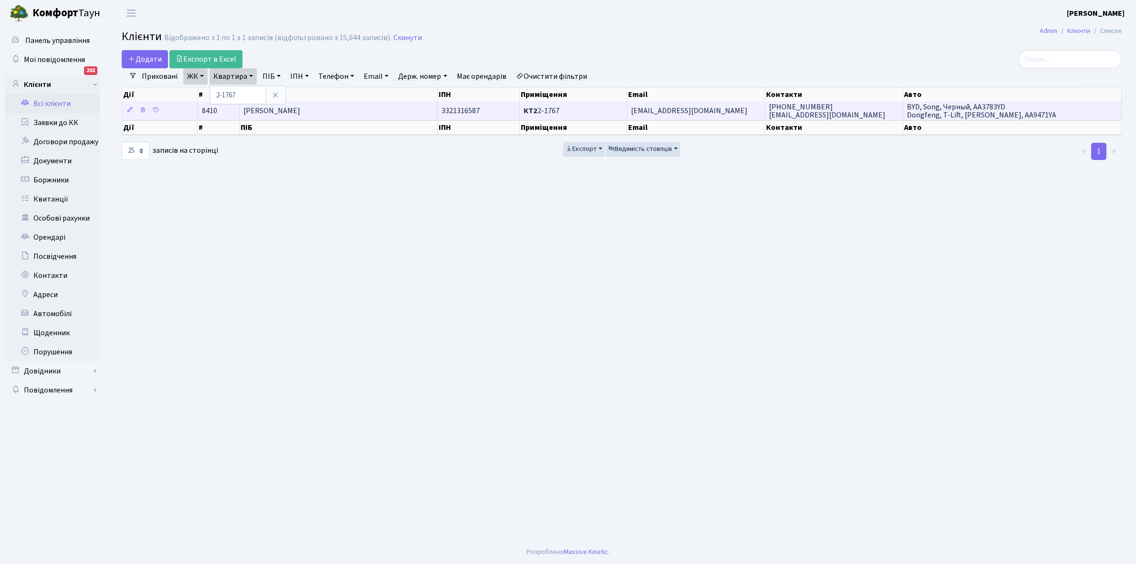
click at [300, 105] on span "[PERSON_NAME]" at bounding box center [271, 110] width 57 height 10
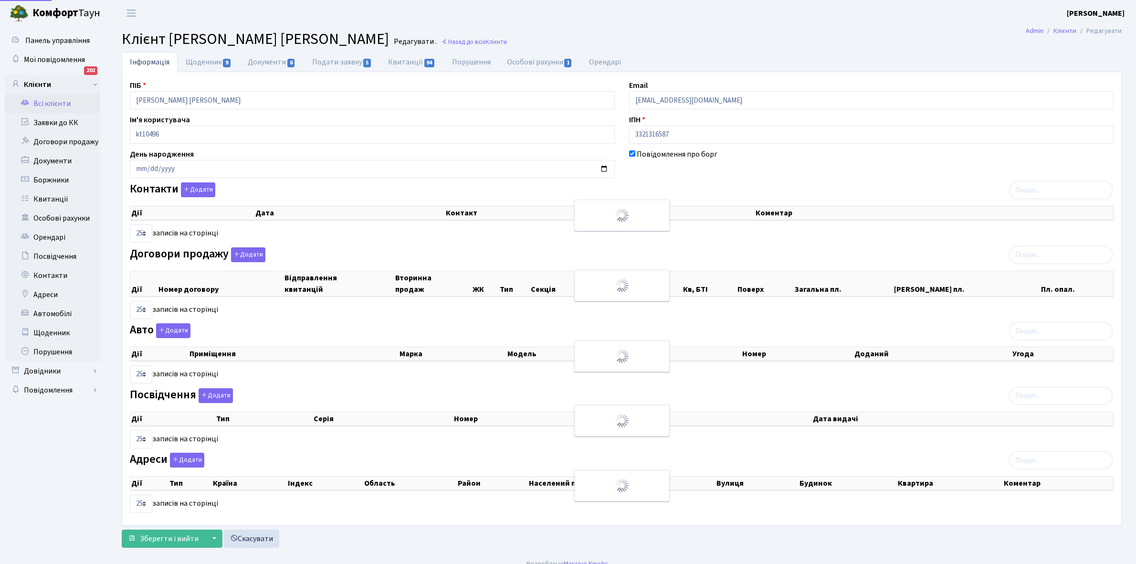
select select "25"
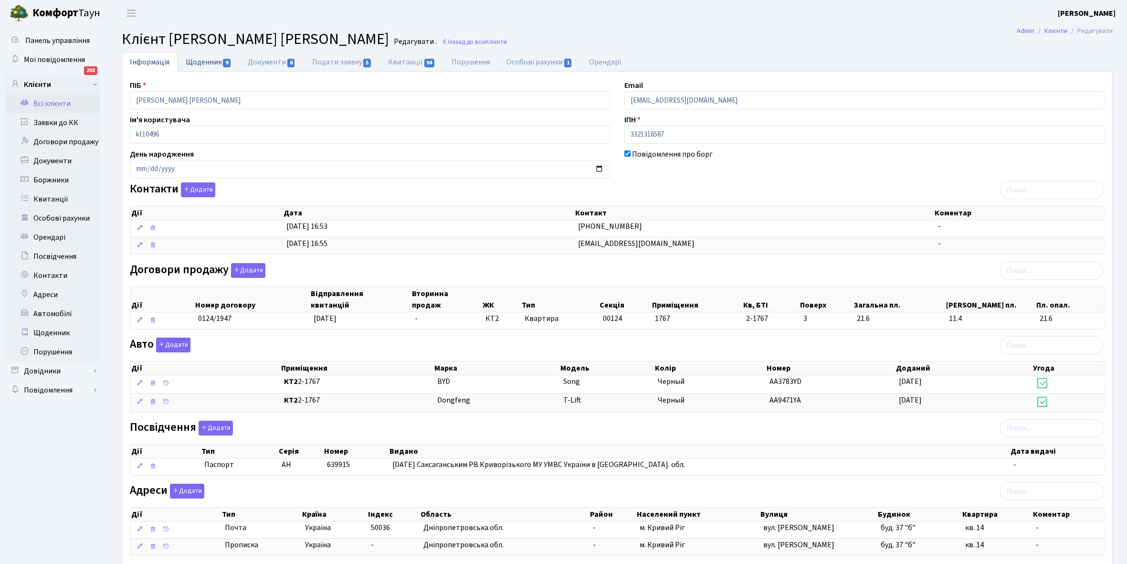
click at [193, 58] on link "Щоденник 9" at bounding box center [209, 62] width 62 height 20
select select "25"
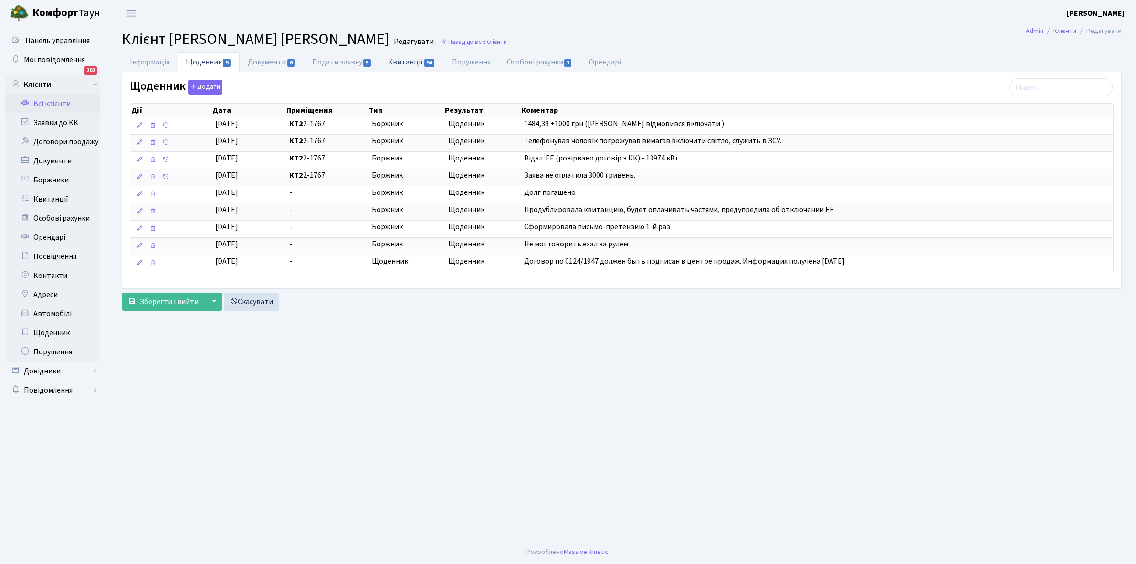
click at [410, 60] on link "Квитанції 94" at bounding box center [411, 62] width 63 height 20
select select "25"
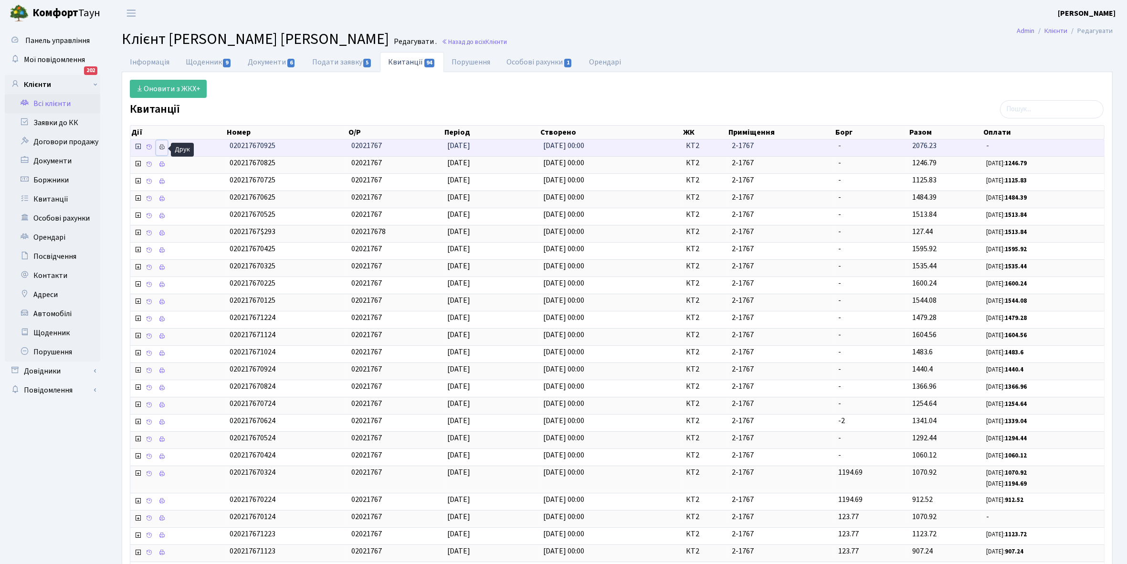
click at [160, 147] on icon at bounding box center [161, 147] width 7 height 7
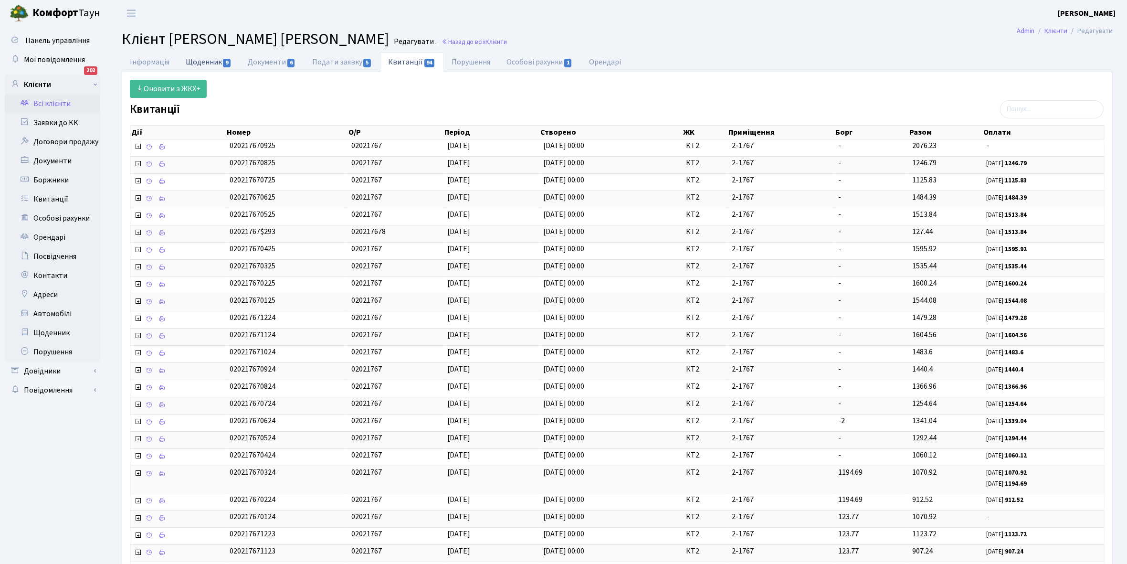
click at [191, 58] on link "Щоденник 9" at bounding box center [209, 62] width 62 height 20
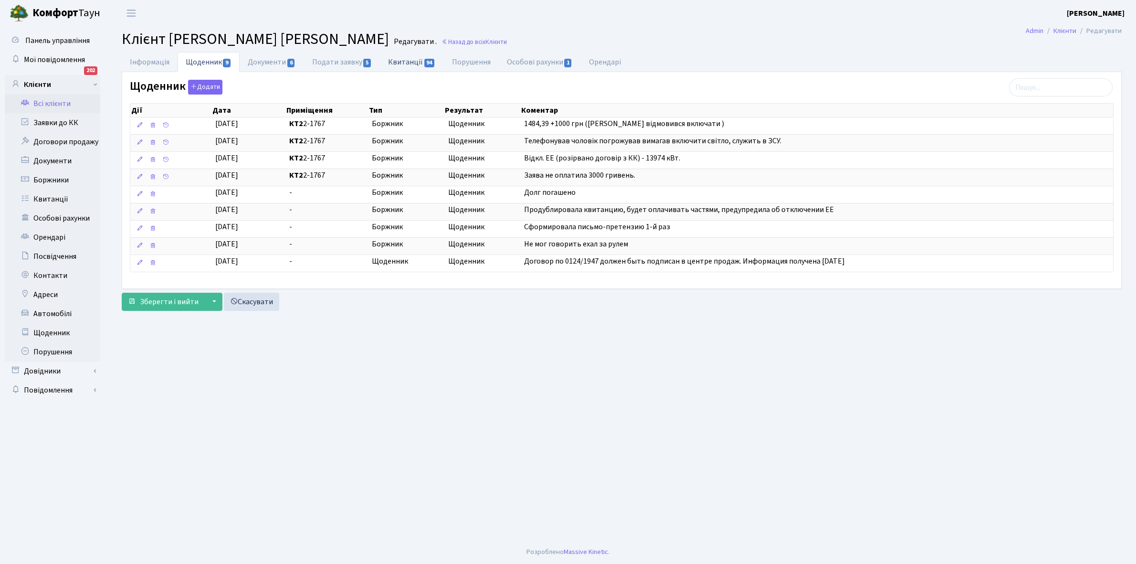
click at [399, 63] on link "Квитанції 94" at bounding box center [411, 62] width 63 height 20
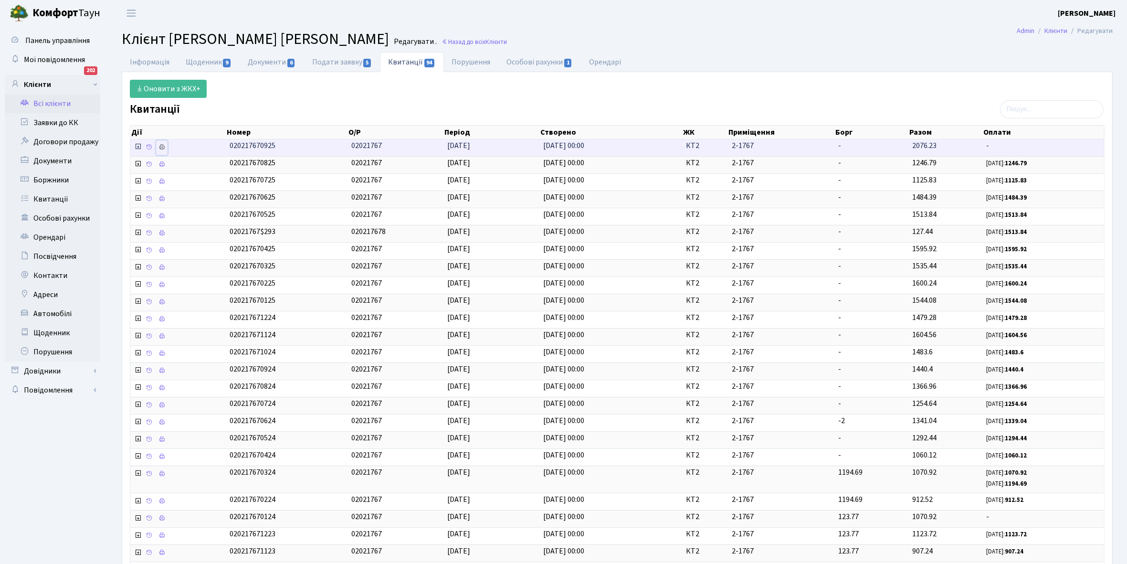
click at [161, 148] on icon at bounding box center [161, 147] width 7 height 7
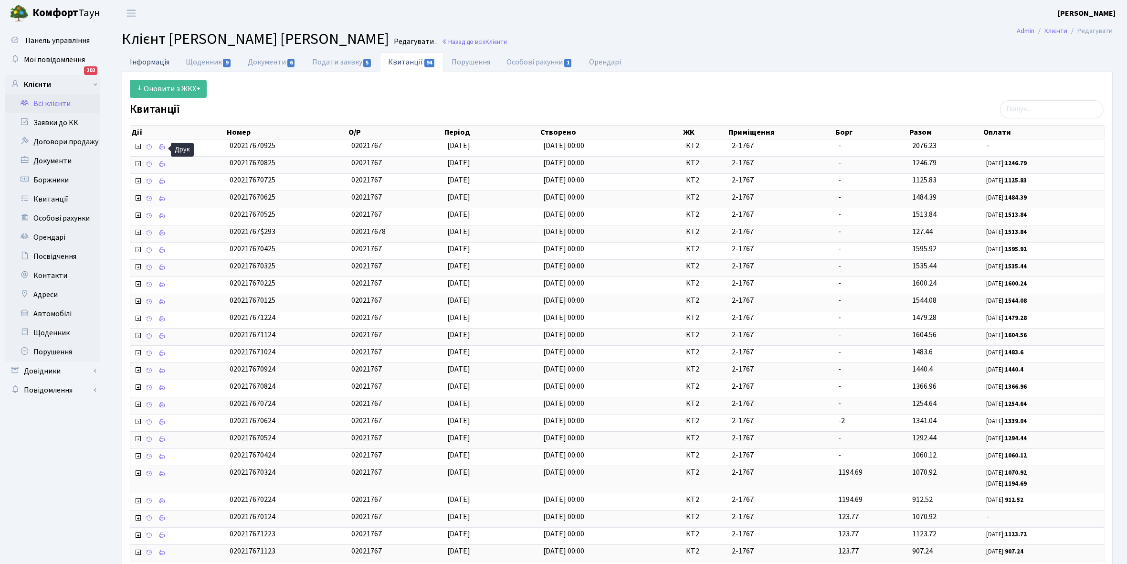
click at [148, 60] on link "Інформація" at bounding box center [150, 62] width 56 height 20
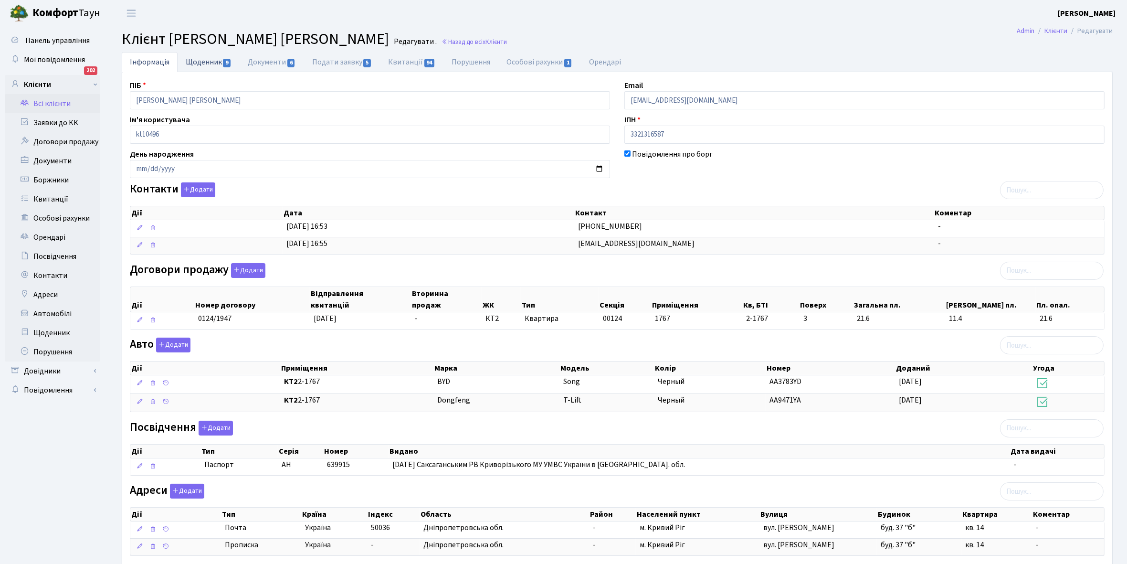
click at [196, 63] on link "Щоденник 9" at bounding box center [209, 62] width 62 height 20
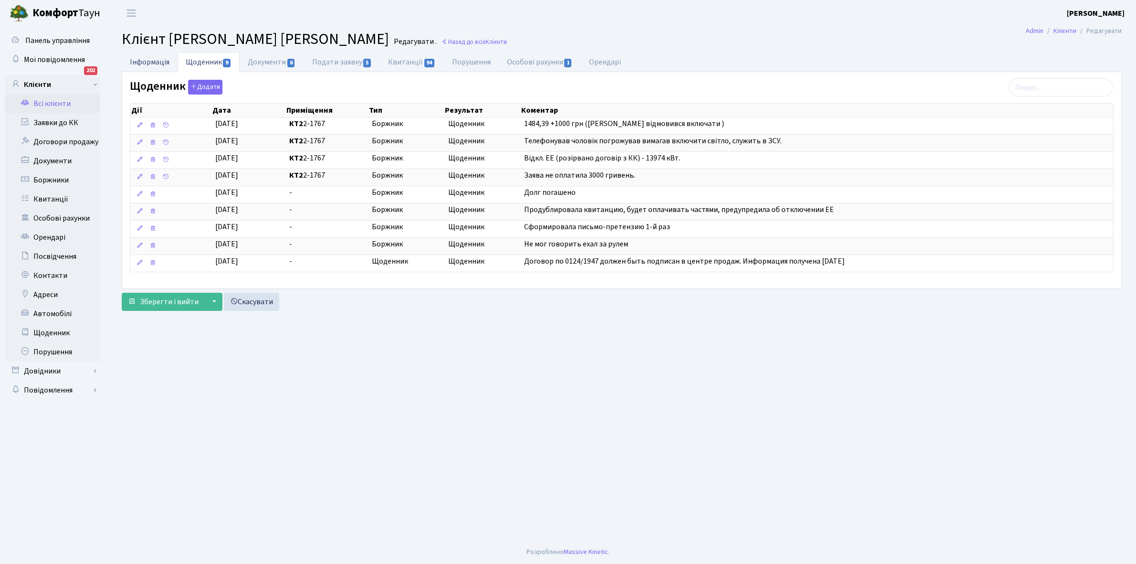
click at [147, 63] on link "Інформація" at bounding box center [150, 62] width 56 height 20
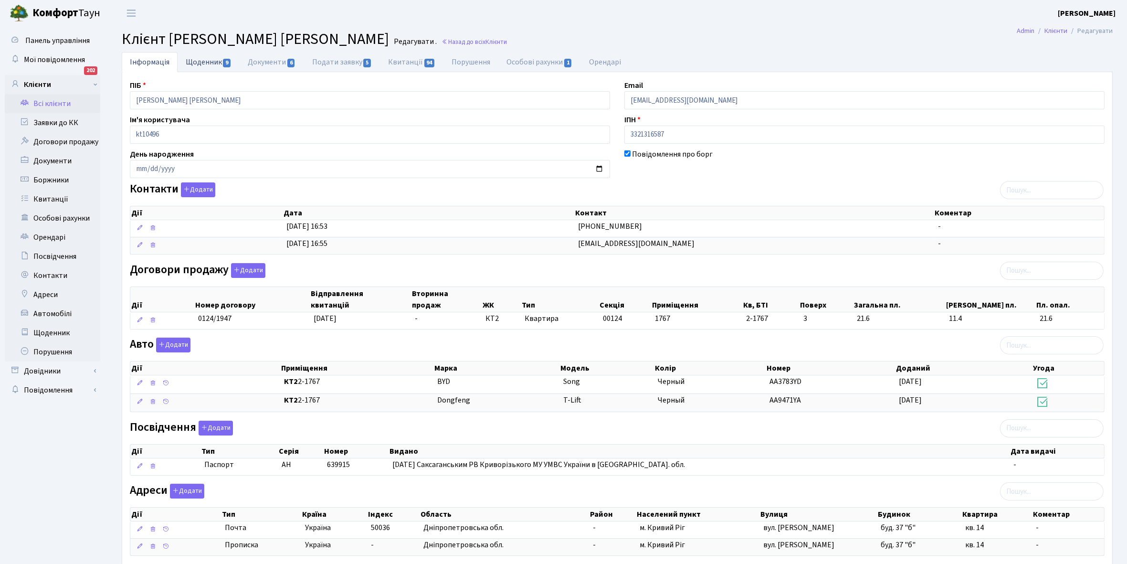
click at [196, 63] on link "Щоденник 9" at bounding box center [209, 62] width 62 height 20
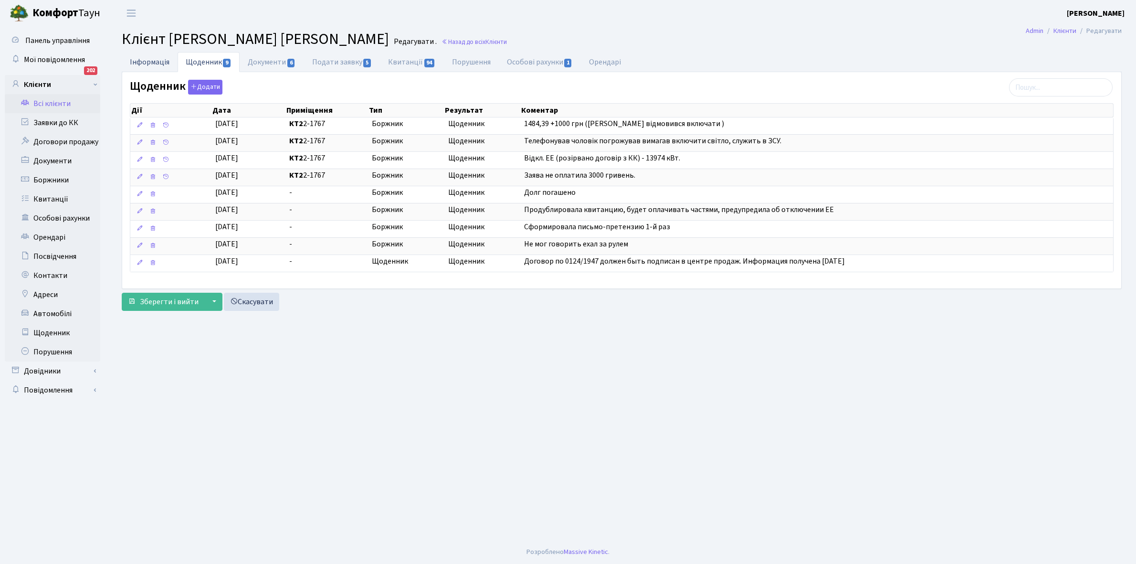
click at [151, 63] on link "Інформація" at bounding box center [150, 62] width 56 height 20
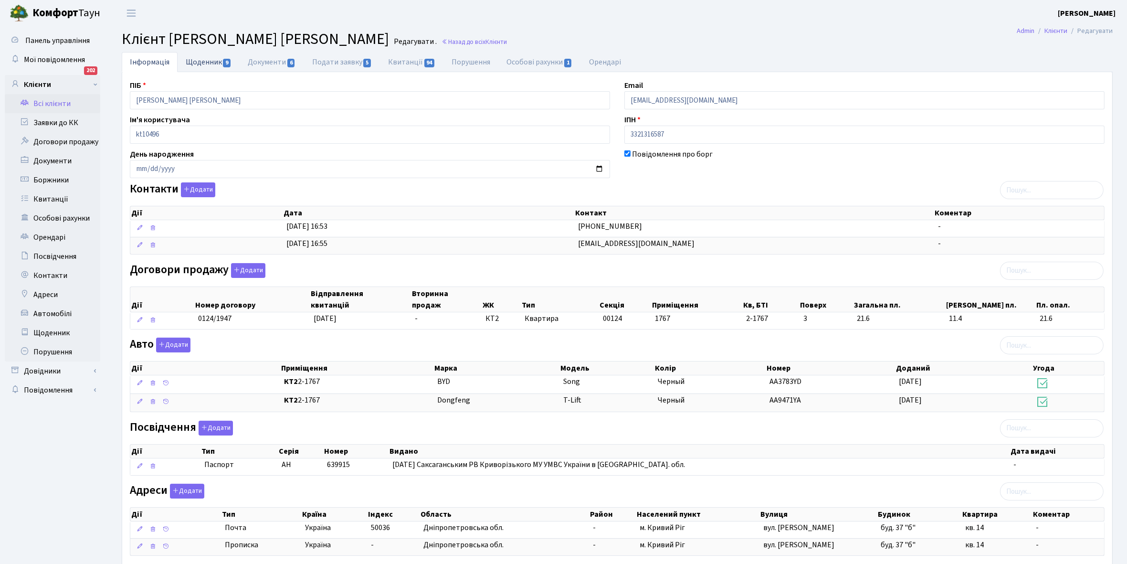
click at [196, 63] on link "Щоденник 9" at bounding box center [209, 62] width 62 height 20
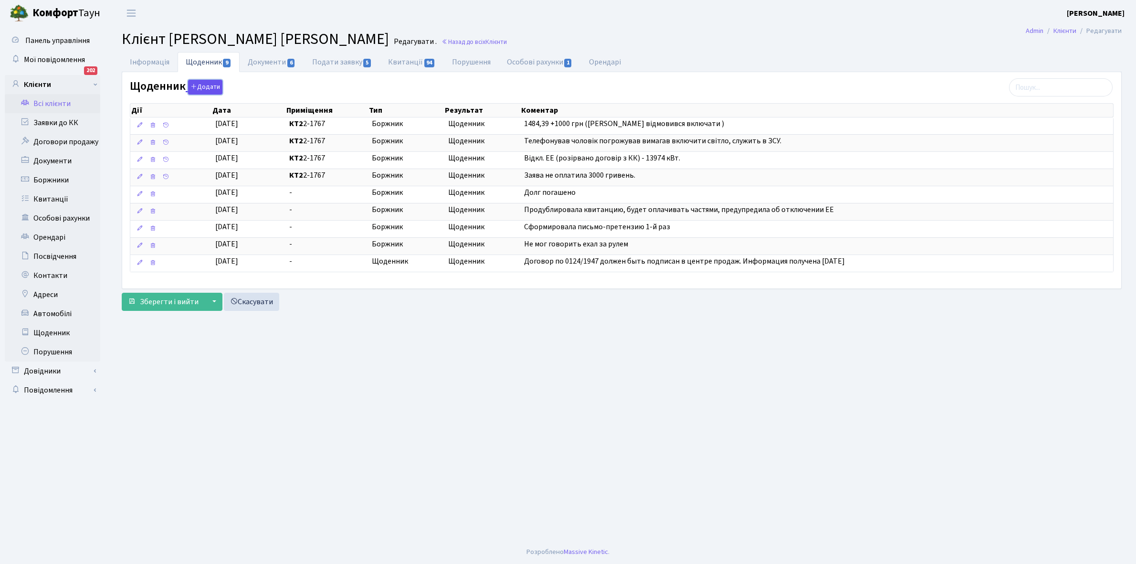
click at [203, 84] on button "Додати" at bounding box center [205, 87] width 34 height 15
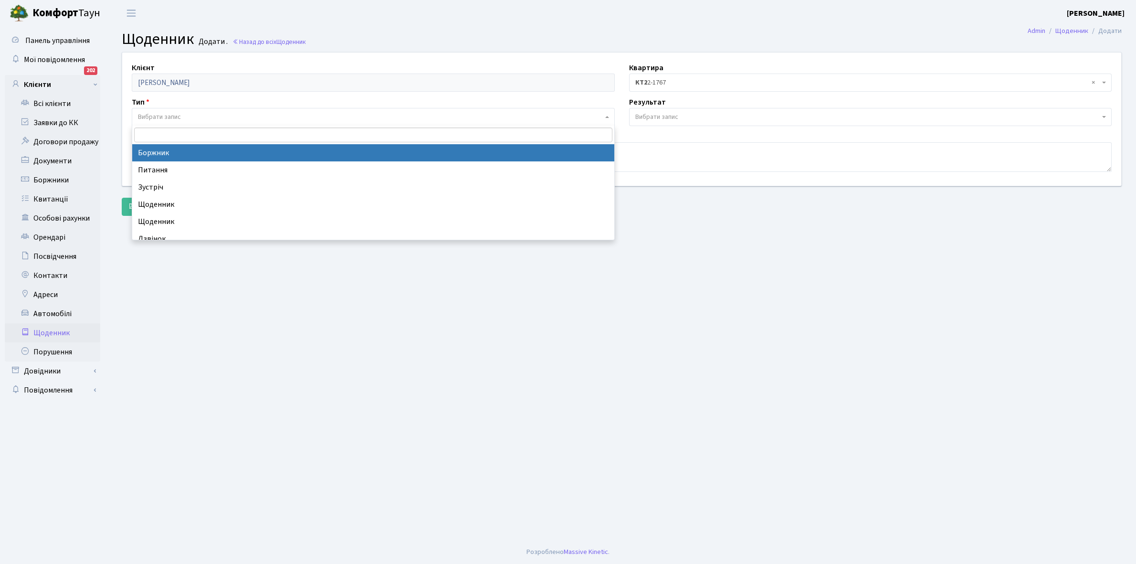
click at [174, 110] on span "Вибрати запис" at bounding box center [373, 117] width 483 height 18
select select "189"
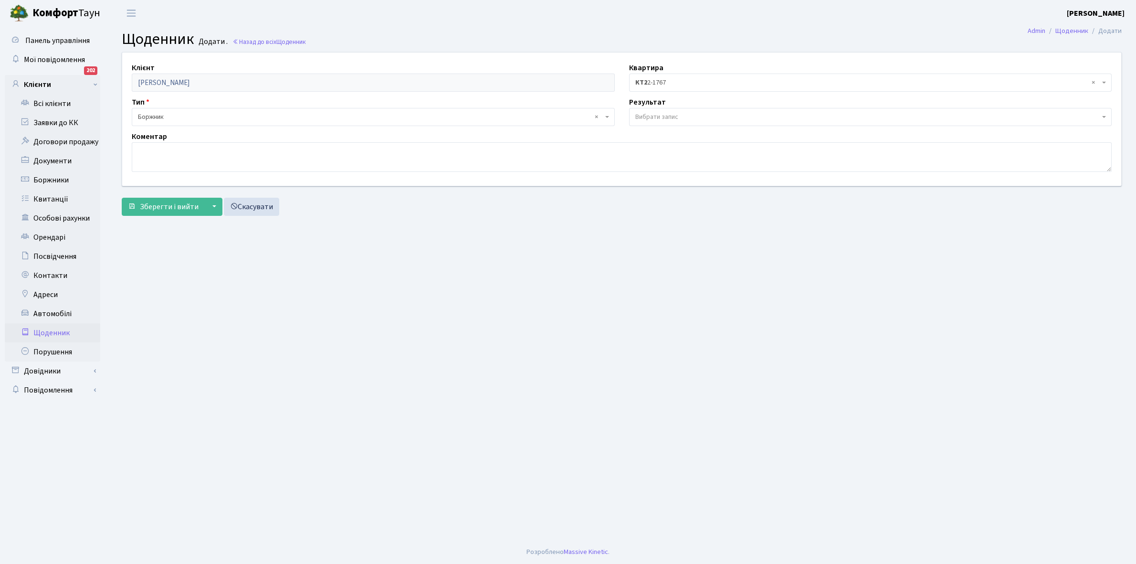
click at [650, 114] on span "Вибрати запис" at bounding box center [656, 117] width 43 height 10
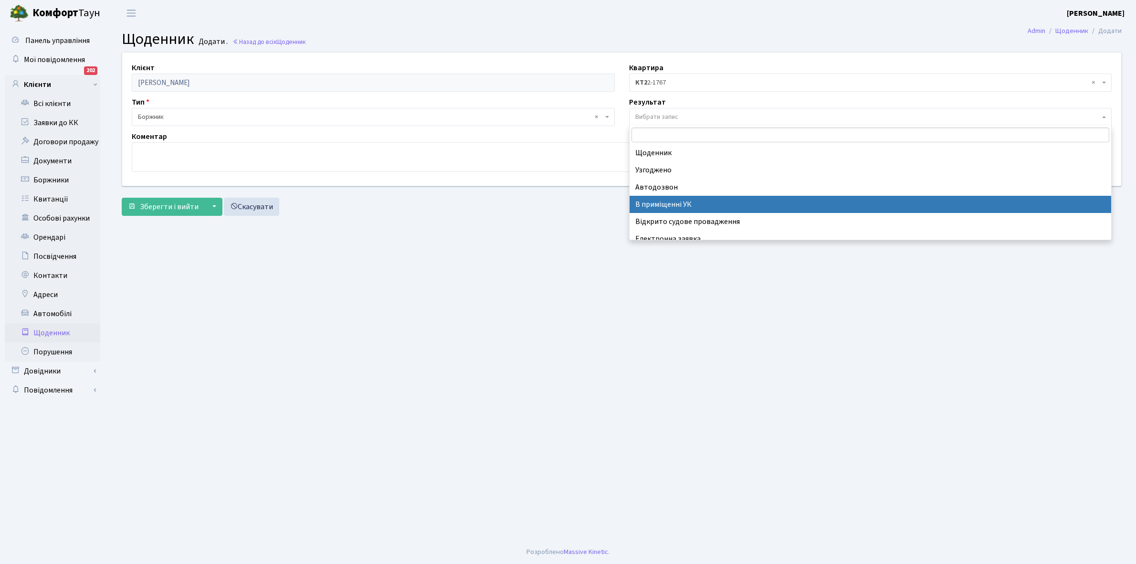
scroll to position [59, 0]
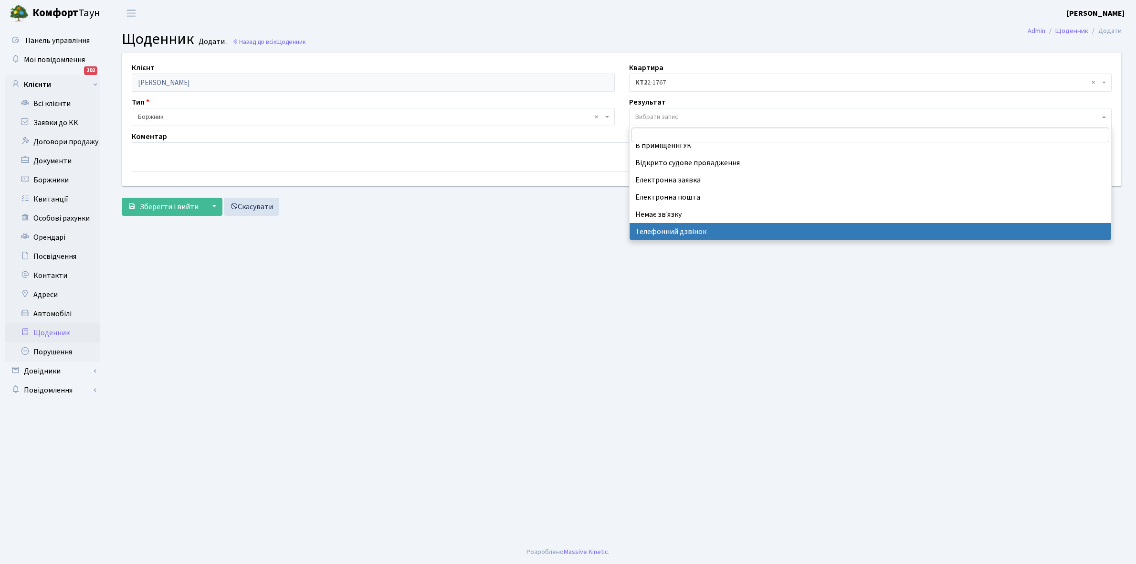
select select "196"
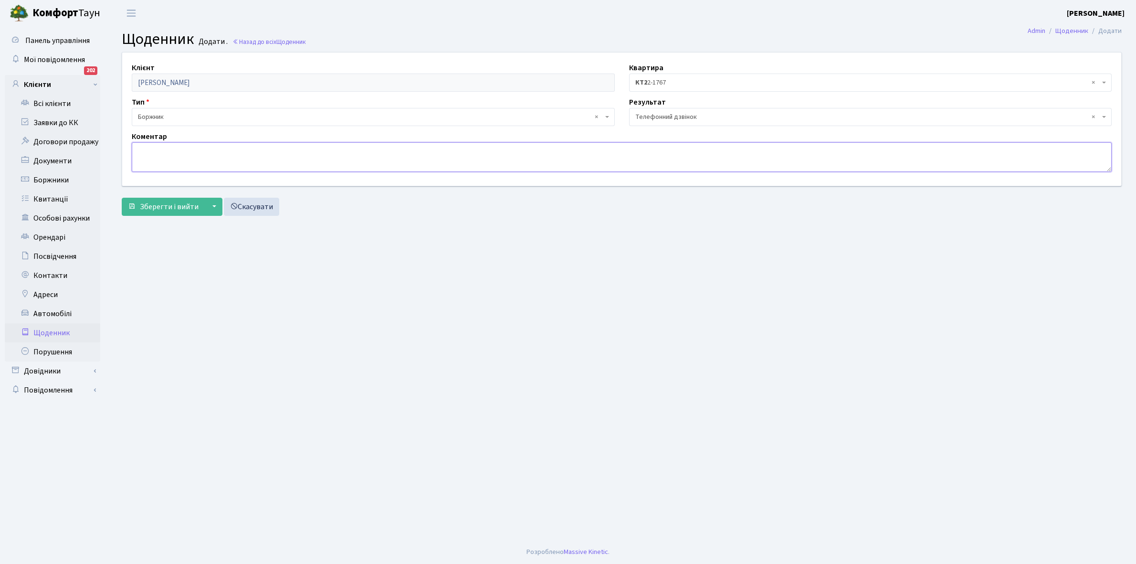
click at [148, 165] on textarea at bounding box center [622, 157] width 980 height 30
type textarea "Обіцяв надати акт пломбування лічильника"
click at [159, 209] on span "Зберегти і вийти" at bounding box center [169, 206] width 59 height 10
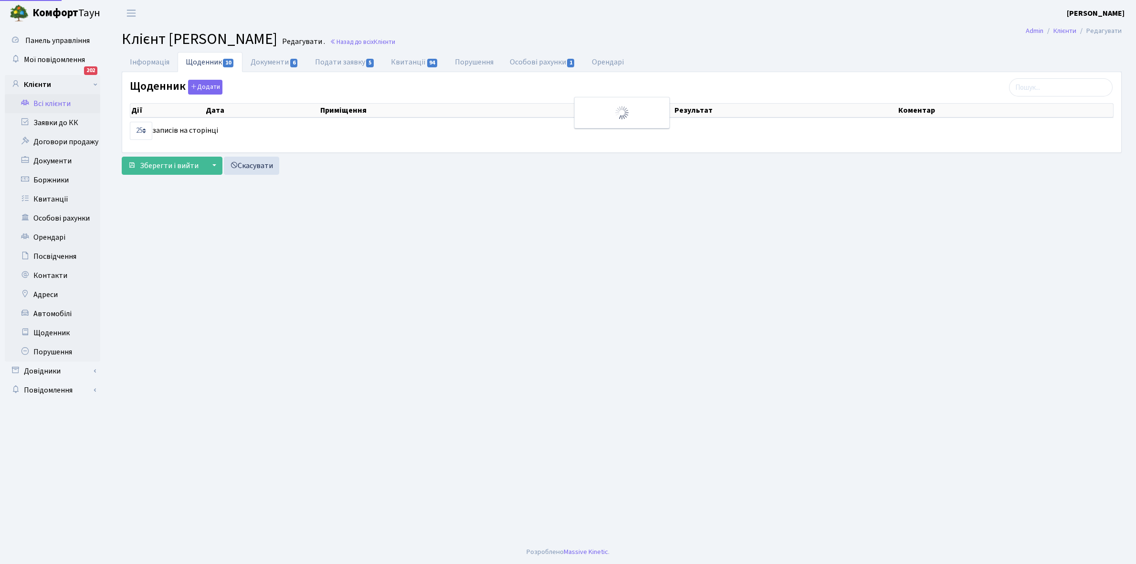
select select "25"
